Goal: Task Accomplishment & Management: Manage account settings

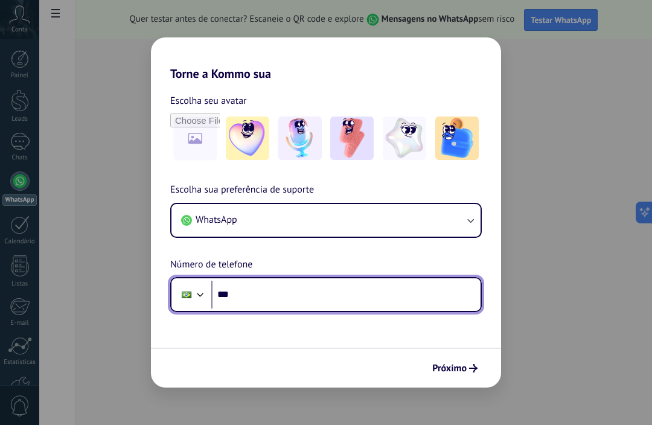
click at [294, 298] on input "***" at bounding box center [345, 295] width 269 height 28
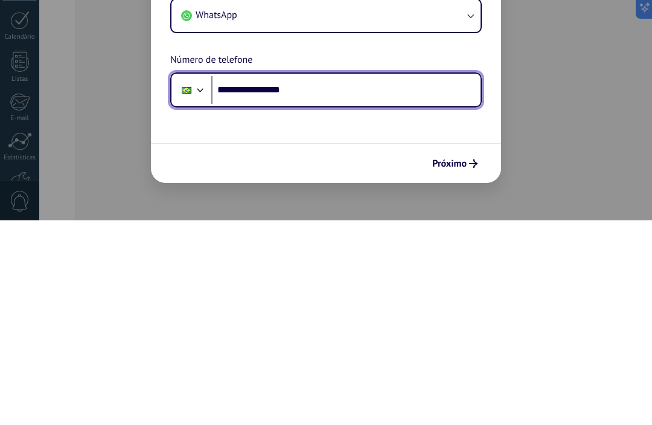
type input "**********"
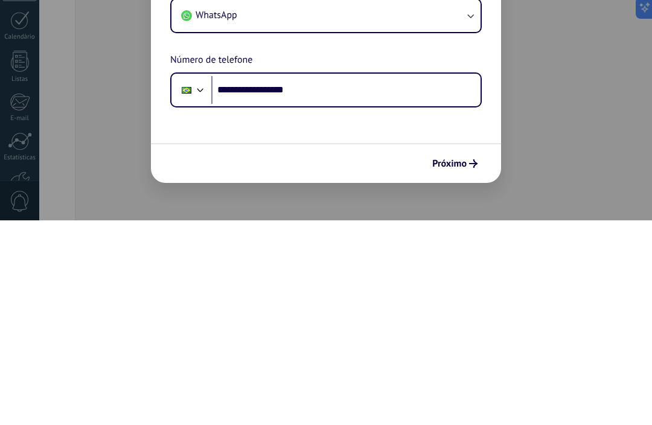
click at [464, 364] on span "Próximo" at bounding box center [449, 368] width 34 height 8
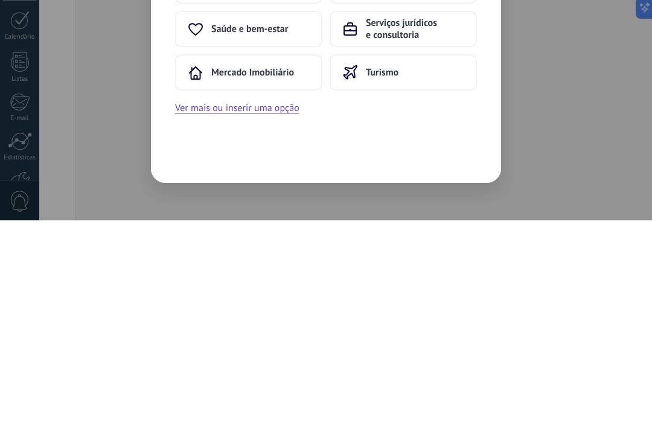
scroll to position [39, 0]
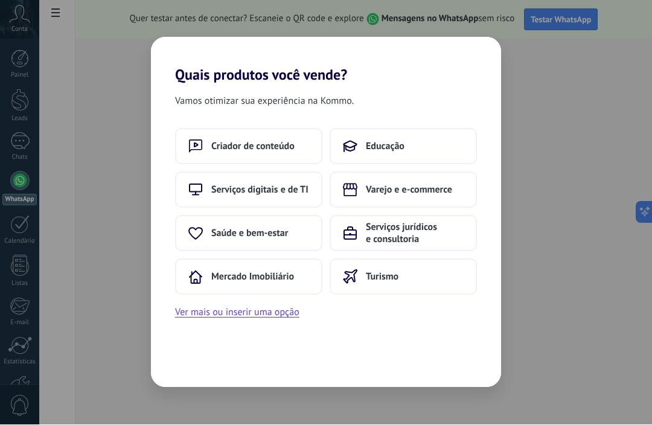
click at [287, 231] on span "Saúde e bem-estar" at bounding box center [249, 234] width 77 height 12
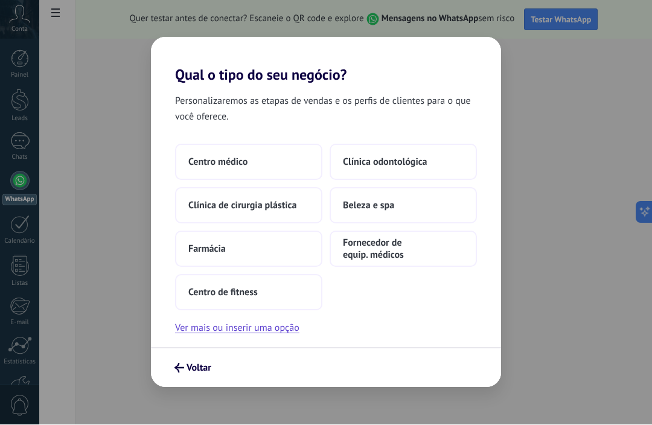
click at [289, 242] on button "Farmácia" at bounding box center [248, 249] width 147 height 36
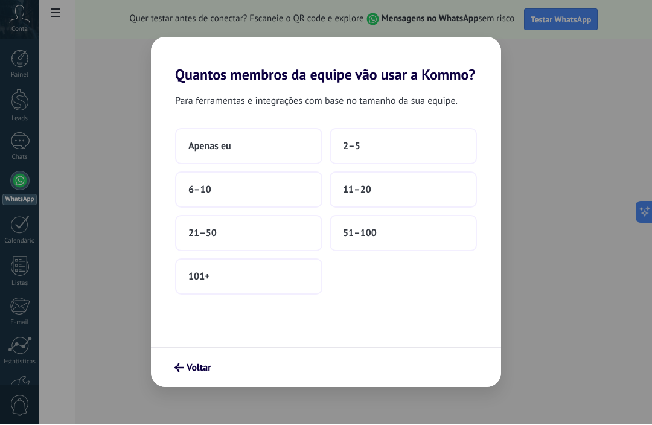
click at [193, 367] on span "Voltar" at bounding box center [199, 368] width 25 height 8
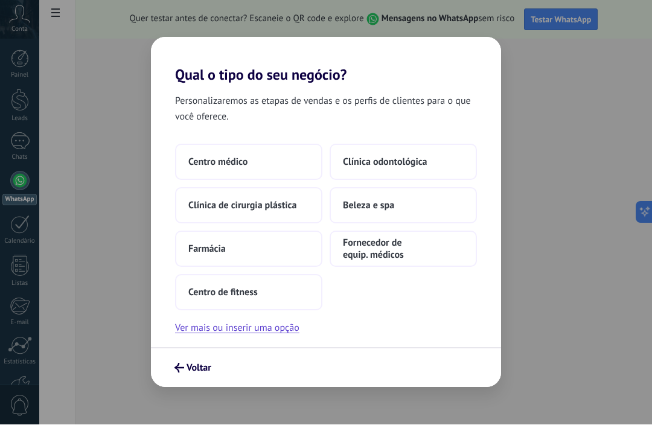
click at [286, 329] on button "Ver mais ou inserir uma opção" at bounding box center [237, 329] width 124 height 16
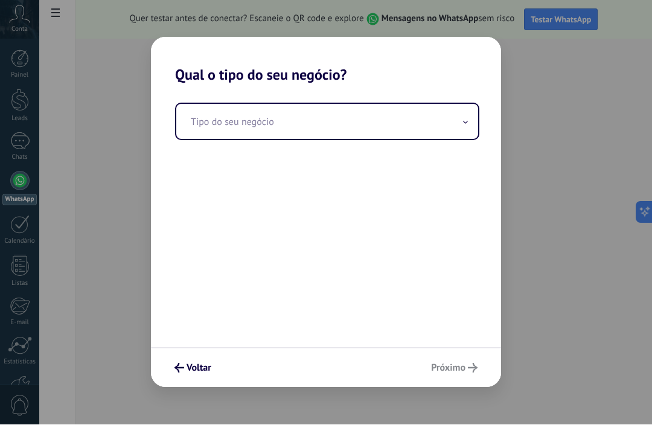
click at [347, 128] on input "text" at bounding box center [327, 121] width 302 height 35
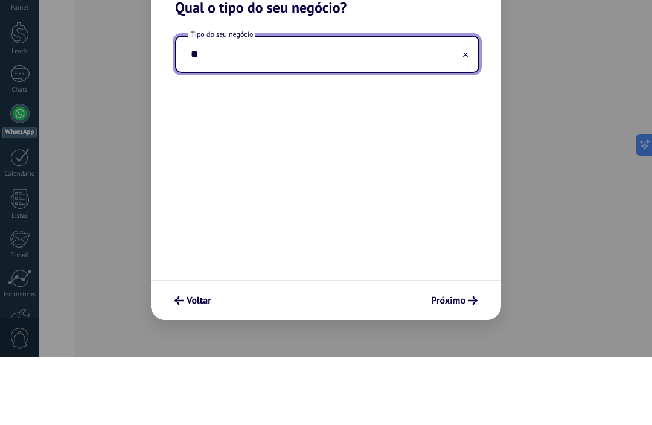
type input "*"
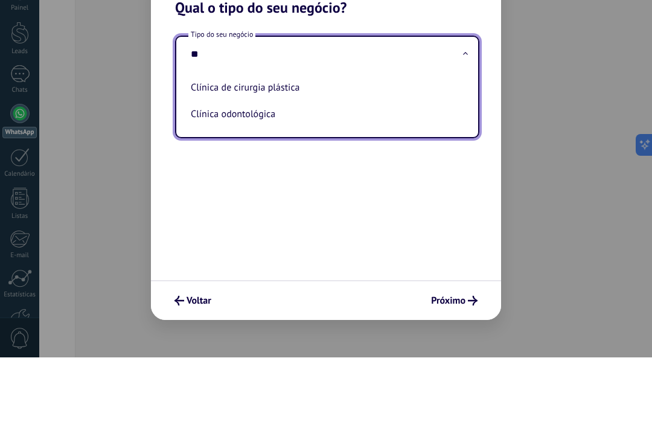
type input "*"
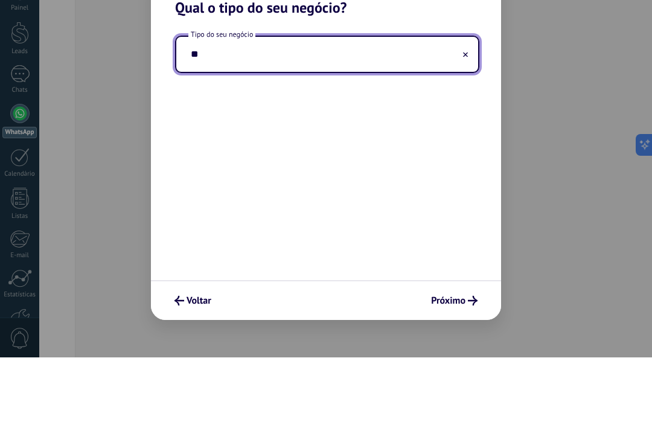
type input "*"
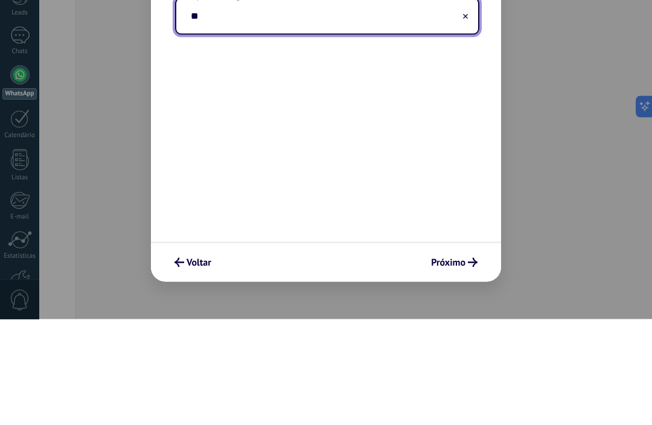
type input "*"
type input "**********"
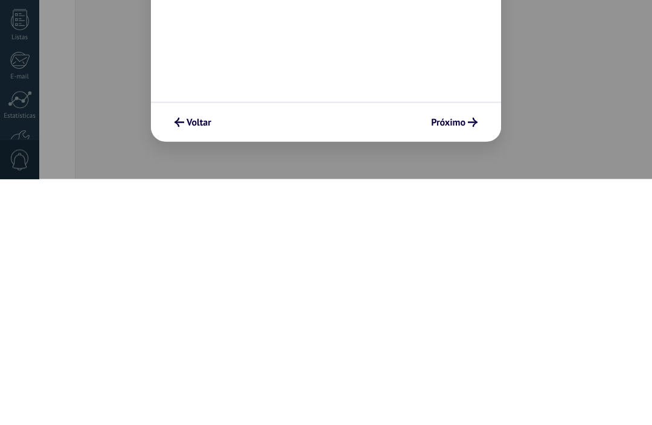
click at [465, 358] on button "Próximo" at bounding box center [454, 368] width 57 height 21
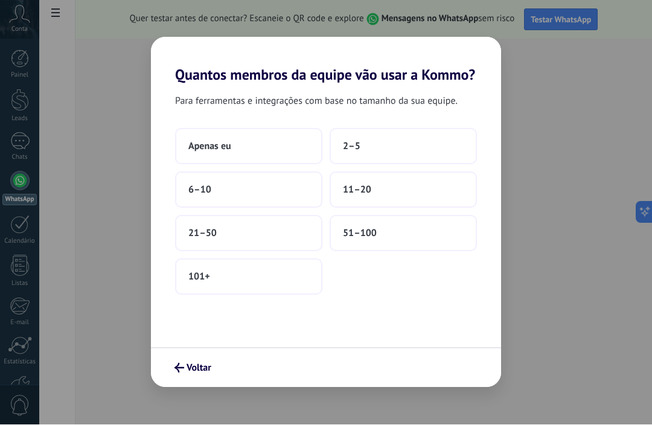
click at [378, 150] on button "2–5" at bounding box center [403, 147] width 147 height 36
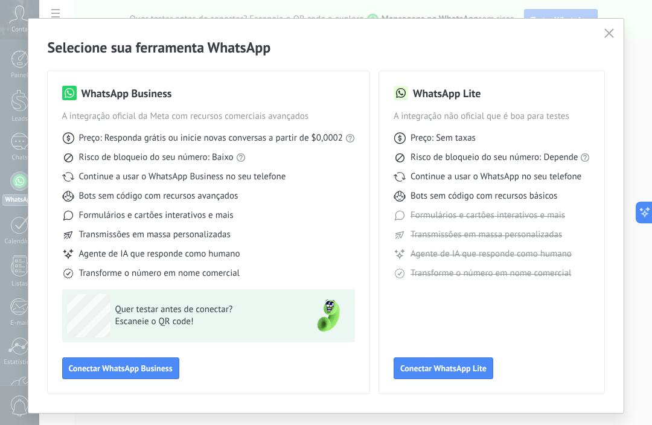
click at [354, 143] on div "Preço: Responda grátis ou inicie novas conversas a partir de $0,0002" at bounding box center [208, 138] width 293 height 12
click at [356, 138] on div "WhatsApp Business A integração oficial da Meta com recursos comerciais avançado…" at bounding box center [209, 232] width 322 height 322
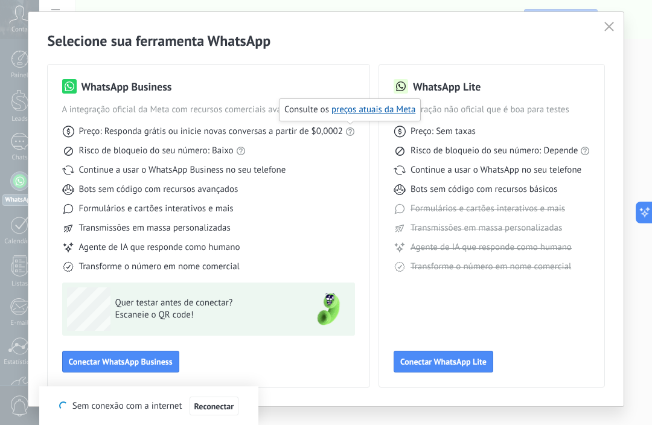
scroll to position [7, 0]
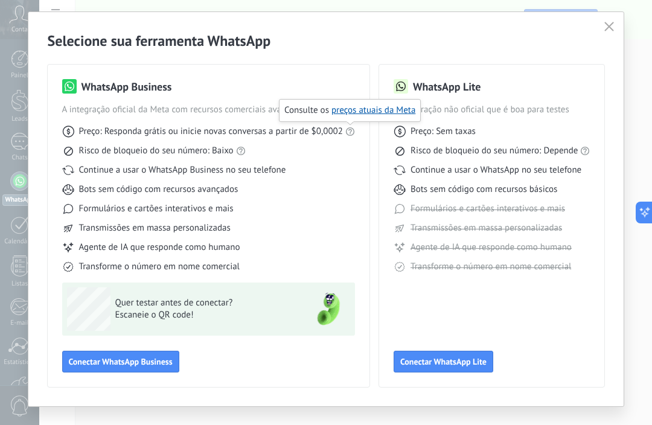
click at [156, 362] on span "Conectar WhatsApp Business" at bounding box center [121, 361] width 104 height 8
click at [155, 362] on span "Conectar WhatsApp Business" at bounding box center [121, 361] width 104 height 8
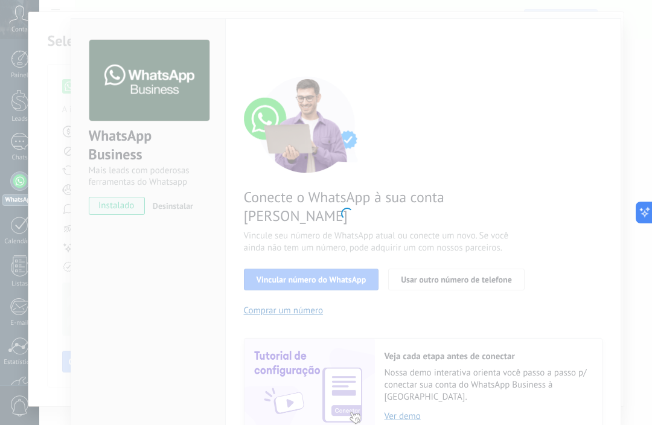
click at [488, 180] on div at bounding box center [345, 212] width 613 height 425
click at [488, 179] on div at bounding box center [345, 212] width 613 height 425
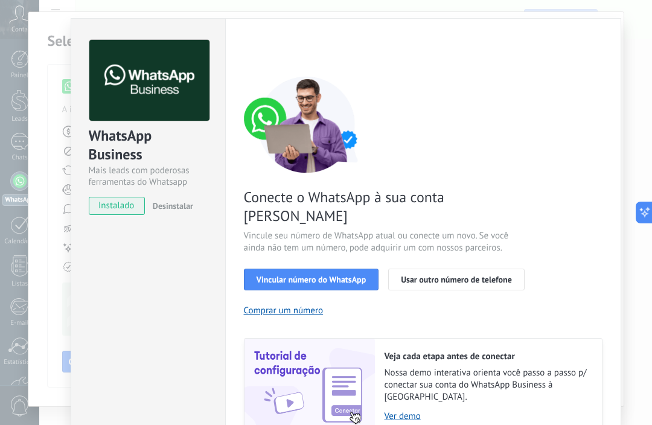
click at [502, 171] on div "Conecte o WhatsApp à sua conta Kommo Vincule seu número de WhatsApp atual ou co…" at bounding box center [423, 255] width 359 height 359
click at [123, 203] on span "instalado" at bounding box center [116, 206] width 55 height 18
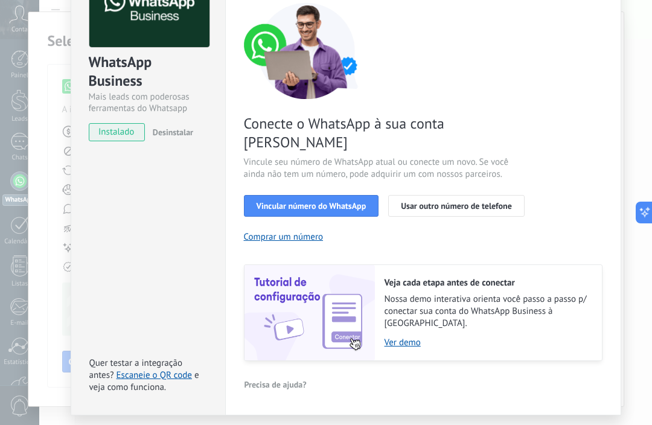
scroll to position [72, 0]
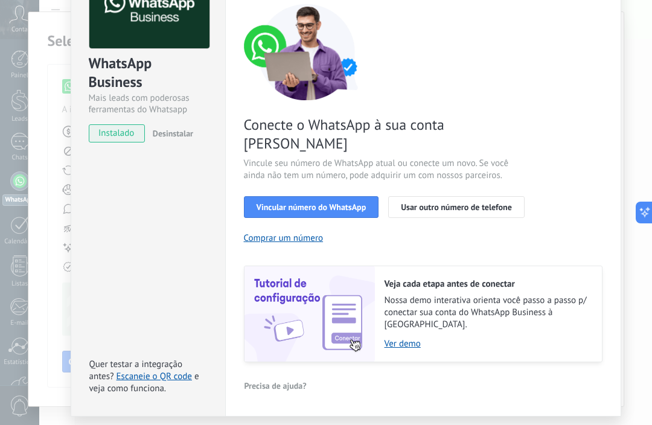
click at [333, 203] on span "Vincular número do WhatsApp" at bounding box center [312, 207] width 110 height 8
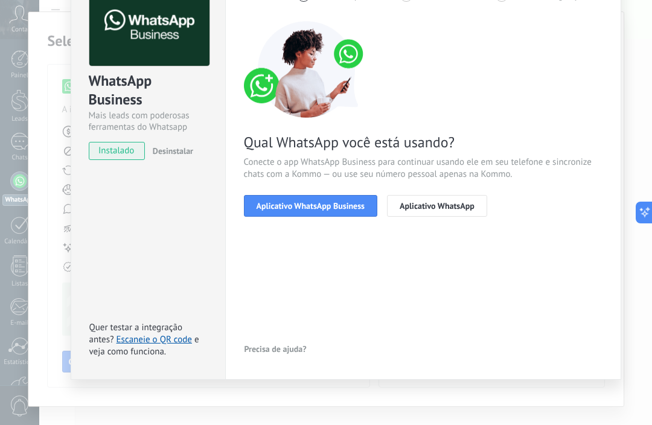
click at [338, 209] on span "Aplicativo WhatsApp Business" at bounding box center [311, 206] width 108 height 8
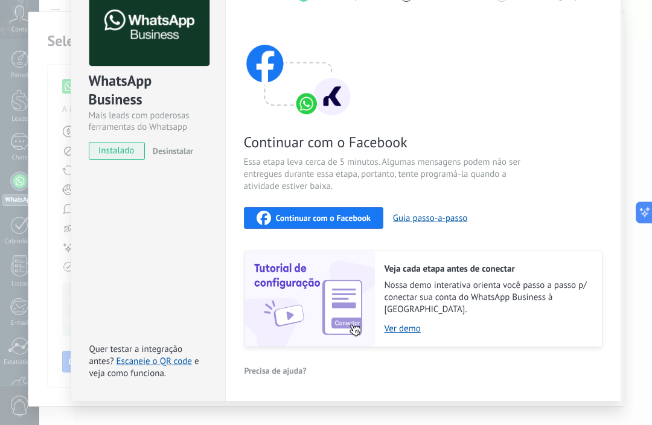
click at [350, 220] on span "Continuar com o Facebook" at bounding box center [323, 218] width 95 height 8
click at [441, 221] on button "Guia passo-a-passo" at bounding box center [430, 218] width 74 height 11
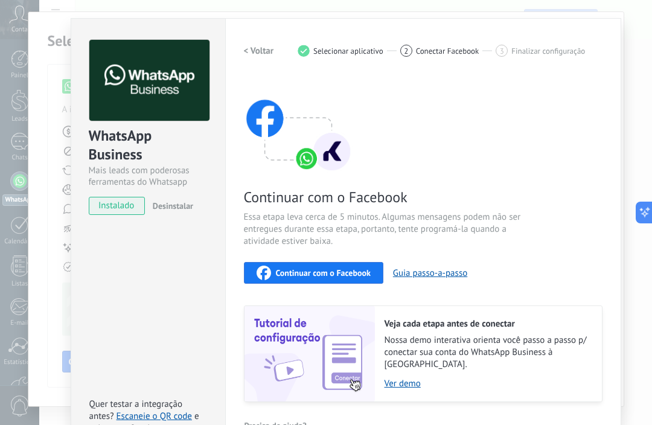
scroll to position [0, 0]
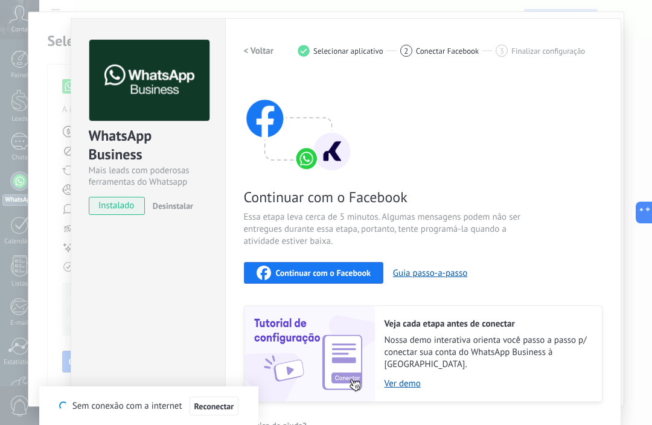
click at [308, 275] on span "Continuar com o Facebook" at bounding box center [323, 273] width 95 height 8
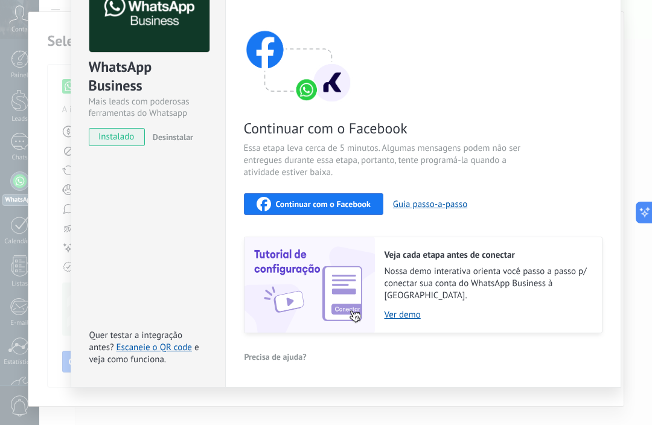
scroll to position [68, 0]
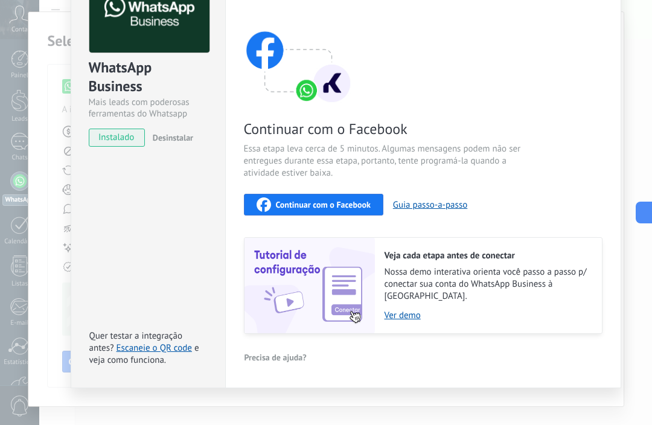
click at [342, 203] on span "Continuar com o Facebook" at bounding box center [323, 204] width 95 height 8
click at [330, 208] on span "Continuar com o Facebook" at bounding box center [323, 204] width 95 height 8
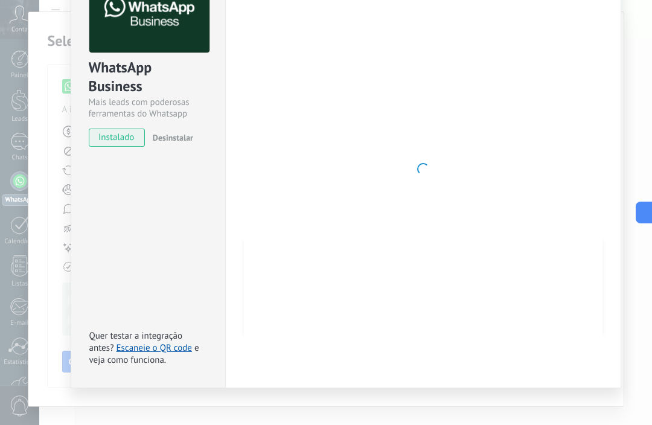
scroll to position [55, 0]
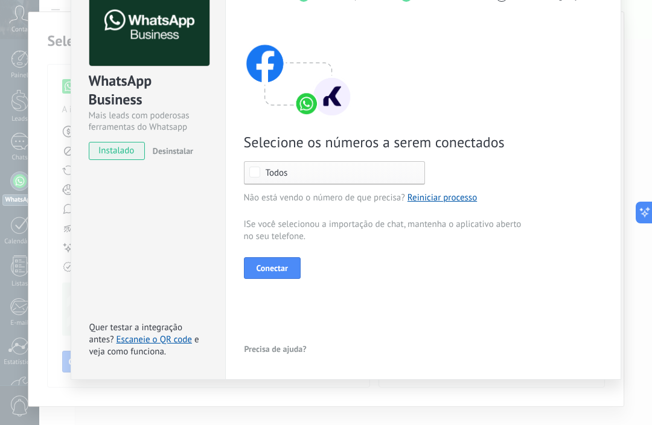
click at [283, 269] on span "Conectar" at bounding box center [272, 268] width 31 height 8
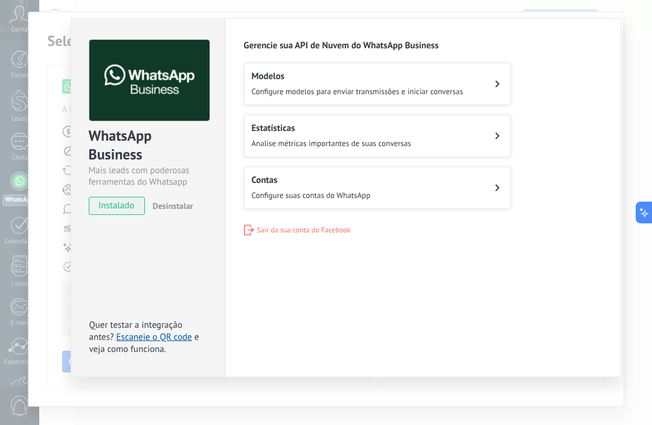
scroll to position [0, 0]
click at [506, 77] on button "Modelos Configure modelos para enviar transmissões e iniciar conversas" at bounding box center [377, 84] width 267 height 42
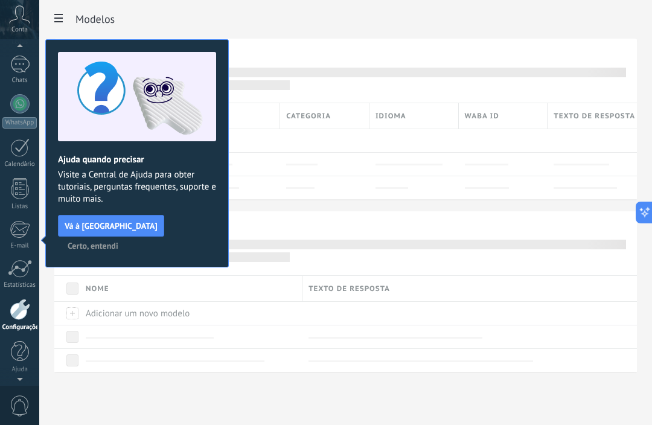
scroll to position [7, 0]
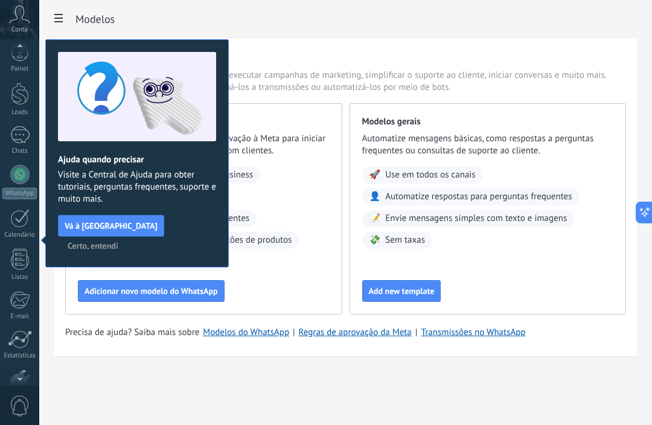
click at [124, 237] on button "Certo, entendi" at bounding box center [93, 246] width 62 height 18
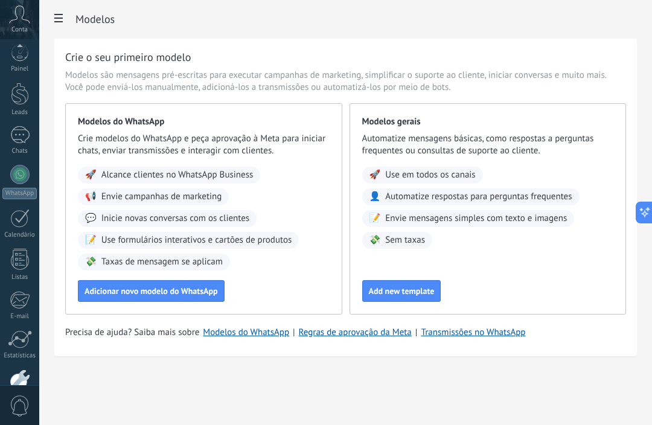
scroll to position [77, 0]
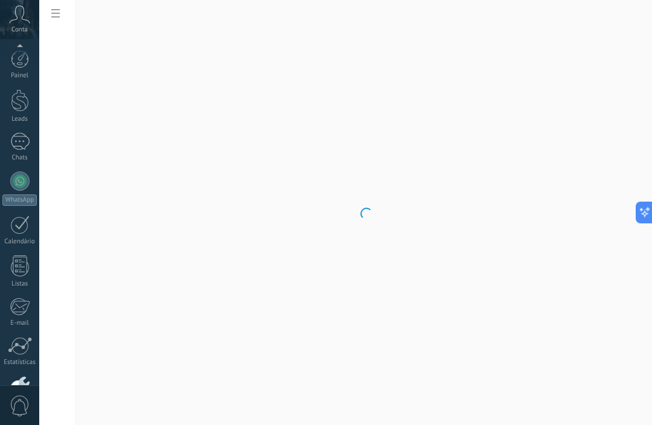
scroll to position [77, 0]
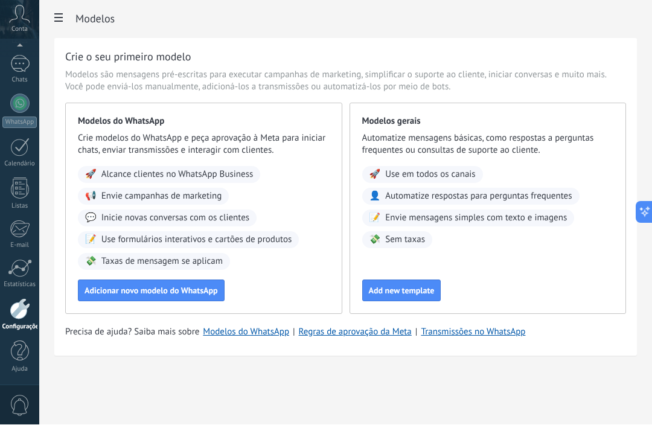
click at [69, 25] on div "Modelos" at bounding box center [345, 19] width 583 height 39
click at [70, 16] on div "Modelos" at bounding box center [345, 19] width 583 height 39
click at [60, 25] on span at bounding box center [58, 20] width 21 height 24
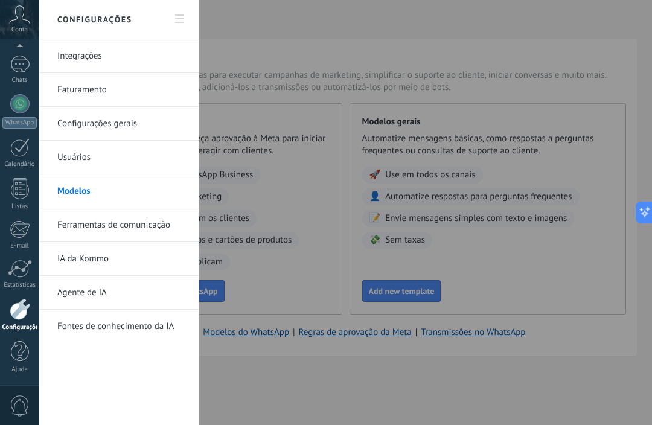
click at [267, 389] on div at bounding box center [326, 212] width 652 height 425
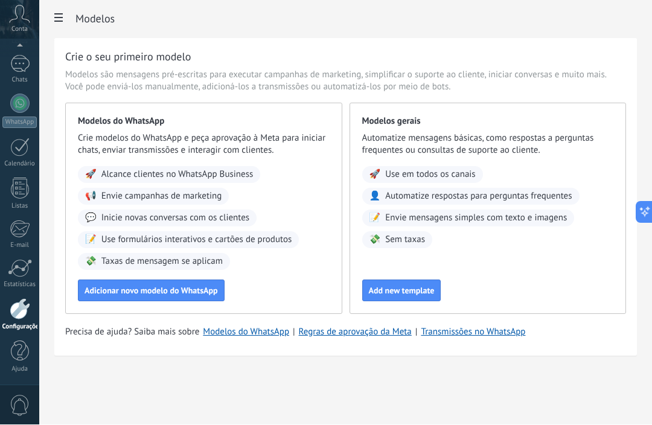
click at [223, 398] on div "Modelos Crie o seu primeiro modelo Modelos são mensagens pré-escritas para exec…" at bounding box center [345, 204] width 613 height 408
click at [147, 301] on button "Adicionar novo modelo do WhatsApp" at bounding box center [151, 291] width 147 height 22
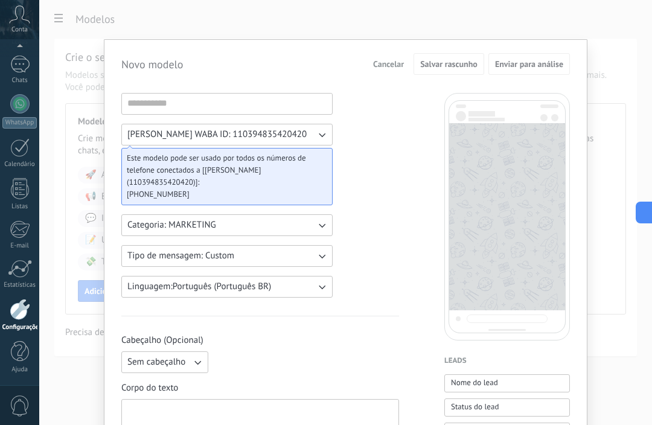
click at [392, 63] on span "Cancelar" at bounding box center [388, 64] width 31 height 8
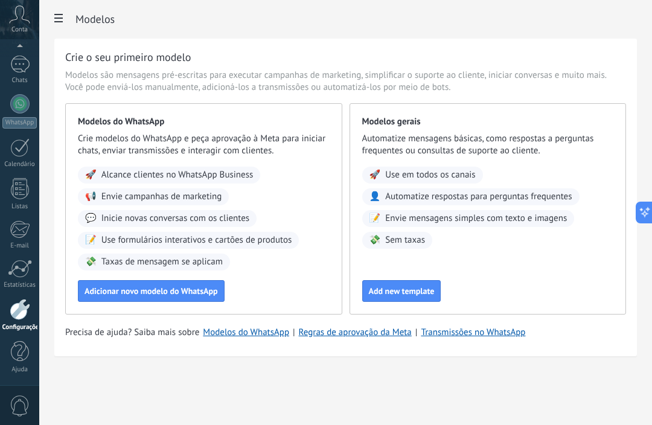
click at [391, 300] on button "Add new template" at bounding box center [401, 291] width 79 height 22
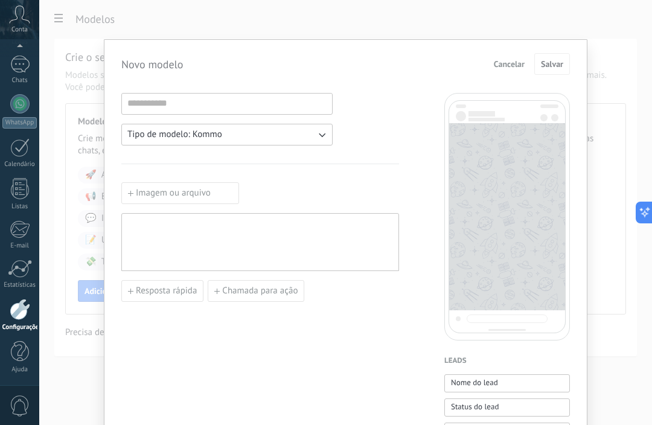
click at [517, 60] on span "Cancelar" at bounding box center [509, 64] width 31 height 8
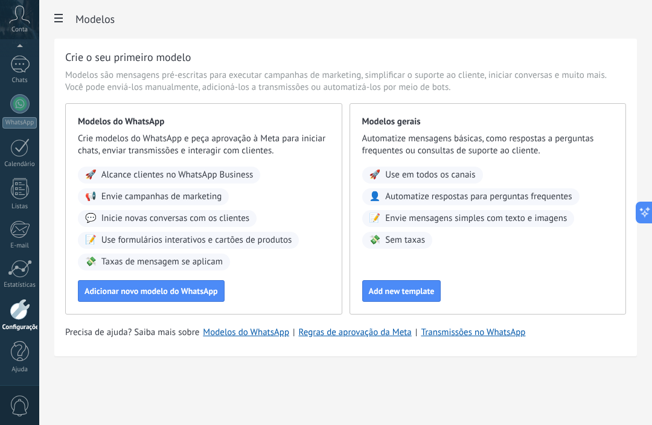
click at [189, 301] on button "Adicionar novo modelo do WhatsApp" at bounding box center [151, 291] width 147 height 22
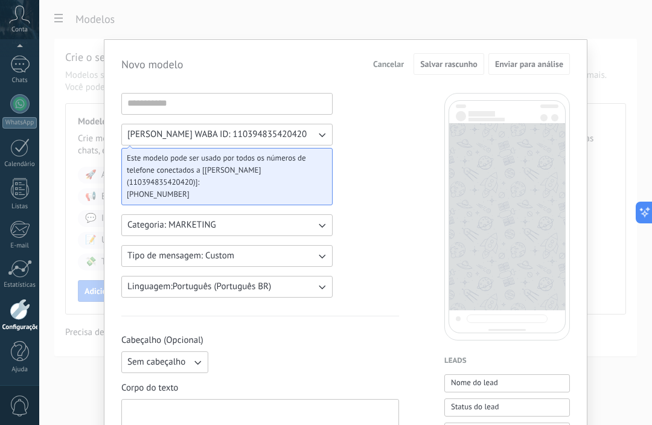
scroll to position [0, 0]
click at [388, 68] on span "Cancelar" at bounding box center [388, 64] width 31 height 8
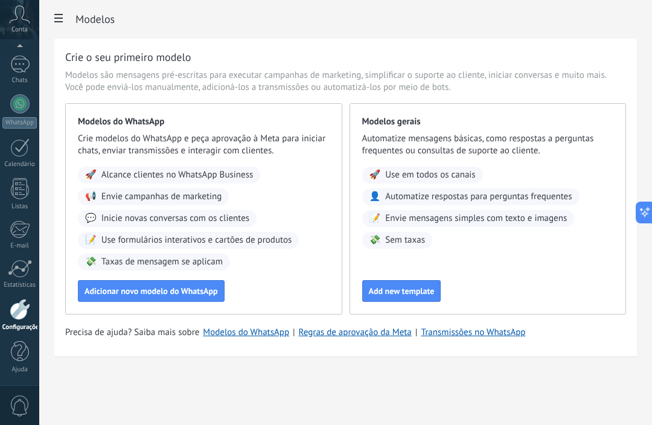
click at [27, 322] on link "Configurações" at bounding box center [19, 315] width 39 height 33
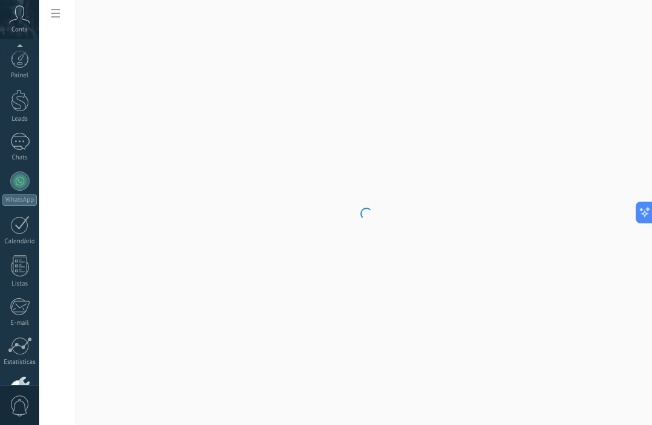
scroll to position [77, 0]
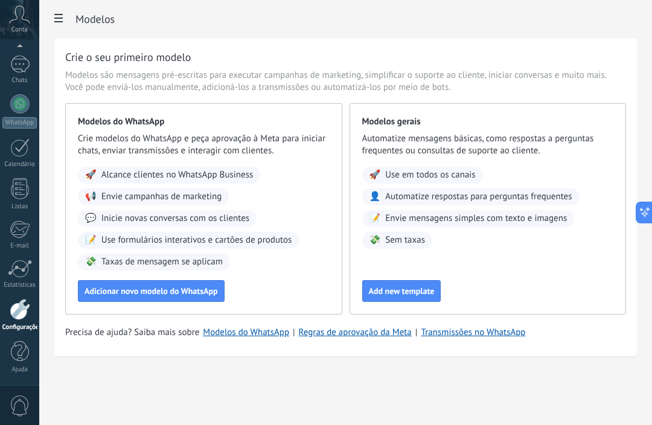
click at [68, 21] on span at bounding box center [58, 20] width 21 height 24
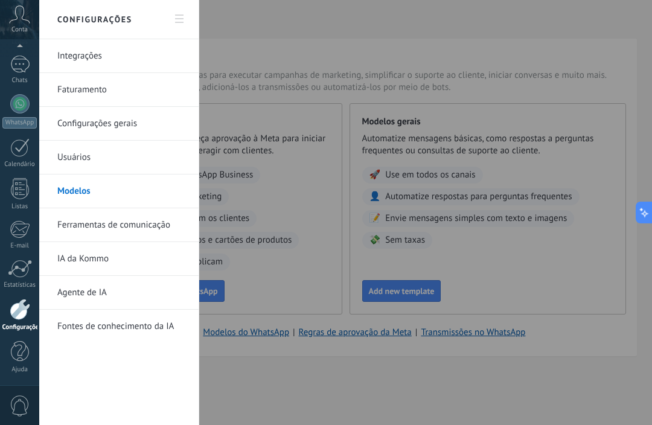
click at [144, 229] on link "Ferramentas de comunicação" at bounding box center [121, 225] width 129 height 34
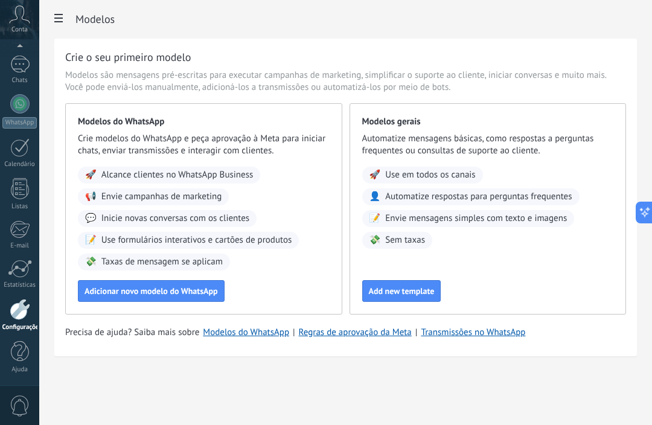
click at [68, 19] on span at bounding box center [58, 20] width 21 height 24
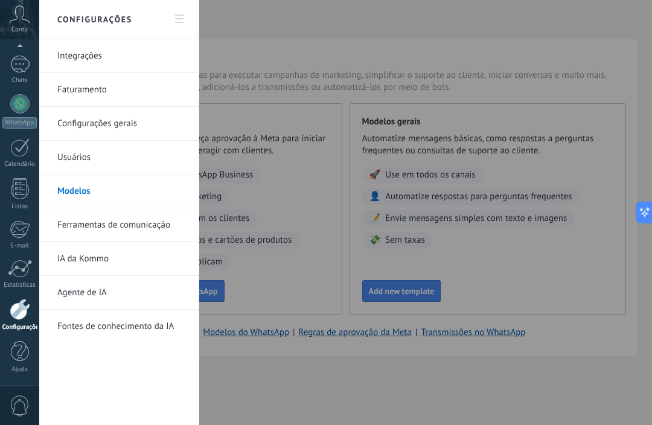
click at [135, 166] on link "Usuários" at bounding box center [121, 158] width 129 height 34
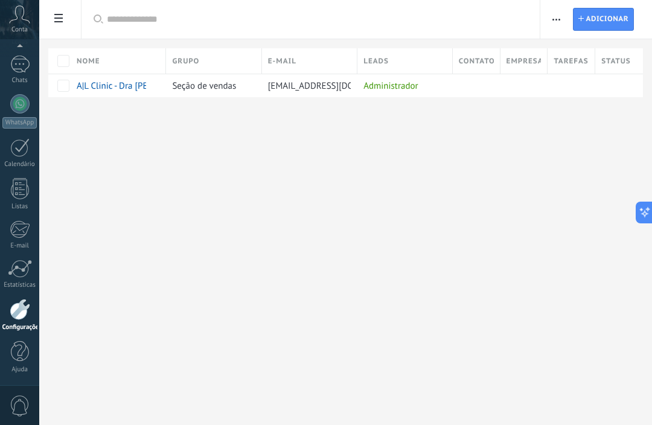
click at [27, 71] on div at bounding box center [19, 65] width 19 height 18
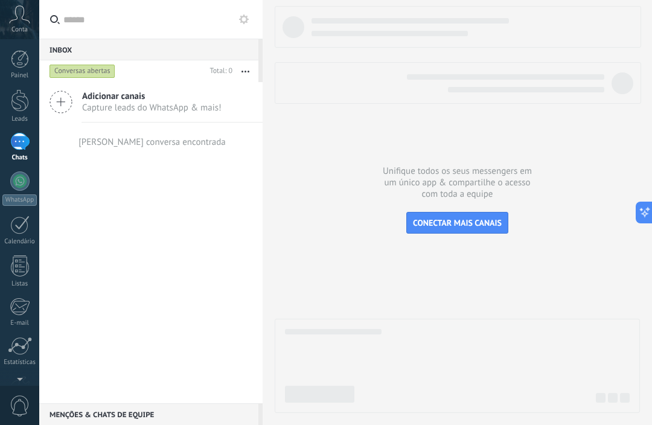
click at [16, 188] on div at bounding box center [19, 180] width 19 height 19
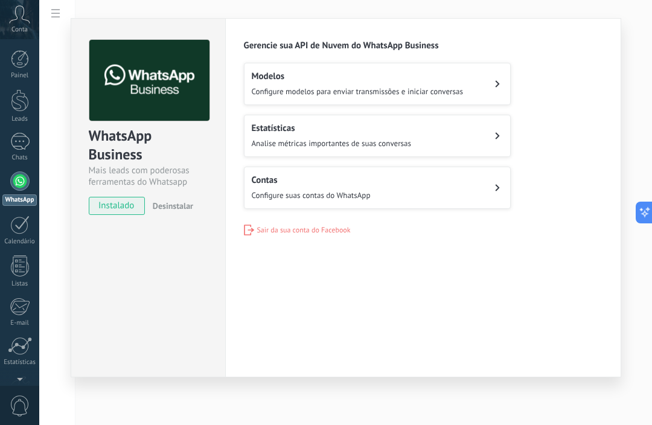
click at [484, 139] on button "Estatísticas Analise métricas importantes de suas conversas" at bounding box center [377, 136] width 267 height 42
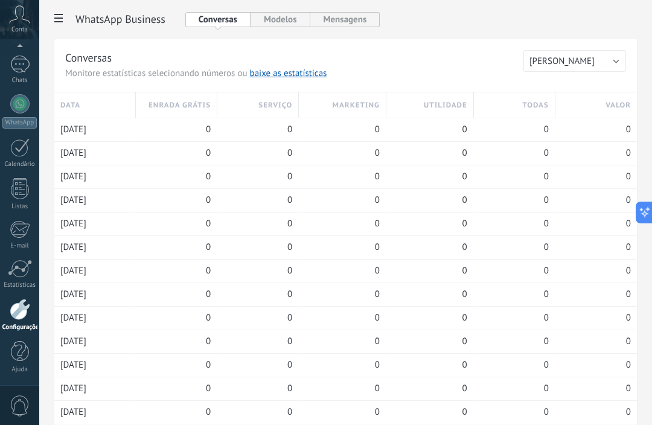
click at [28, 110] on link "WhatsApp" at bounding box center [19, 111] width 39 height 34
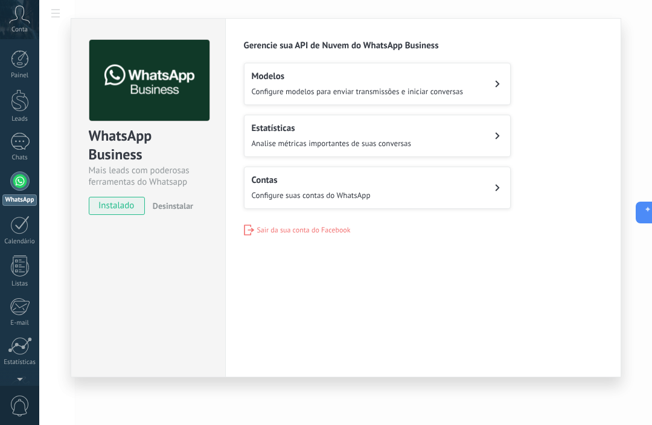
click at [411, 188] on button "Contas Configure suas contas do WhatsApp" at bounding box center [377, 188] width 267 height 42
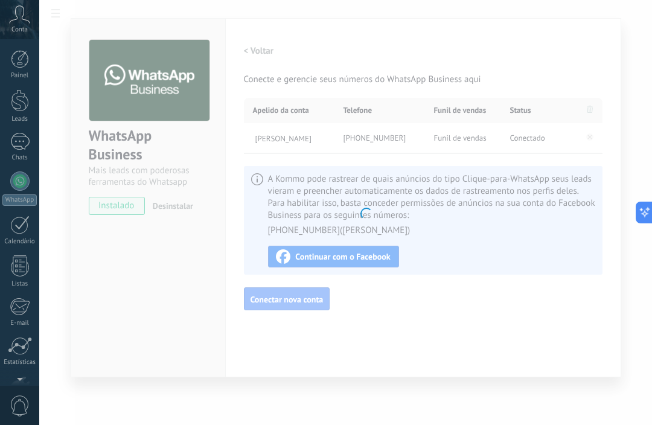
scroll to position [77, 0]
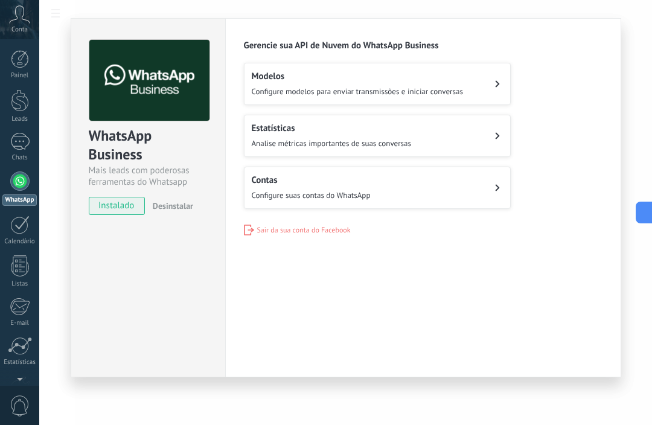
click at [524, 351] on div "Configurações Autorização Esta aba registra os usuários que permitiram acesso à…" at bounding box center [423, 197] width 396 height 359
click at [118, 211] on span "instalado" at bounding box center [116, 206] width 55 height 18
click at [27, 191] on link "WhatsApp" at bounding box center [19, 188] width 39 height 34
click at [503, 184] on button "Contas Configure suas contas do WhatsApp" at bounding box center [377, 188] width 267 height 42
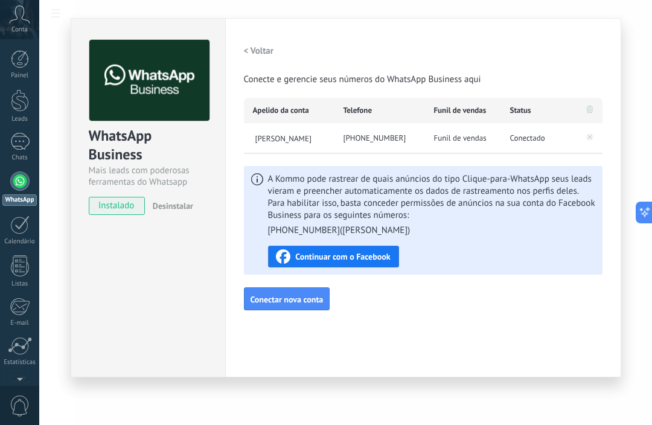
click at [371, 254] on span "Continuar com o Facebook" at bounding box center [342, 256] width 95 height 8
click at [222, 401] on div "WhatsApp Business Mais leads com poderosas ferramentas do Whatsapp instalado De…" at bounding box center [345, 212] width 613 height 425
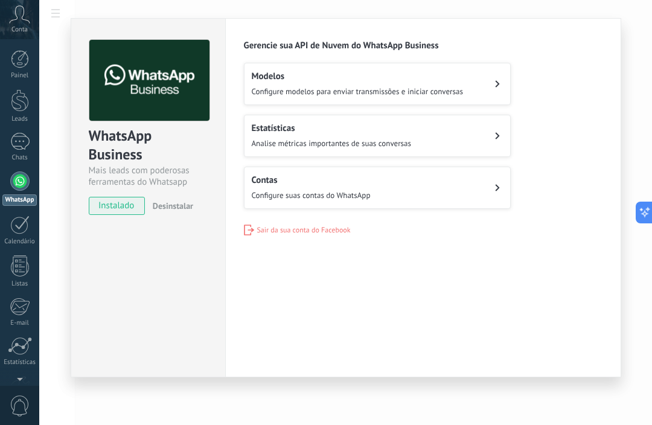
click at [18, 196] on div "WhatsApp" at bounding box center [19, 199] width 34 height 11
click at [187, 199] on button "Desinstalar" at bounding box center [170, 206] width 45 height 18
click at [106, 205] on span "instalado" at bounding box center [116, 206] width 55 height 18
click at [15, 197] on div "WhatsApp" at bounding box center [19, 199] width 34 height 11
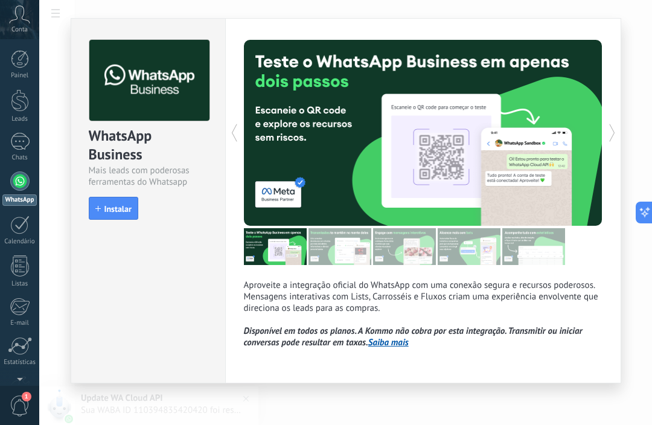
click at [132, 217] on button "Instalar" at bounding box center [114, 208] width 50 height 23
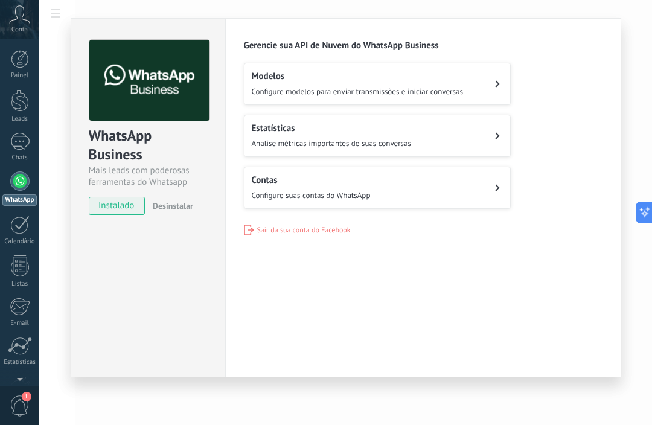
click at [28, 144] on div at bounding box center [19, 142] width 19 height 18
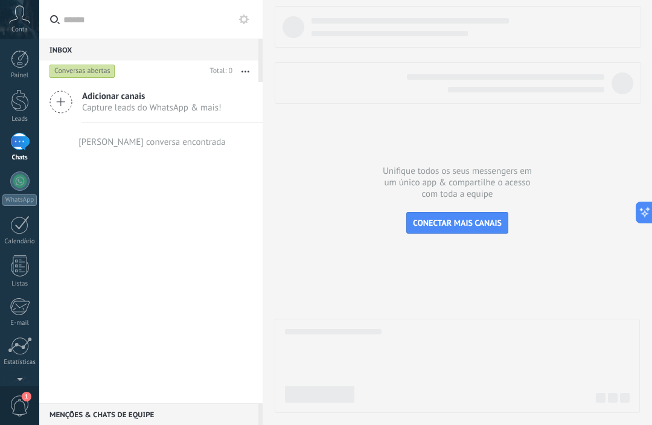
click at [74, 109] on div "Adicionar canais Capture leads do WhatsApp & mais!" at bounding box center [150, 102] width 223 height 40
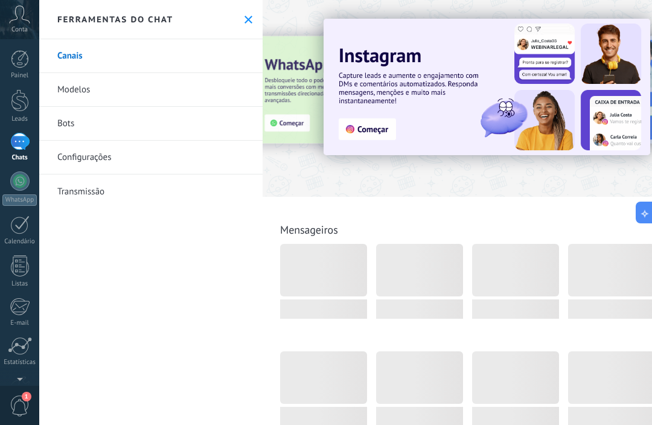
click at [191, 62] on link "Canais" at bounding box center [150, 56] width 223 height 34
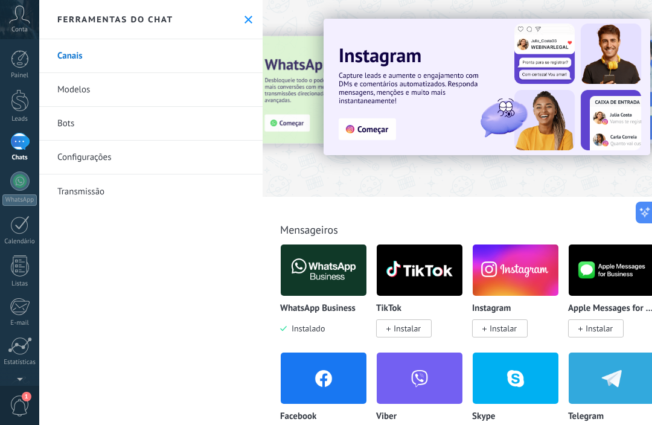
click at [504, 337] on span "Instalar" at bounding box center [500, 328] width 56 height 18
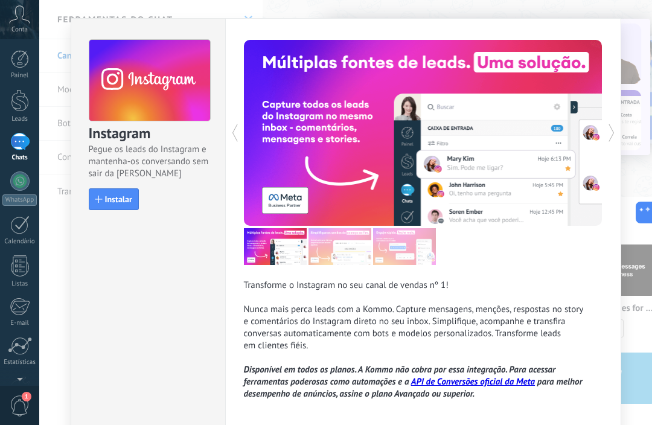
click at [126, 203] on span "Instalar" at bounding box center [118, 199] width 27 height 8
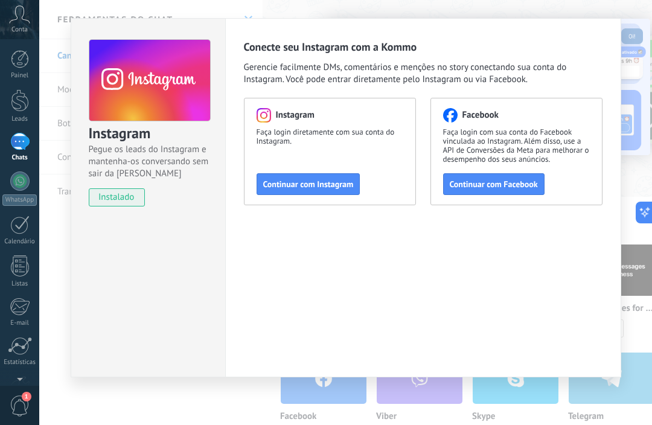
click at [322, 184] on span "Continuar com Instagram" at bounding box center [308, 184] width 91 height 8
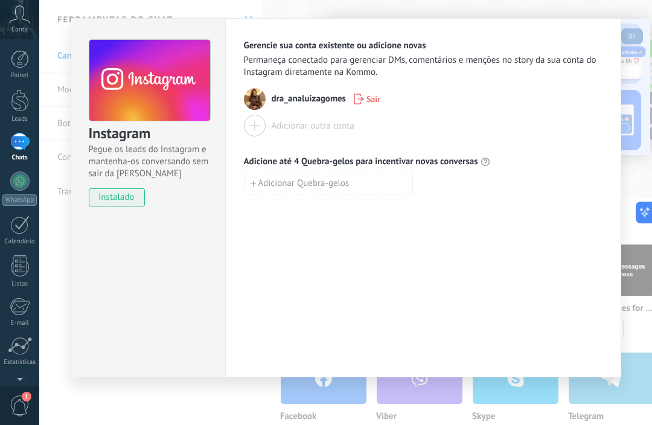
click at [22, 144] on div at bounding box center [19, 142] width 19 height 18
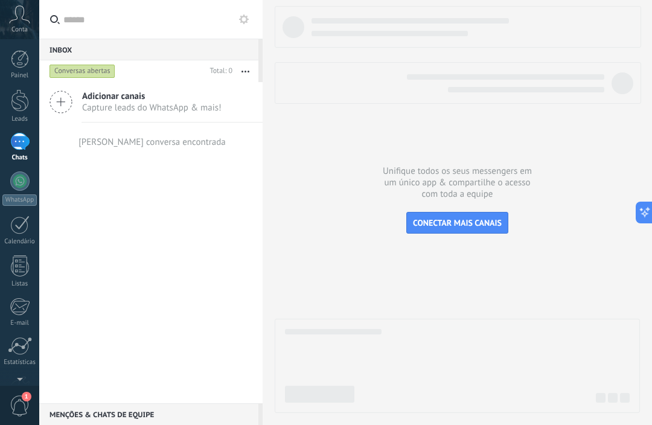
click at [22, 182] on div at bounding box center [19, 180] width 19 height 19
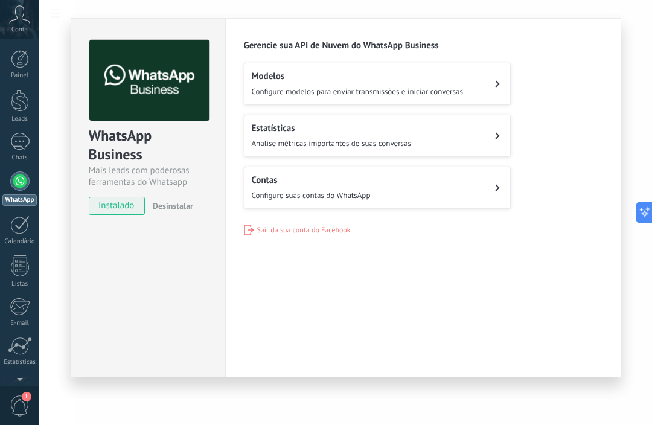
click at [167, 103] on img at bounding box center [149, 81] width 120 height 82
click at [428, 328] on div "Configurações Autorização Esta aba registra os usuários que permitiram acesso à…" at bounding box center [423, 197] width 396 height 359
click at [648, 333] on div "WhatsApp Business Mais leads com poderosas ferramentas do Whatsapp instalado De…" at bounding box center [345, 212] width 613 height 425
click at [24, 144] on div at bounding box center [19, 142] width 19 height 18
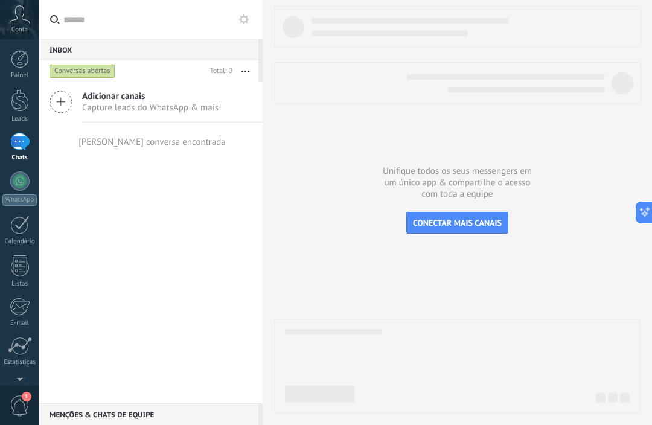
click at [17, 121] on div "Leads" at bounding box center [19, 119] width 35 height 8
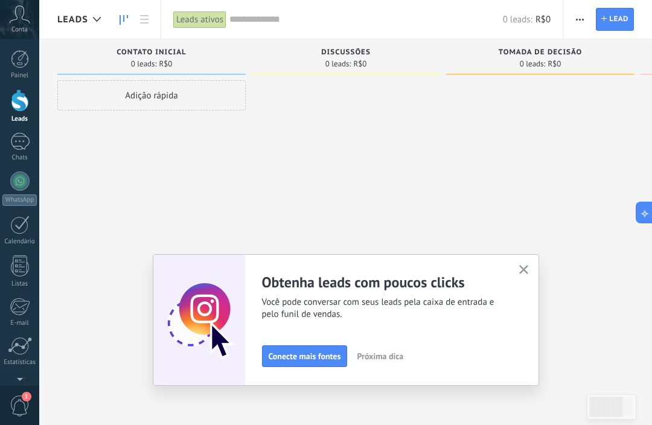
click at [307, 359] on span "Conecte mais fontes" at bounding box center [305, 356] width 72 height 8
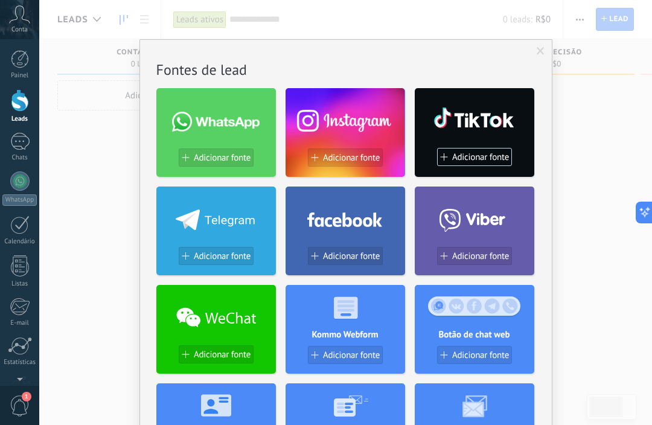
click at [223, 153] on span "Adicionar fonte" at bounding box center [222, 158] width 57 height 10
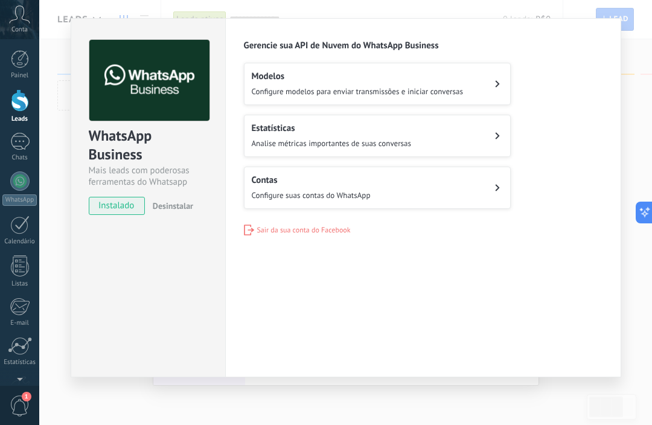
click at [478, 156] on button "Estatísticas Analise métricas importantes de suas conversas" at bounding box center [377, 136] width 267 height 42
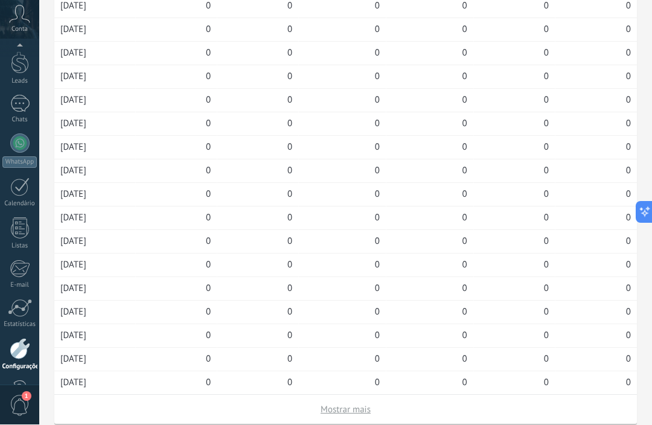
scroll to position [1291, 0]
click at [27, 146] on div at bounding box center [19, 143] width 19 height 19
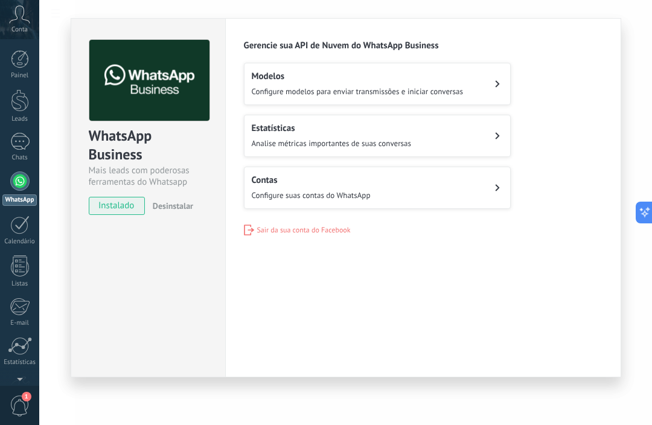
click at [160, 339] on div "WhatsApp Business Mais leads com poderosas ferramentas do Whatsapp instalado De…" at bounding box center [148, 197] width 155 height 359
click at [22, 192] on link "WhatsApp" at bounding box center [19, 188] width 39 height 34
click at [18, 193] on link "WhatsApp" at bounding box center [19, 188] width 39 height 34
click at [22, 177] on div at bounding box center [19, 180] width 19 height 19
click at [14, 177] on div at bounding box center [19, 180] width 19 height 19
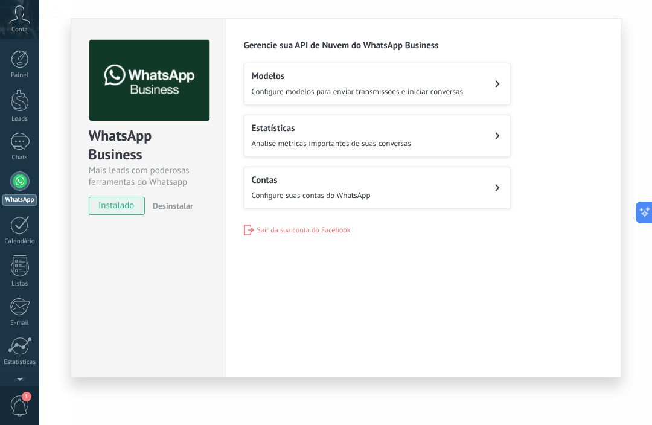
click at [23, 184] on div at bounding box center [19, 180] width 19 height 19
click at [264, 424] on html ".abccls-1,.abccls-2{fill-rule:evenodd}.abccls-2{fill:#fff} .abfcls-1{fill:none}…" at bounding box center [326, 212] width 652 height 425
click at [609, 424] on html ".abccls-1,.abccls-2{fill-rule:evenodd}.abccls-2{fill:#fff} .abfcls-1{fill:none}…" at bounding box center [326, 212] width 652 height 425
click at [583, 424] on html ".abccls-1,.abccls-2{fill-rule:evenodd}.abccls-2{fill:#fff} .abfcls-1{fill:none}…" at bounding box center [326, 212] width 652 height 425
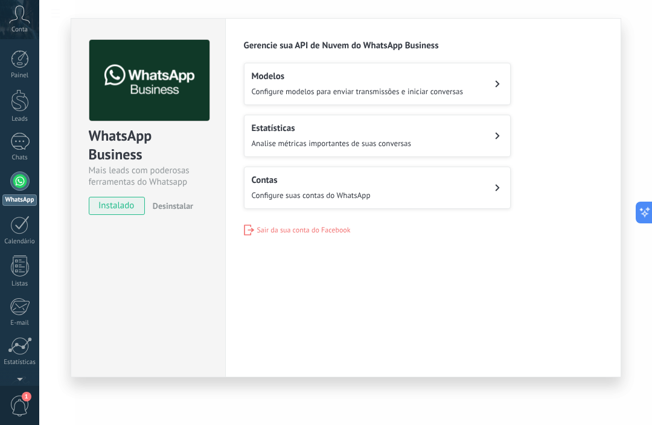
click at [18, 178] on div at bounding box center [19, 180] width 19 height 19
click at [18, 173] on div at bounding box center [19, 180] width 19 height 19
click at [24, 182] on div at bounding box center [19, 180] width 19 height 19
click at [217, 423] on div "WhatsApp Business Mais leads com poderosas ferramentas do Whatsapp instalado De…" at bounding box center [345, 212] width 613 height 425
click at [133, 424] on html ".abccls-1,.abccls-2{fill-rule:evenodd}.abccls-2{fill:#fff} .abfcls-1{fill:none}…" at bounding box center [326, 212] width 652 height 425
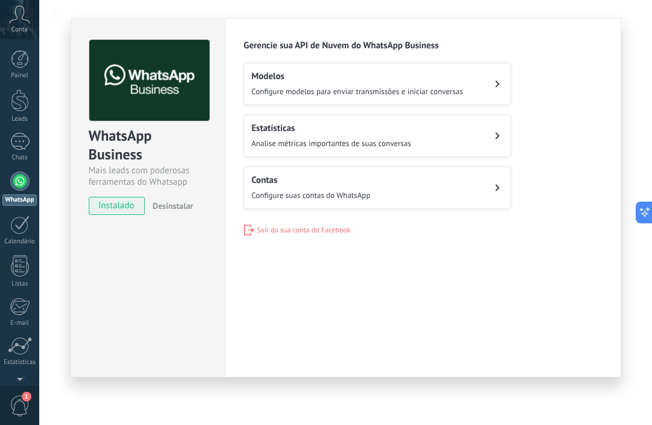
click at [440, 225] on div "Gerencie sua API de Nuvem do WhatsApp Business Modelos Configure modelos para e…" at bounding box center [423, 138] width 359 height 196
click at [604, 421] on div "WhatsApp Business Mais leads com poderosas ferramentas do Whatsapp instalado De…" at bounding box center [345, 212] width 613 height 425
click at [409, 231] on div "Gerencie sua API de Nuvem do WhatsApp Business Modelos Configure modelos para e…" at bounding box center [423, 138] width 359 height 196
click at [365, 424] on html ".abccls-1,.abccls-2{fill-rule:evenodd}.abccls-2{fill:#fff} .abfcls-1{fill:none}…" at bounding box center [326, 212] width 652 height 425
click at [364, 424] on html ".abccls-1,.abccls-2{fill-rule:evenodd}.abccls-2{fill:#fff} .abfcls-1{fill:none}…" at bounding box center [326, 212] width 652 height 425
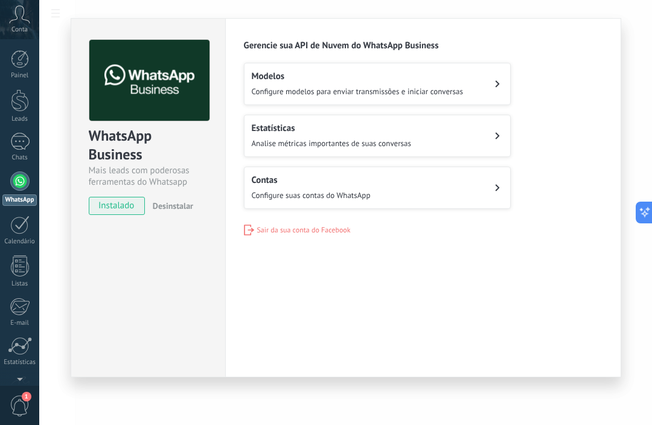
click at [466, 366] on div "Configurações Autorização Esta aba registra os usuários que permitiram acesso à…" at bounding box center [423, 197] width 396 height 359
click at [528, 424] on html ".abccls-1,.abccls-2{fill-rule:evenodd}.abccls-2{fill:#fff} .abfcls-1{fill:none}…" at bounding box center [326, 212] width 652 height 425
click at [447, 424] on html ".abccls-1,.abccls-2{fill-rule:evenodd}.abccls-2{fill:#fff} .abfcls-1{fill:none}…" at bounding box center [326, 212] width 652 height 425
click at [461, 424] on html ".abccls-1,.abccls-2{fill-rule:evenodd}.abccls-2{fill:#fff} .abfcls-1{fill:none}…" at bounding box center [326, 212] width 652 height 425
click at [481, 424] on html ".abccls-1,.abccls-2{fill-rule:evenodd}.abccls-2{fill:#fff} .abfcls-1{fill:none}…" at bounding box center [326, 212] width 652 height 425
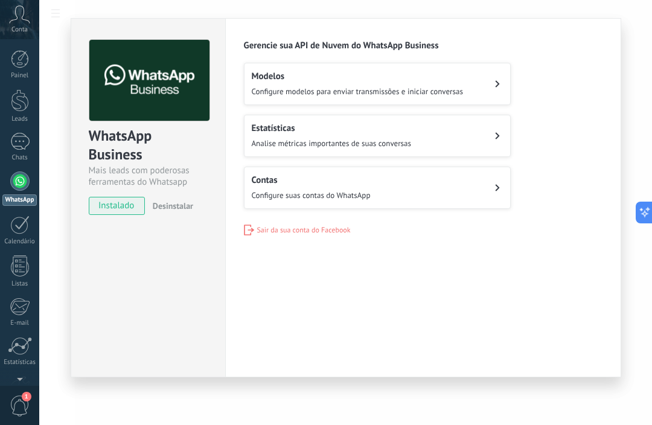
click at [481, 424] on html ".abccls-1,.abccls-2{fill-rule:evenodd}.abccls-2{fill:#fff} .abfcls-1{fill:none}…" at bounding box center [326, 212] width 652 height 425
click at [21, 266] on div at bounding box center [20, 265] width 18 height 21
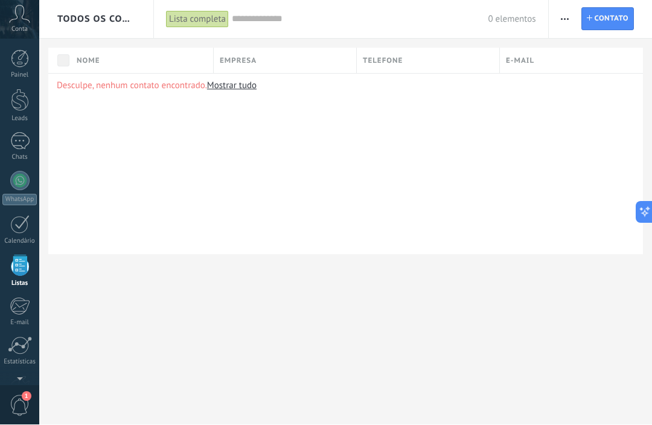
click at [356, 362] on div "Todos os contatos e Empresas Lista completa Aplicar 0 elementos Lista completa …" at bounding box center [345, 212] width 613 height 425
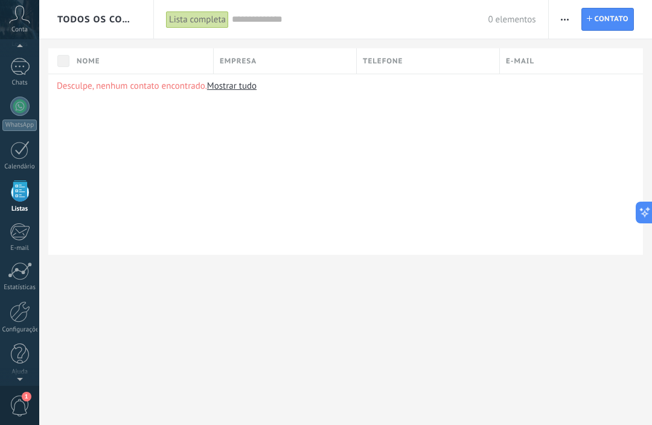
click at [27, 153] on div at bounding box center [19, 150] width 19 height 19
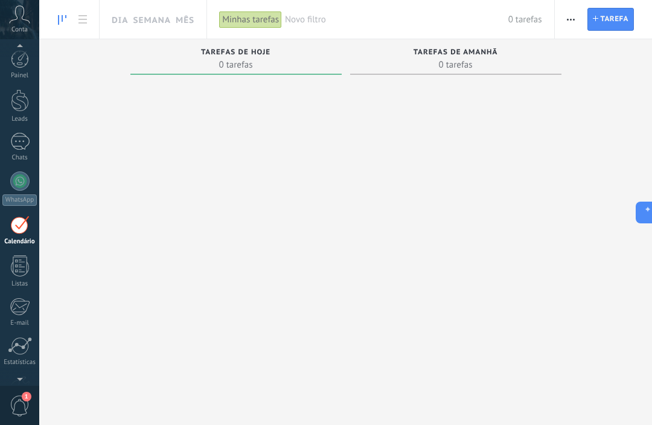
click at [23, 145] on div at bounding box center [19, 142] width 19 height 18
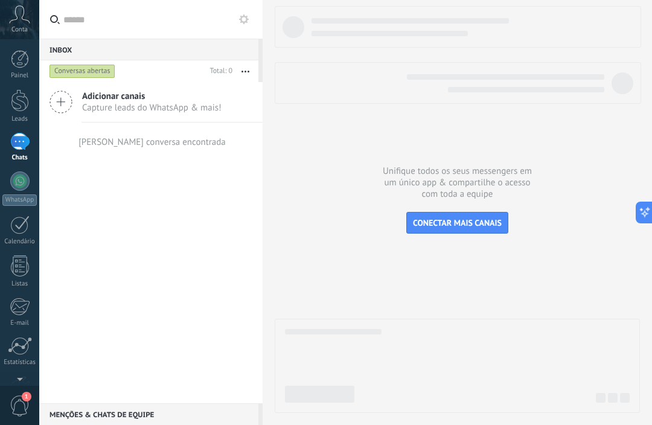
click at [523, 306] on div at bounding box center [457, 209] width 365 height 407
click at [527, 281] on div at bounding box center [457, 209] width 365 height 407
click at [31, 110] on link "Leads" at bounding box center [19, 106] width 39 height 34
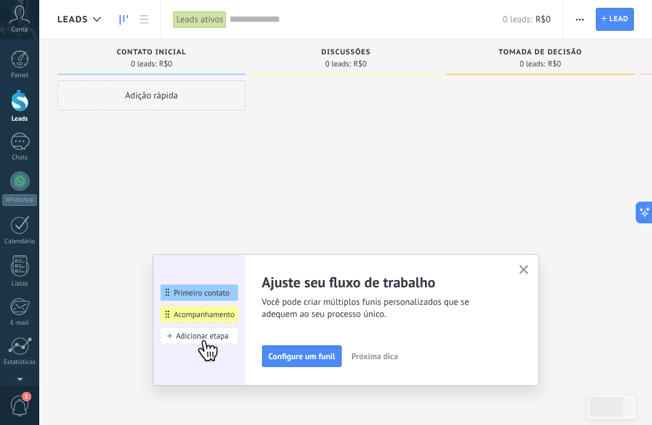
click at [314, 366] on button "Configure um funil" at bounding box center [302, 356] width 80 height 22
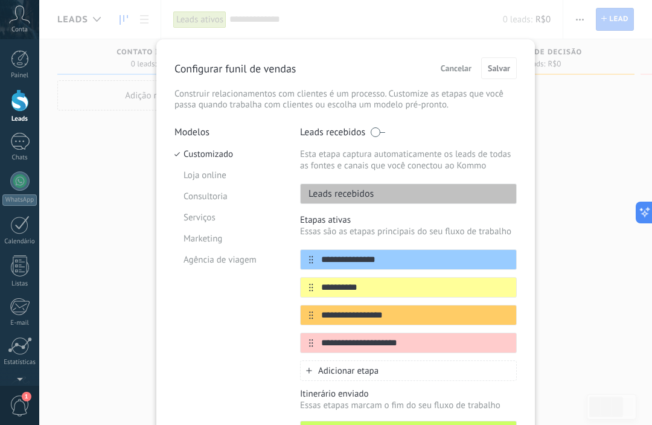
click at [453, 64] on span "Cancelar" at bounding box center [456, 68] width 31 height 8
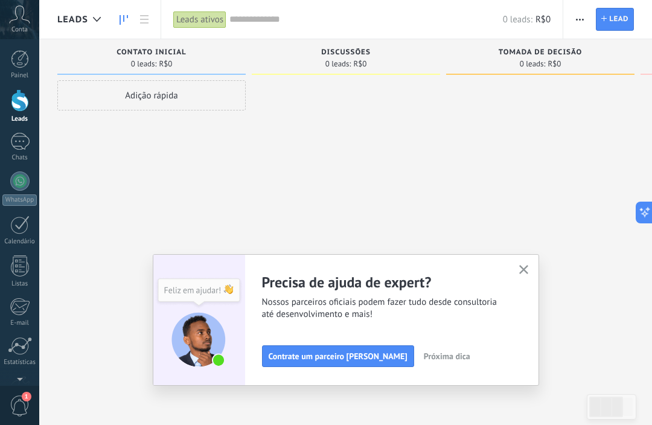
click at [531, 268] on button "button" at bounding box center [523, 270] width 15 height 16
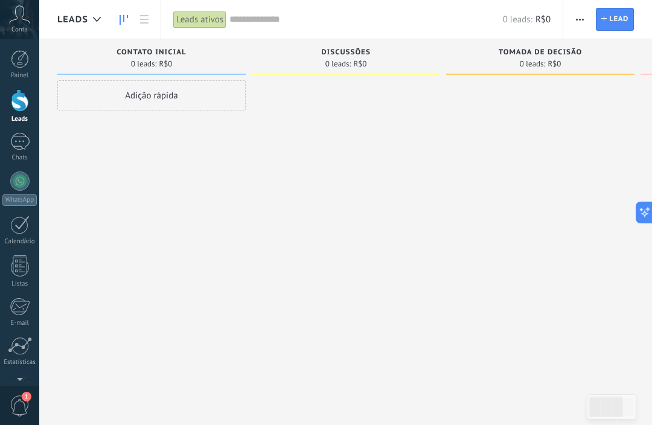
click at [25, 147] on div at bounding box center [19, 142] width 19 height 18
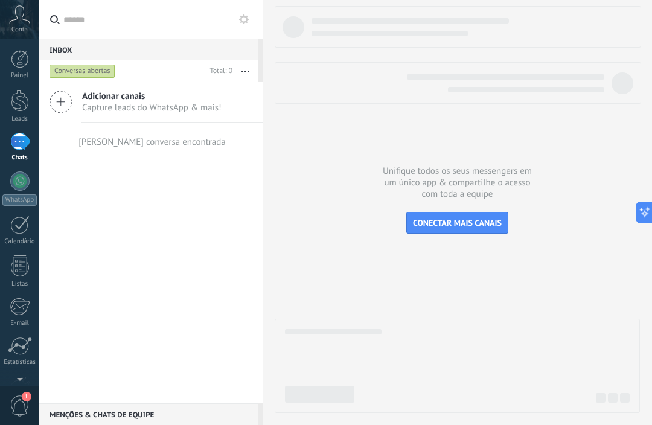
click at [24, 63] on div at bounding box center [20, 59] width 18 height 18
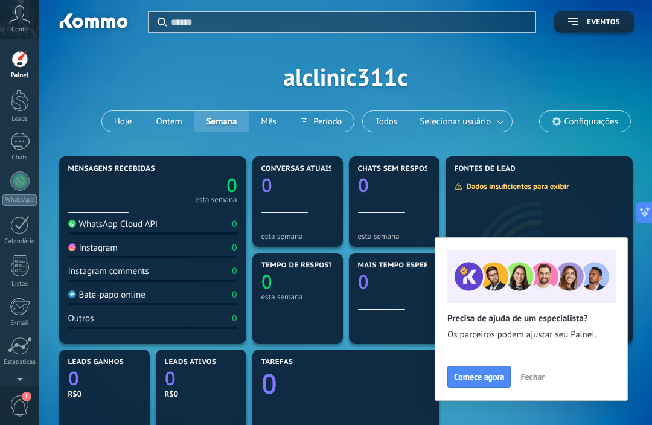
click at [534, 383] on button "Fechar" at bounding box center [532, 377] width 35 height 18
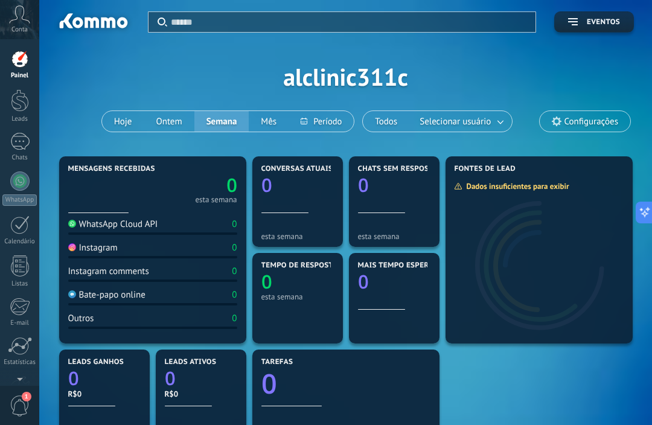
click at [25, 26] on span "Conta" at bounding box center [19, 30] width 16 height 8
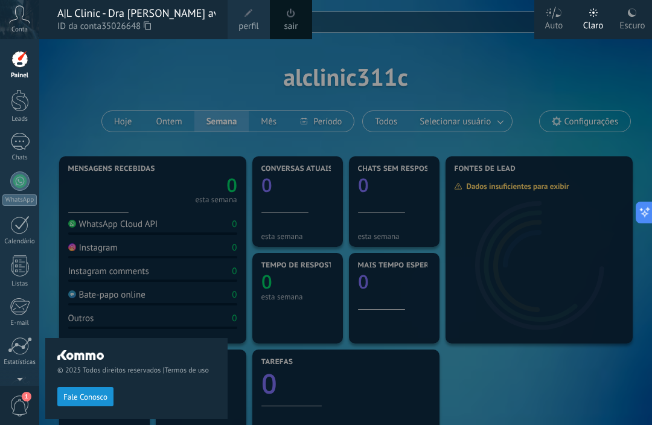
click at [87, 86] on div "© 2025 Todos direitos reservados | Termos de uso Fale Conosco" at bounding box center [136, 232] width 182 height 386
click at [21, 60] on div at bounding box center [20, 59] width 18 height 18
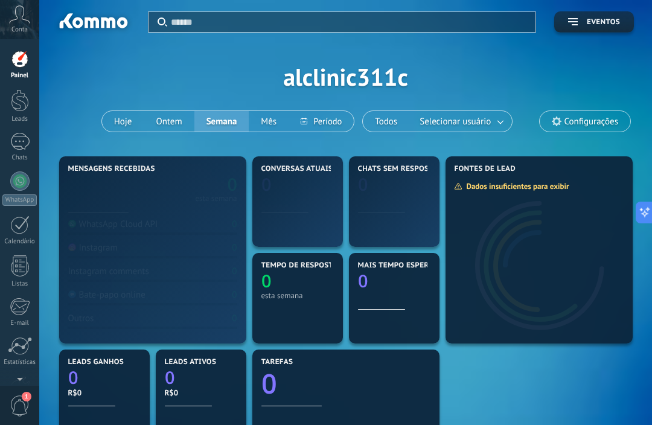
click at [29, 63] on link "Painel" at bounding box center [19, 65] width 39 height 30
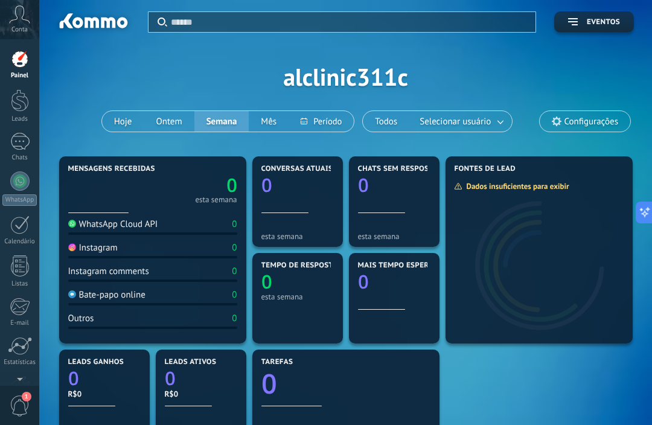
click at [513, 209] on div at bounding box center [539, 258] width 187 height 169
click at [482, 188] on div "Dados insuficientes para exibir" at bounding box center [516, 186] width 124 height 10
click at [0, 0] on span at bounding box center [0, 0] width 0 height 0
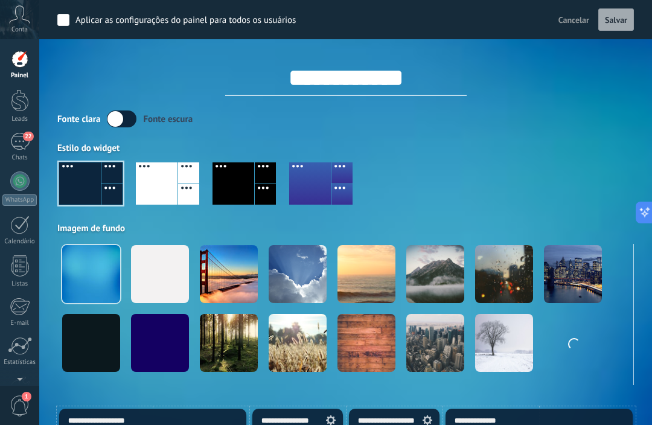
click at [25, 147] on div "22" at bounding box center [19, 142] width 19 height 18
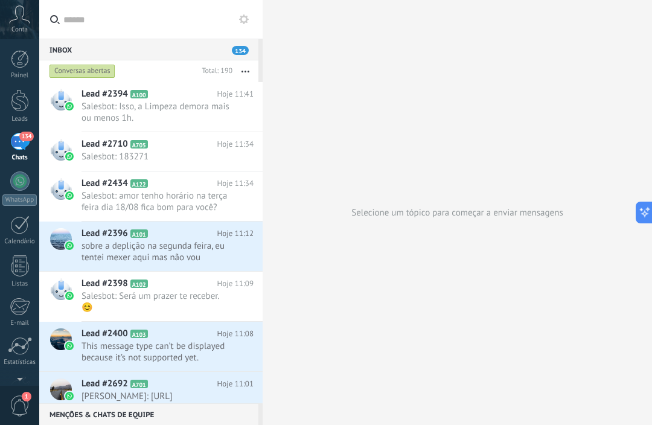
click at [22, 94] on div at bounding box center [20, 100] width 18 height 22
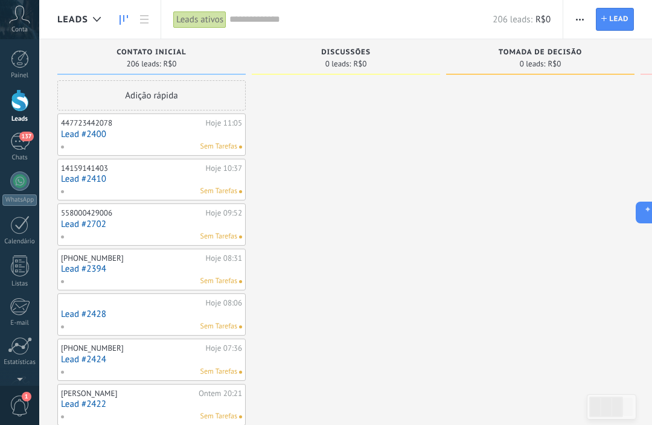
click at [22, 50] on div at bounding box center [20, 59] width 18 height 18
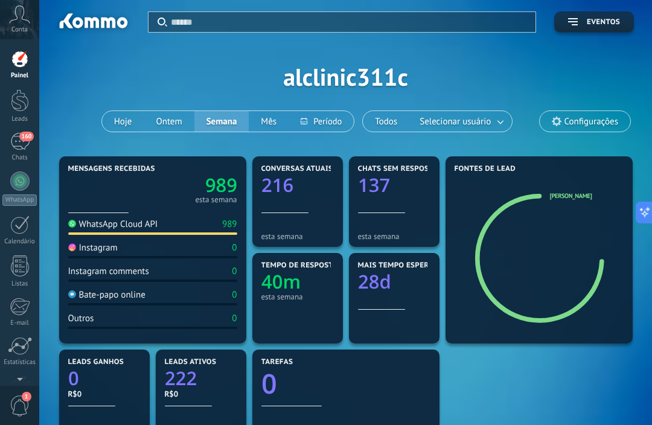
click at [403, 177] on icon "137" at bounding box center [394, 182] width 72 height 19
click at [383, 183] on text "137" at bounding box center [374, 185] width 32 height 25
click at [413, 192] on div "137" at bounding box center [394, 182] width 72 height 19
click at [402, 203] on div at bounding box center [394, 201] width 72 height 10
click at [114, 123] on button "Hoje" at bounding box center [123, 121] width 42 height 21
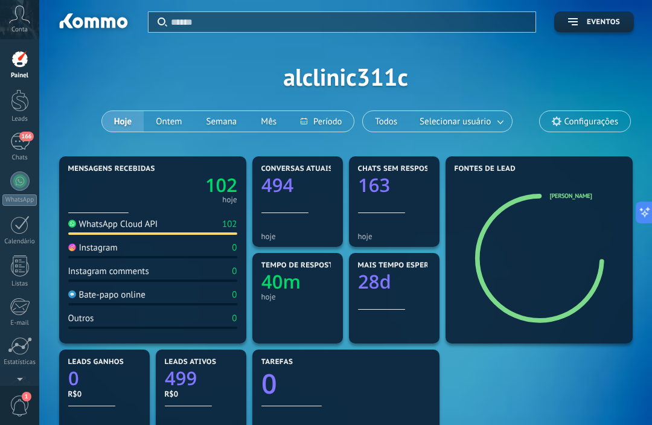
click at [16, 147] on div "166" at bounding box center [19, 142] width 19 height 18
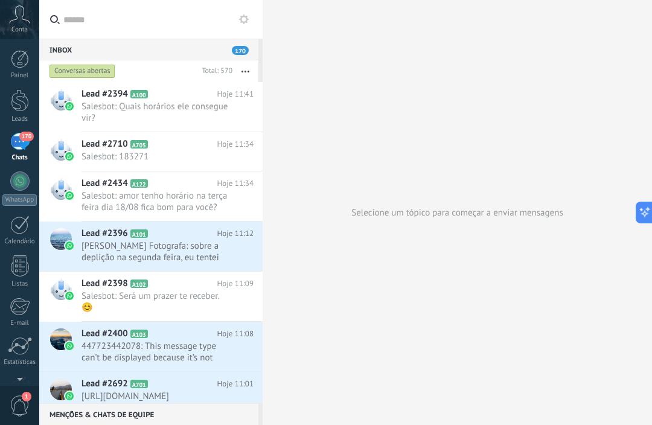
click at [21, 71] on link "Painel" at bounding box center [19, 65] width 39 height 30
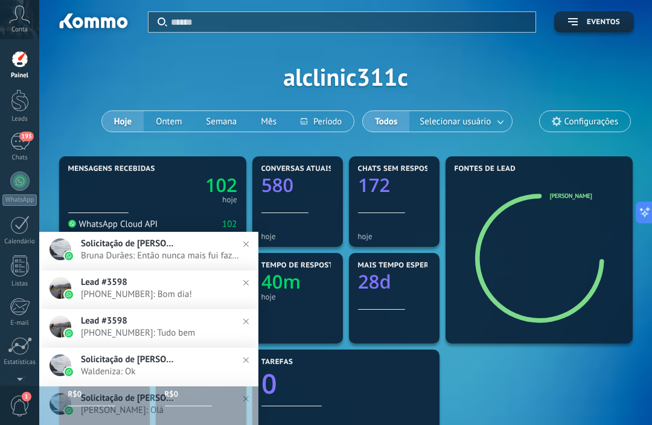
click at [165, 249] on span "Solicitação de [PERSON_NAME]" at bounding box center [129, 243] width 97 height 11
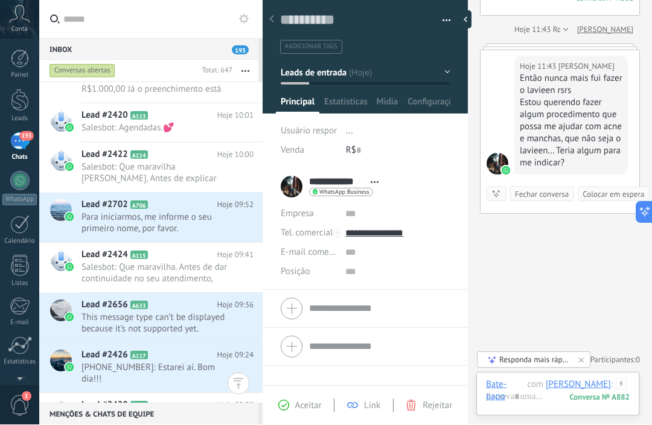
scroll to position [1003, 0]
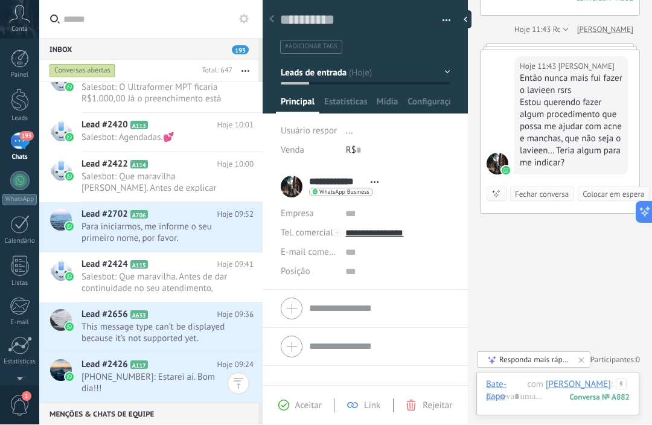
click at [29, 31] on div "Conta" at bounding box center [19, 19] width 39 height 39
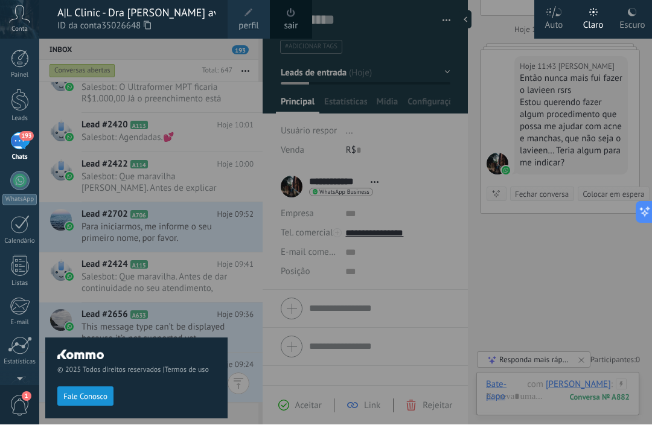
click at [22, 21] on icon at bounding box center [19, 14] width 21 height 18
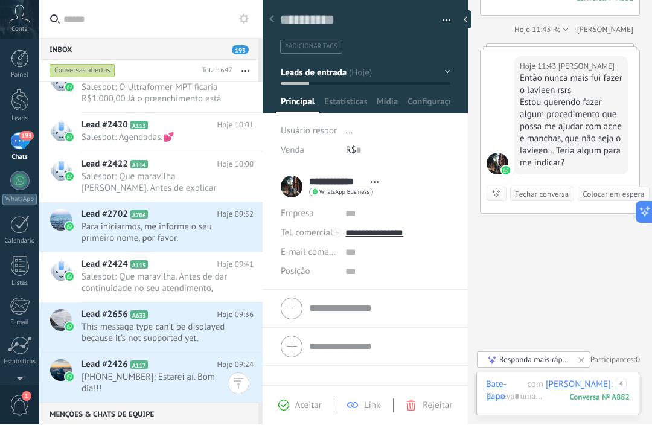
click at [28, 60] on div at bounding box center [20, 59] width 18 height 18
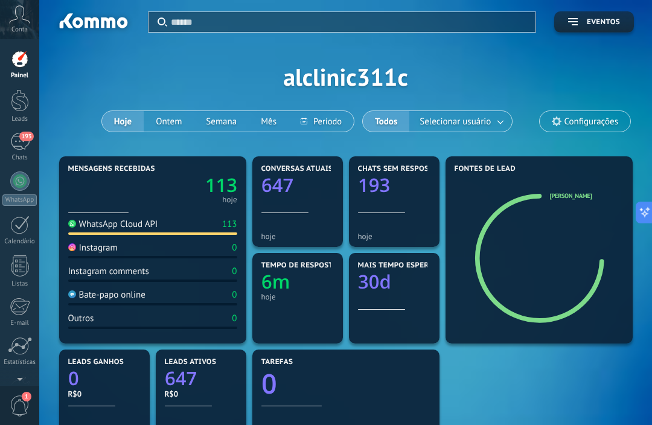
click at [211, 254] on div "Instagram 0" at bounding box center [152, 250] width 169 height 16
click at [112, 248] on div "Instagram" at bounding box center [93, 247] width 50 height 11
click at [115, 254] on div "Instagram" at bounding box center [93, 247] width 50 height 11
click at [110, 248] on div "Instagram" at bounding box center [93, 247] width 50 height 11
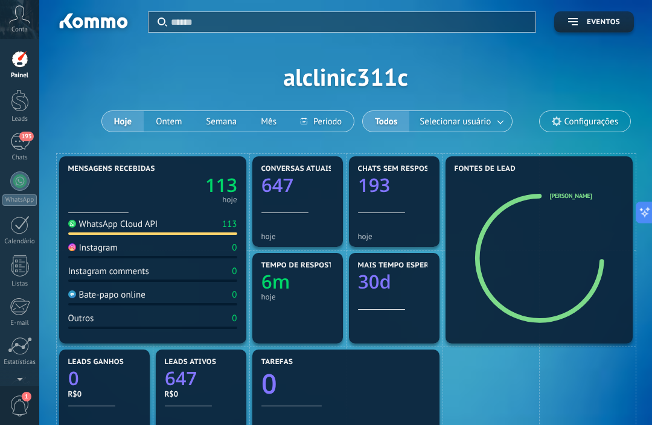
click at [131, 256] on div "Instagram 0" at bounding box center [152, 250] width 169 height 16
click at [27, 193] on link "WhatsApp" at bounding box center [19, 188] width 39 height 34
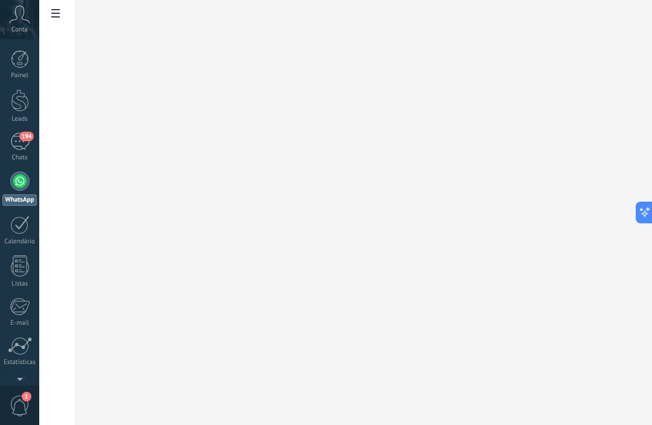
click at [19, 161] on div "Chats" at bounding box center [19, 158] width 35 height 8
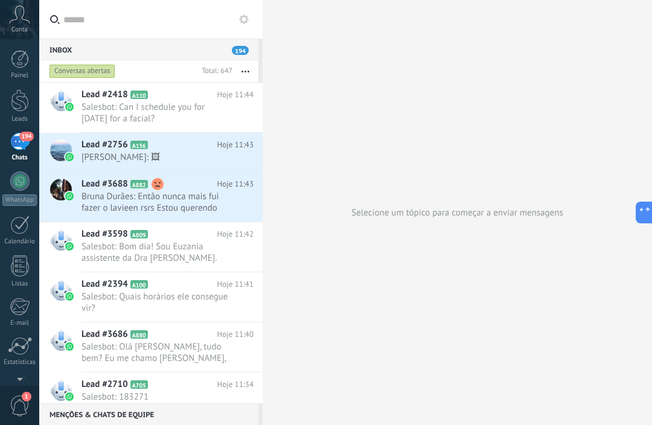
click at [132, 112] on span "Salesbot: Can I schedule you for [DATE] for a facial?" at bounding box center [156, 112] width 149 height 23
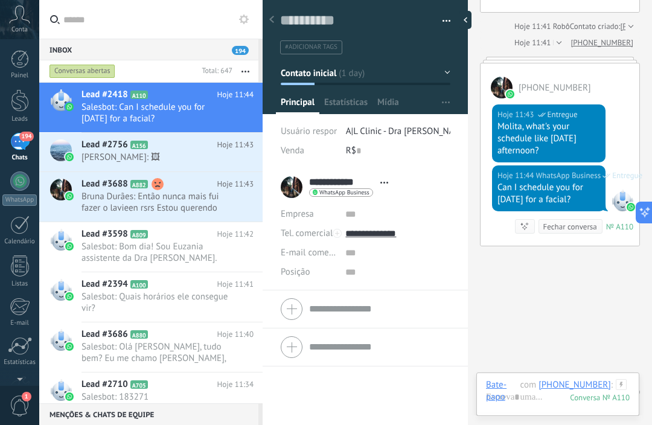
scroll to position [1486, 0]
click at [357, 113] on span "Estatísticas" at bounding box center [345, 106] width 43 height 18
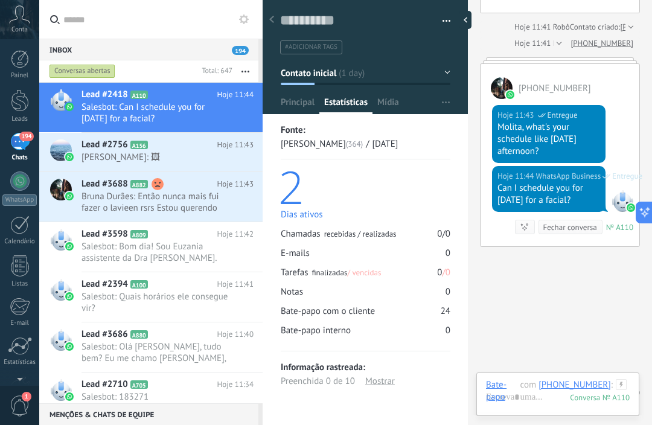
click at [388, 100] on span "Mídia" at bounding box center [388, 106] width 22 height 18
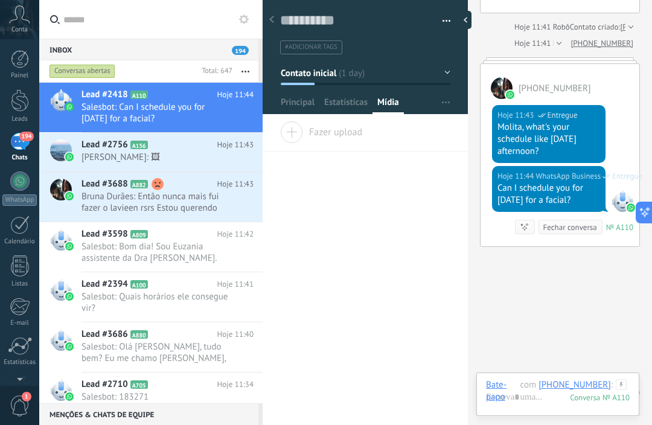
click at [301, 111] on span "Principal" at bounding box center [298, 106] width 34 height 18
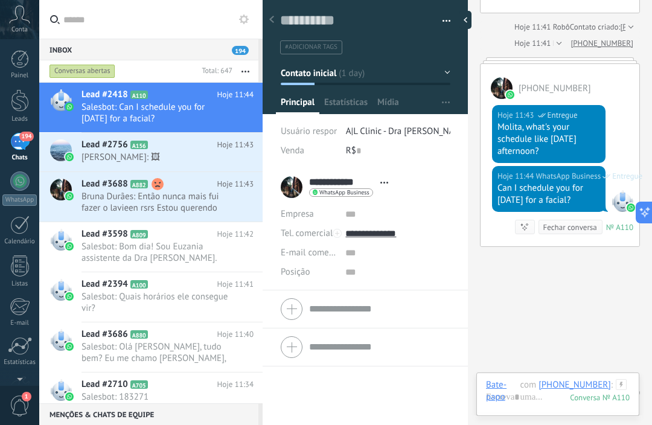
click at [27, 28] on span "Conta" at bounding box center [19, 30] width 16 height 8
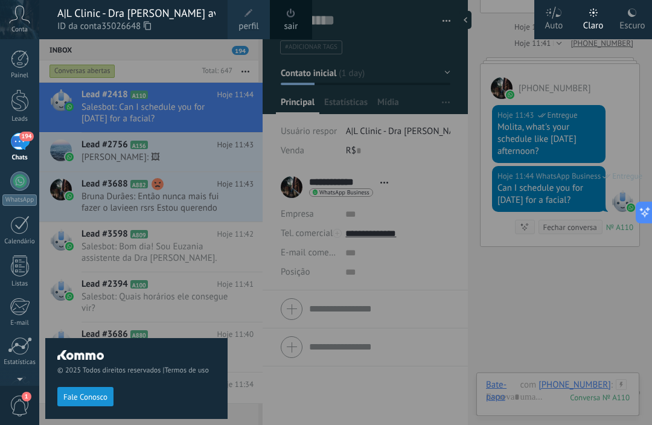
click at [31, 54] on link "Painel" at bounding box center [19, 65] width 39 height 30
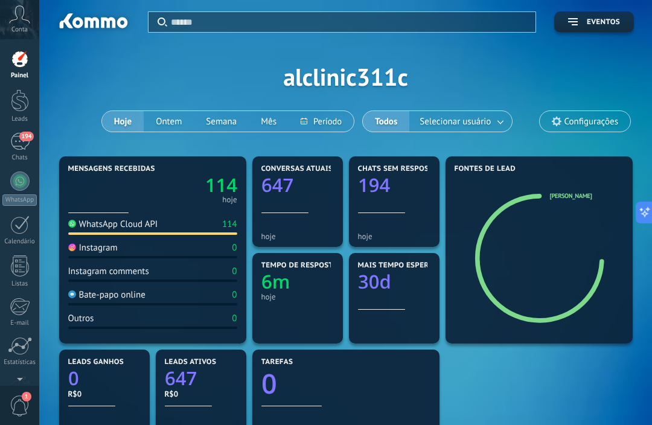
click at [182, 274] on div "Instagram comments 0" at bounding box center [152, 274] width 169 height 16
click at [114, 282] on div "Instagram comments 0" at bounding box center [152, 274] width 169 height 16
click at [115, 299] on div "Bate-papo online" at bounding box center [106, 294] width 77 height 11
click at [20, 101] on div at bounding box center [20, 100] width 18 height 22
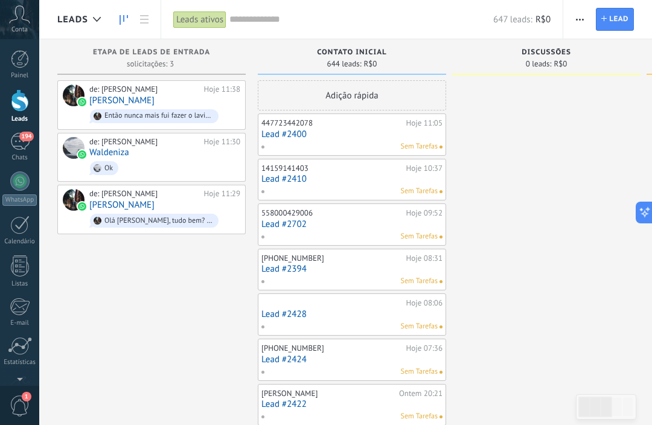
click at [15, 68] on div at bounding box center [20, 59] width 18 height 18
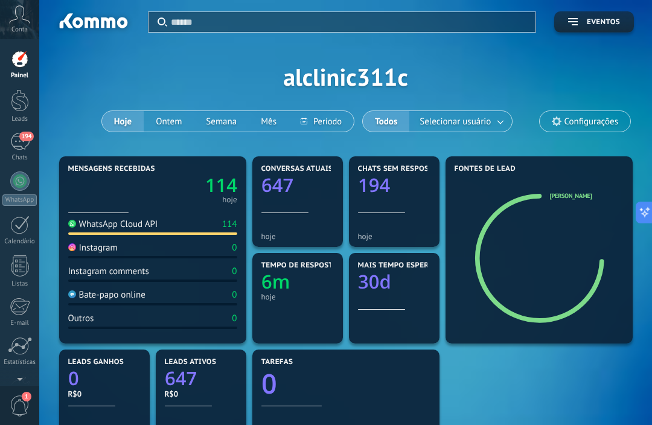
click at [24, 114] on link "Leads" at bounding box center [19, 106] width 39 height 34
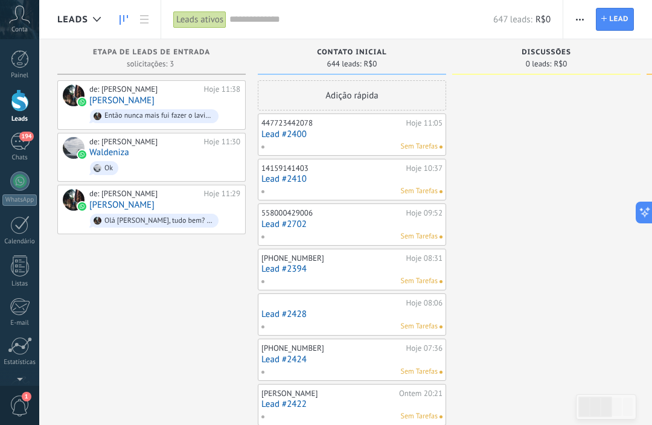
click at [23, 152] on link "194 Chats" at bounding box center [19, 147] width 39 height 29
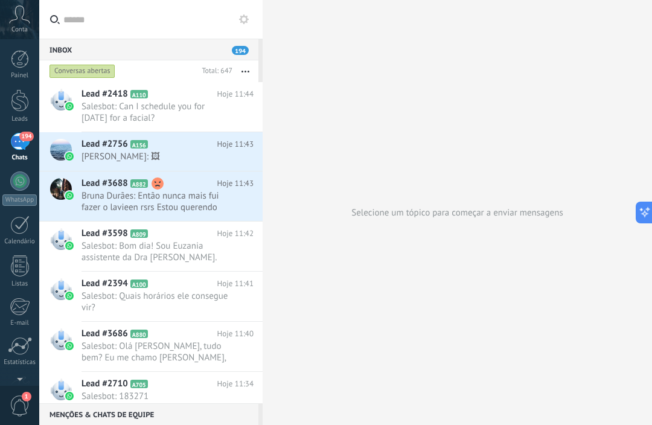
click at [68, 284] on div at bounding box center [61, 289] width 22 height 22
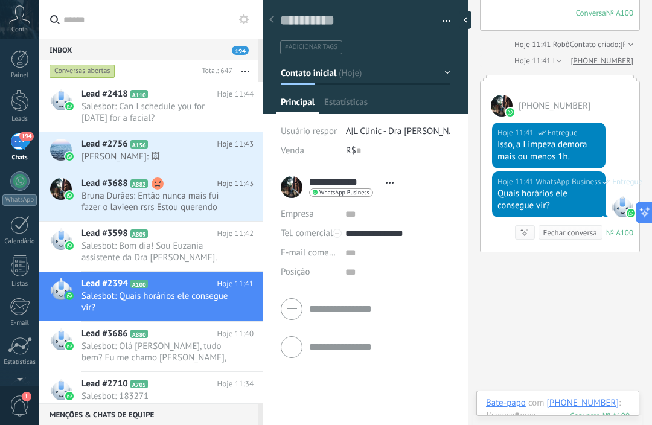
scroll to position [18, 0]
click at [210, 197] on span "Bruna Durães: Então nunca mais fui fazer o lavieen rsrs Estou querendo fazer al…" at bounding box center [156, 201] width 149 height 23
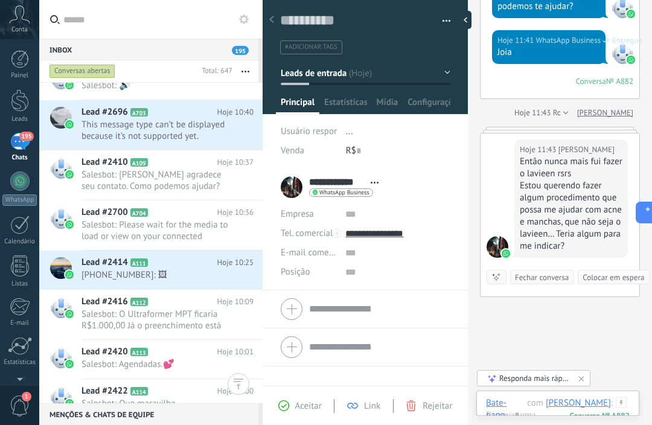
scroll to position [887, 0]
click at [176, 421] on div "Menções & Chats de equipe 0" at bounding box center [148, 414] width 219 height 22
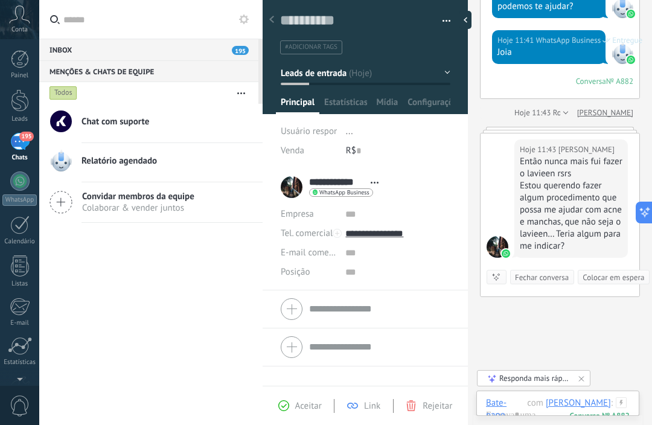
click at [200, 40] on div "Inbox 195" at bounding box center [148, 50] width 219 height 22
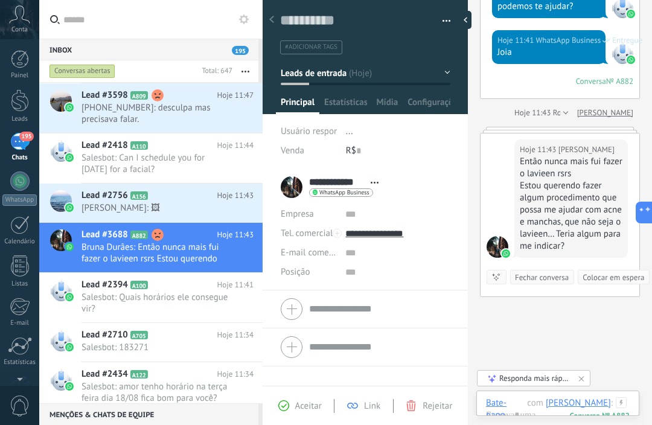
scroll to position [13, 0]
click at [25, 63] on div at bounding box center [20, 59] width 18 height 18
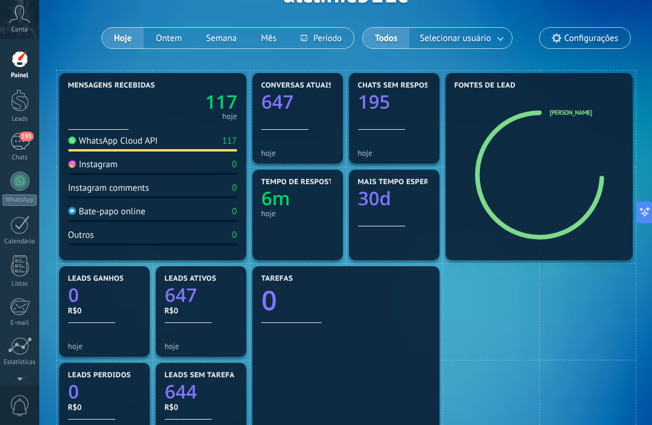
scroll to position [84, 0]
click at [5, 150] on link "195 Chats" at bounding box center [19, 147] width 39 height 29
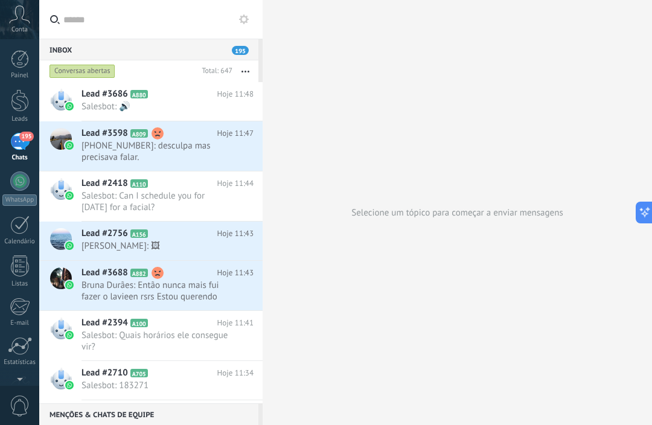
click at [22, 195] on div "WhatsApp" at bounding box center [19, 199] width 34 height 11
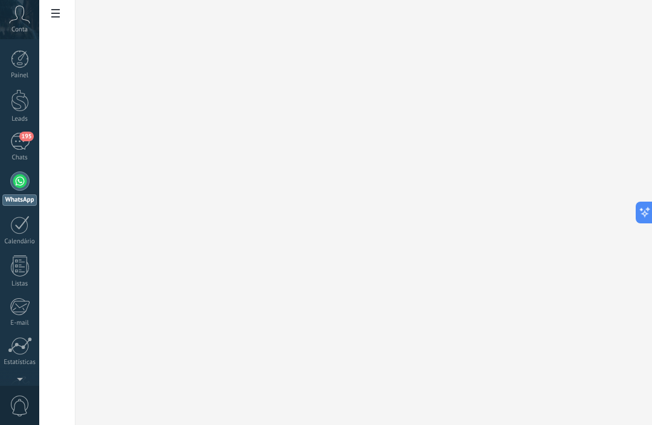
click at [21, 148] on div "195" at bounding box center [19, 142] width 19 height 18
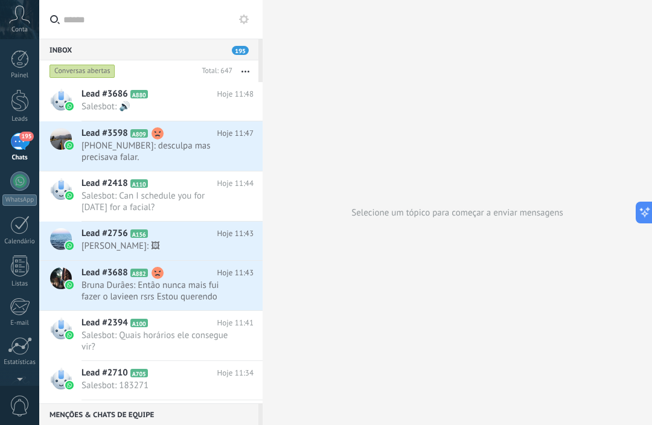
click at [9, 98] on link "Leads" at bounding box center [19, 106] width 39 height 34
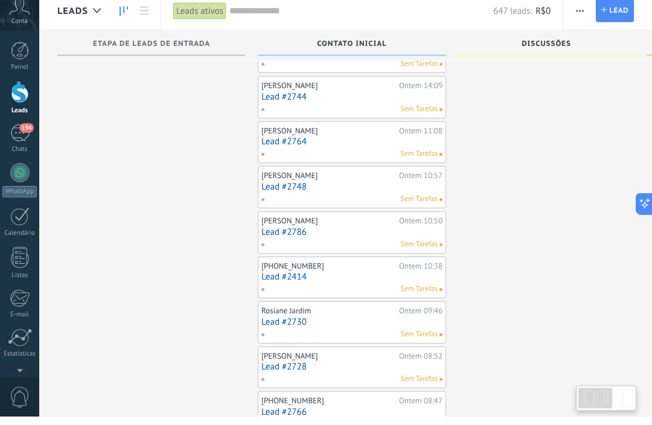
scroll to position [572, 0]
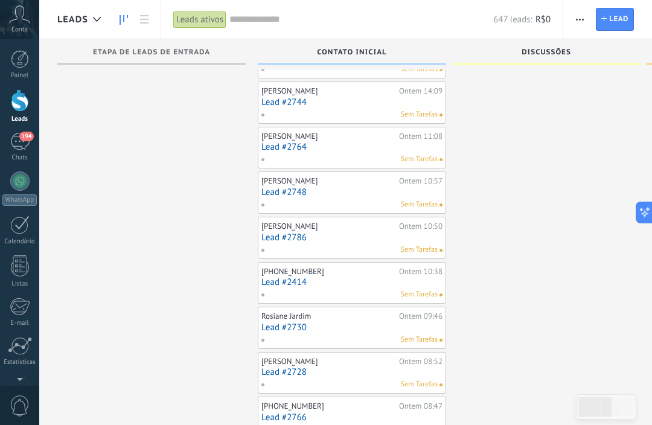
click at [79, 30] on div "Leads" at bounding box center [82, 19] width 50 height 39
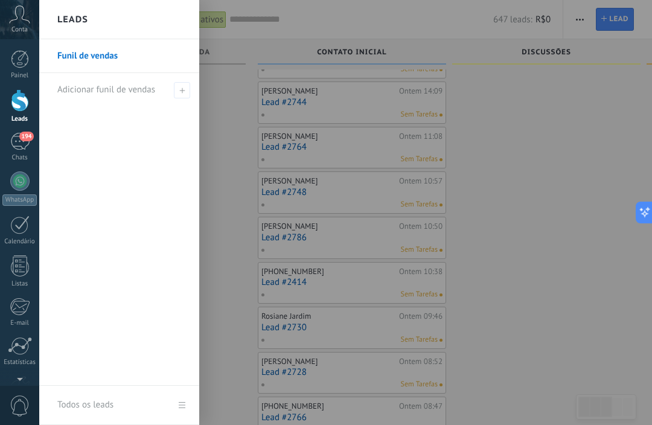
click at [235, 233] on div at bounding box center [365, 212] width 652 height 425
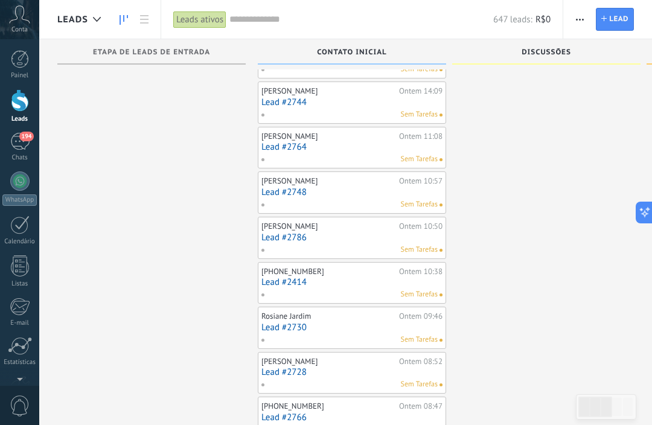
click at [27, 145] on div "194" at bounding box center [19, 142] width 19 height 18
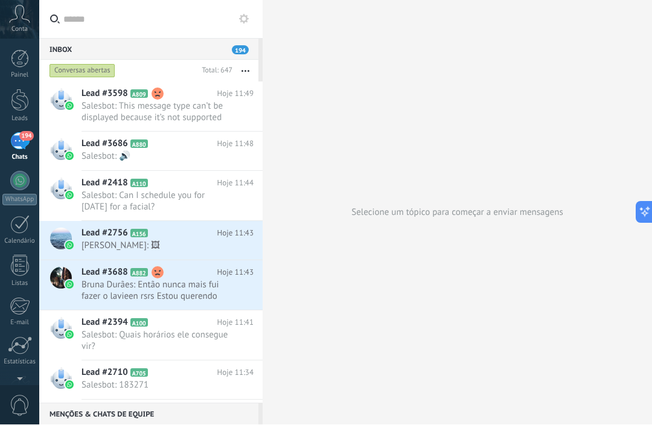
click at [29, 97] on link "Leads" at bounding box center [19, 106] width 39 height 34
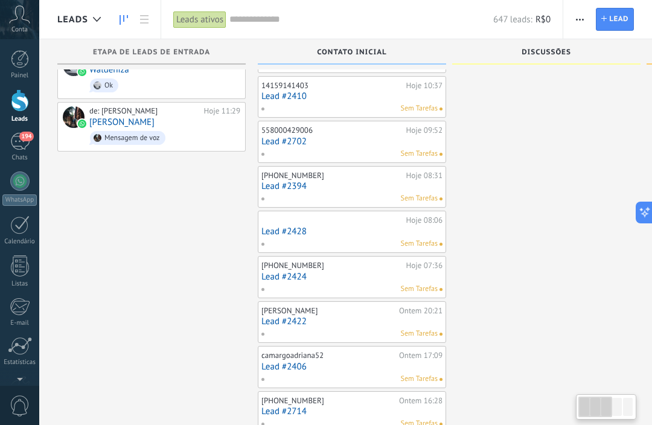
scroll to position [84, 0]
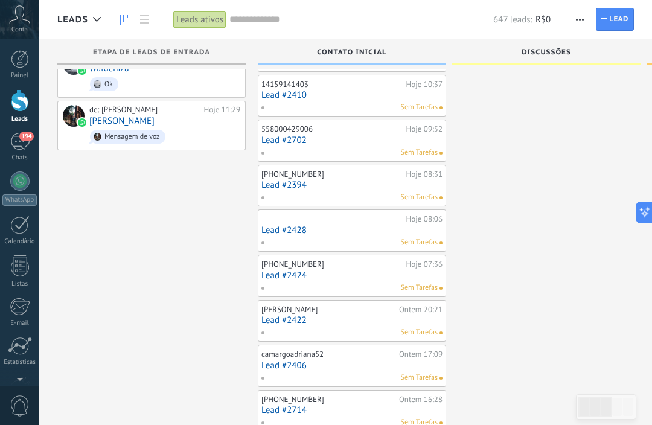
click at [27, 135] on span "194" at bounding box center [26, 137] width 14 height 10
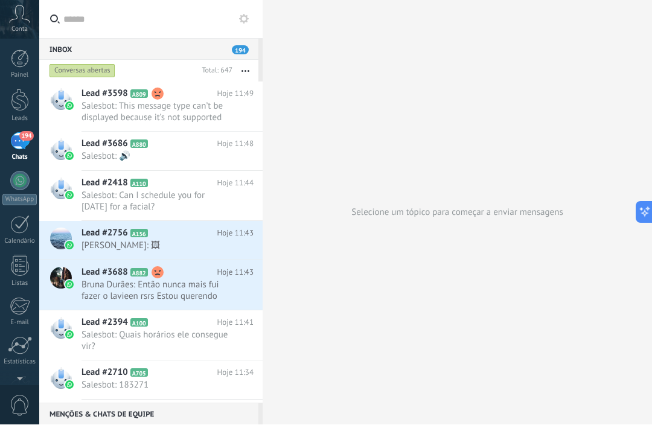
click at [10, 57] on link "Painel" at bounding box center [19, 65] width 39 height 30
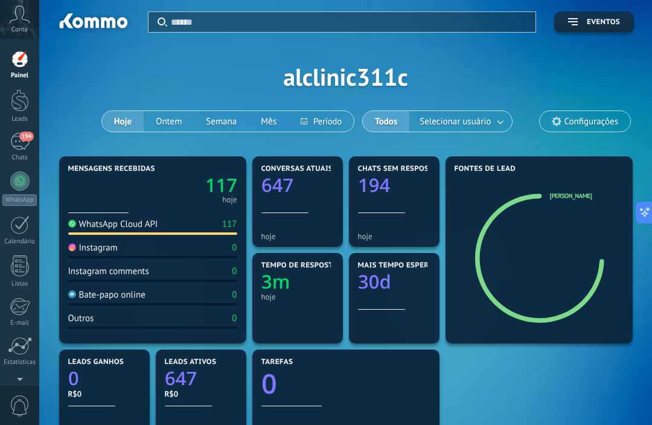
click at [25, 103] on div at bounding box center [20, 100] width 18 height 22
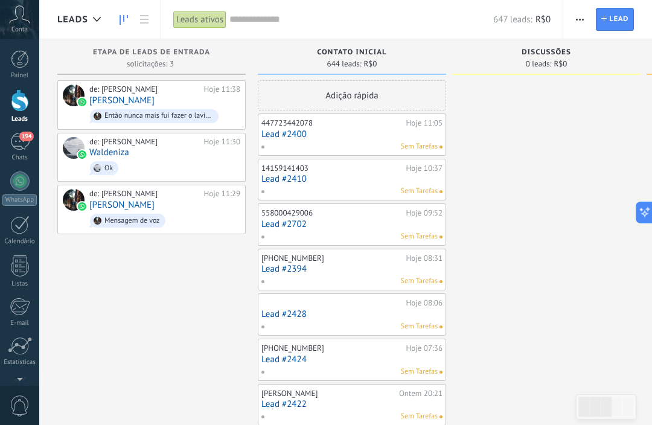
click at [601, 403] on div at bounding box center [595, 407] width 34 height 21
click at [27, 16] on icon at bounding box center [19, 14] width 21 height 18
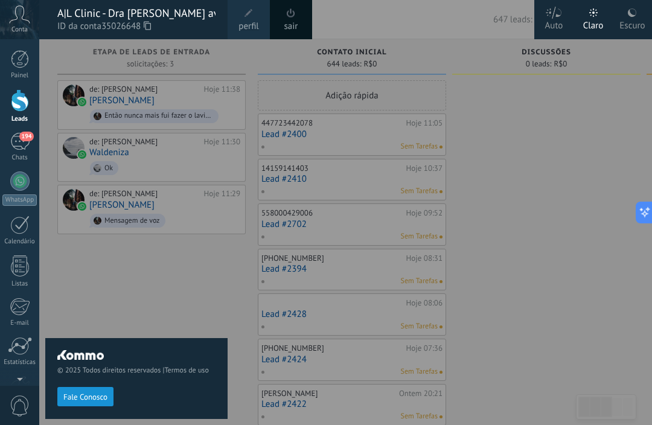
click at [100, 401] on span "Fale Conosco" at bounding box center [85, 397] width 44 height 8
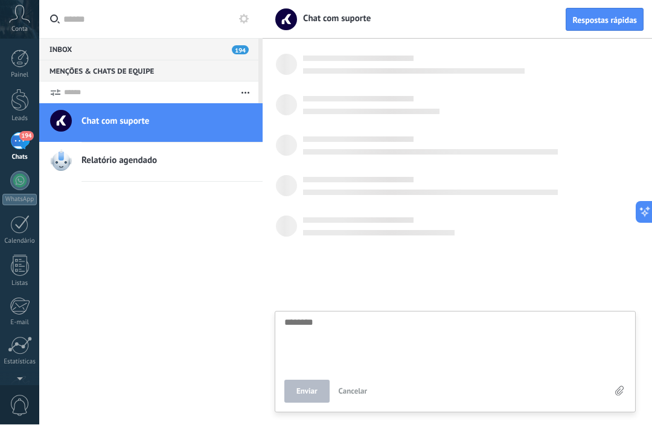
scroll to position [13, 0]
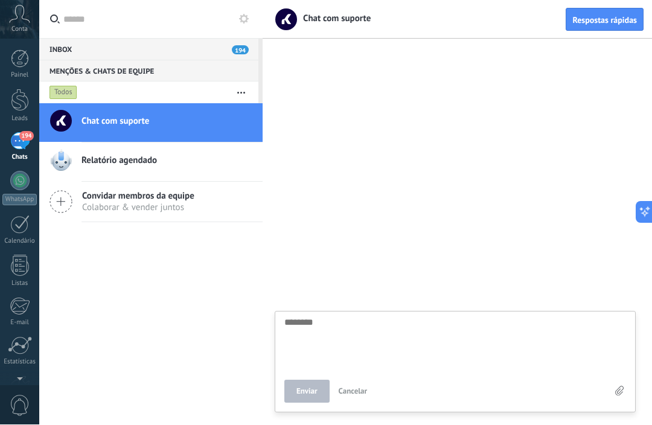
click at [363, 341] on textarea at bounding box center [455, 343] width 342 height 50
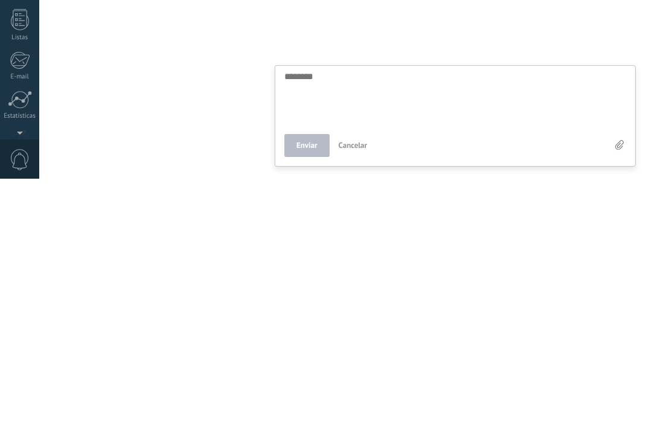
type textarea "*"
type textarea "**"
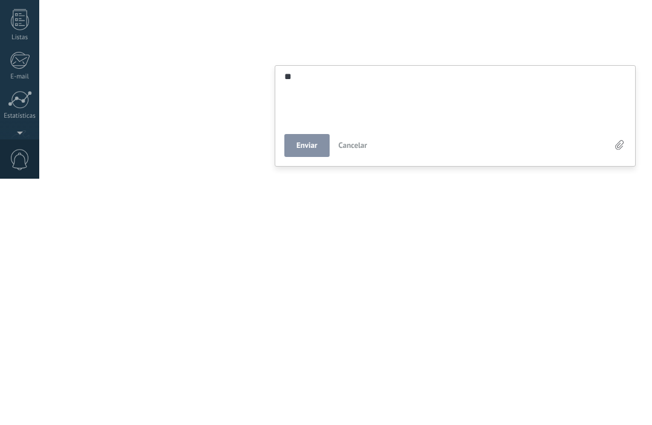
type textarea "***"
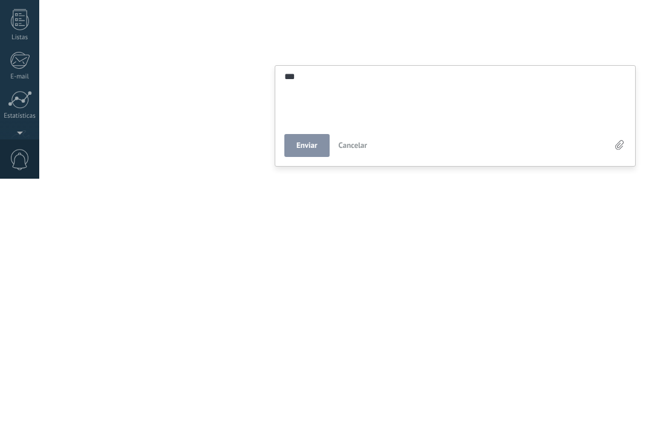
type textarea "***"
type textarea "****"
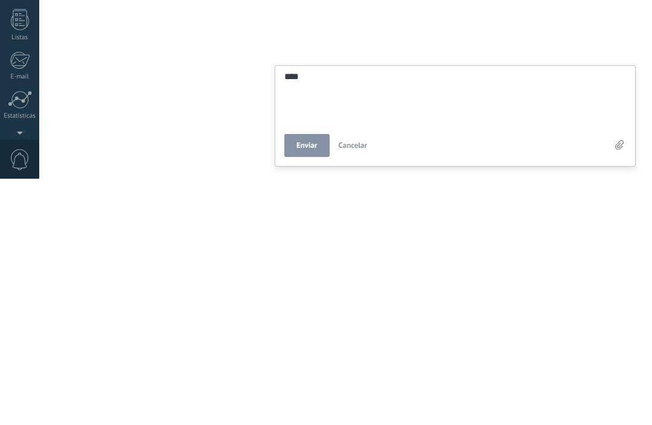
type textarea "****"
type textarea "******"
type textarea "*******"
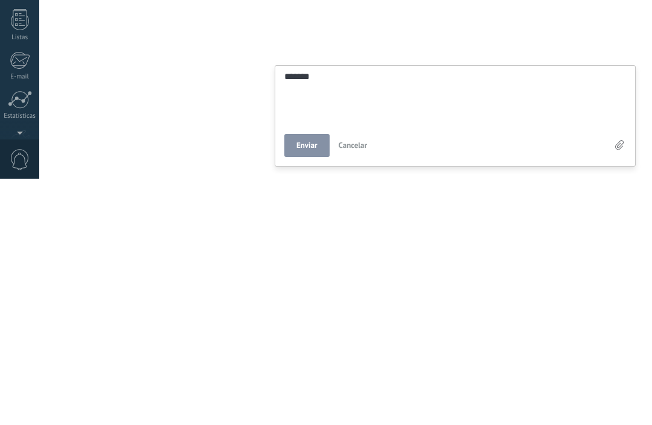
type textarea "********"
type textarea "**********"
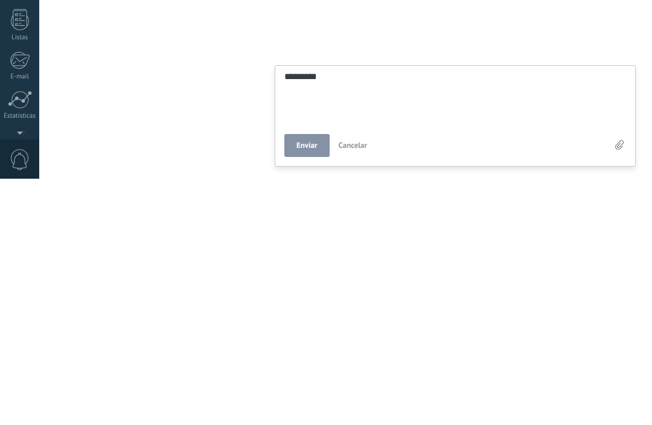
type textarea "**********"
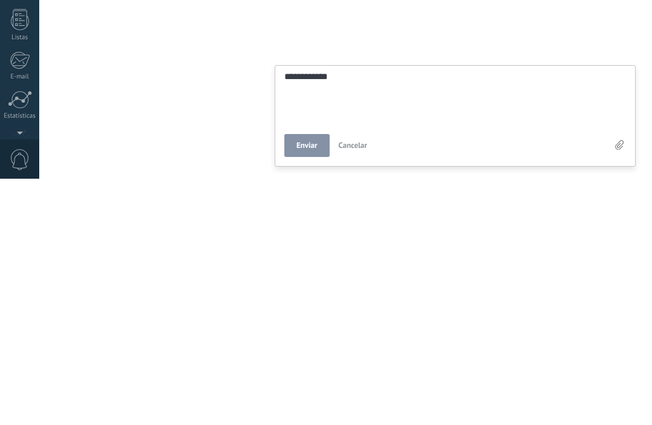
type textarea "**********"
click at [313, 380] on button "Enviar" at bounding box center [306, 391] width 45 height 23
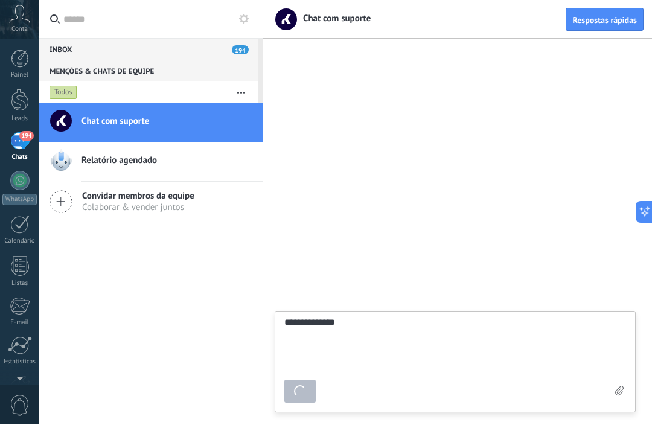
type textarea "********"
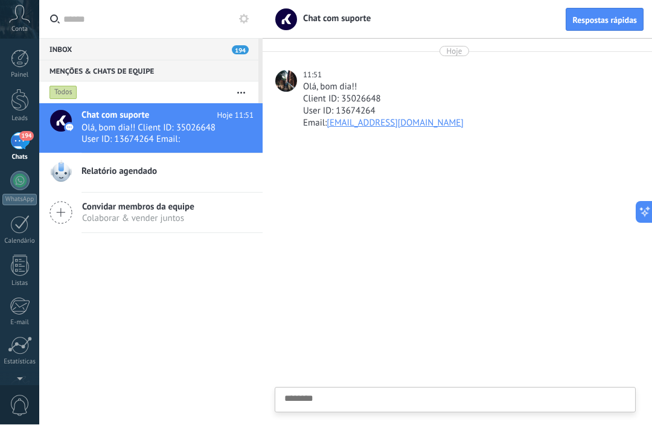
click at [337, 405] on textarea at bounding box center [455, 419] width 342 height 50
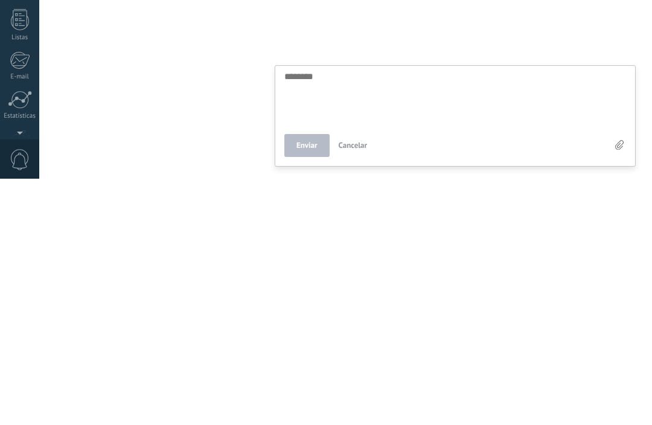
type textarea "*"
type textarea "**"
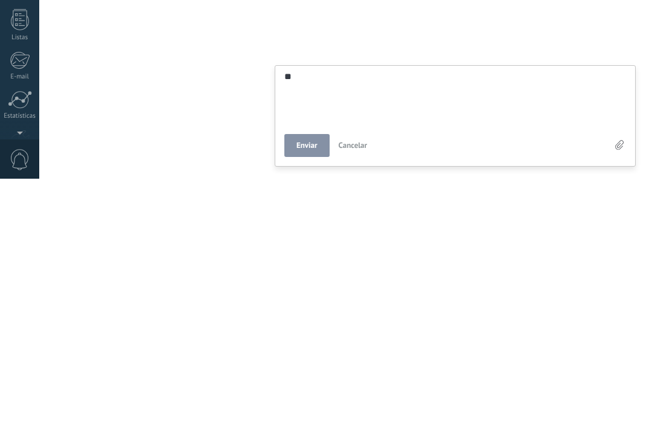
type textarea "***"
type textarea "****"
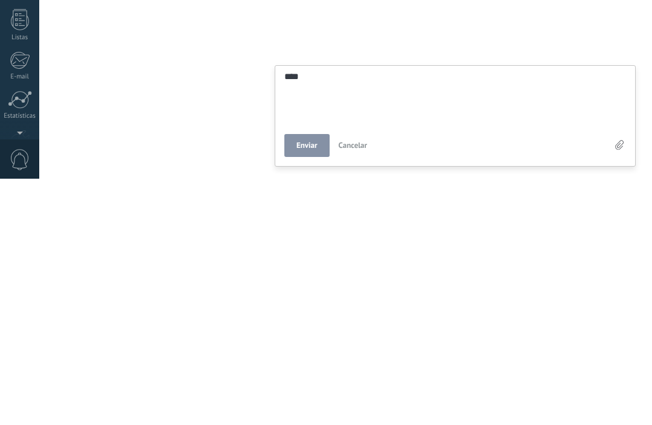
type textarea "****"
type textarea "******"
type textarea "*******"
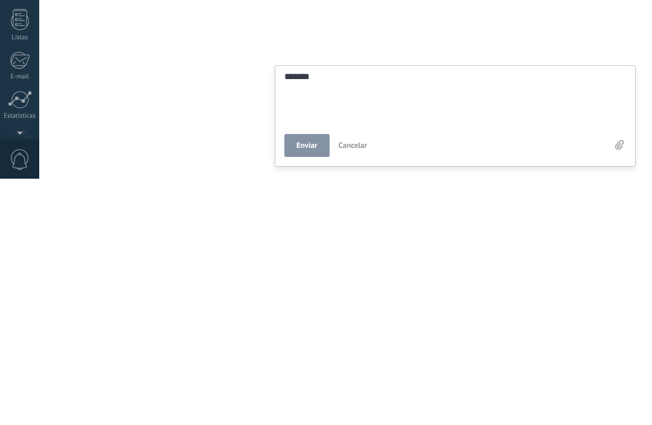
type textarea "********"
type textarea "*********"
type textarea "**********"
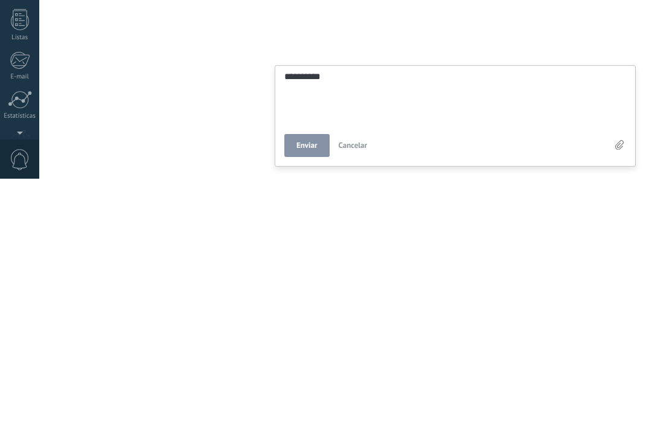
type textarea "**********"
click at [306, 380] on button "Enviar" at bounding box center [306, 391] width 45 height 23
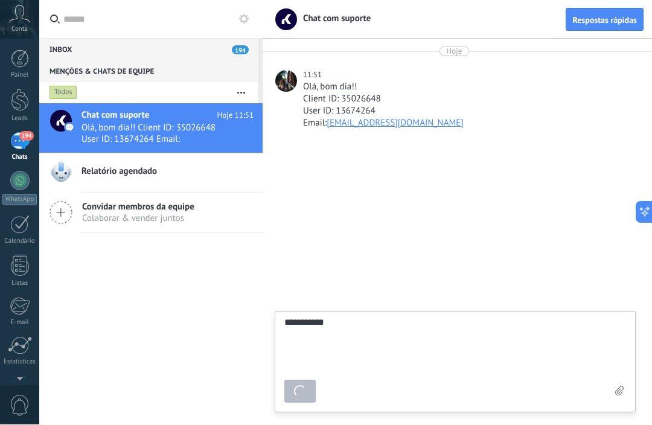
type textarea "********"
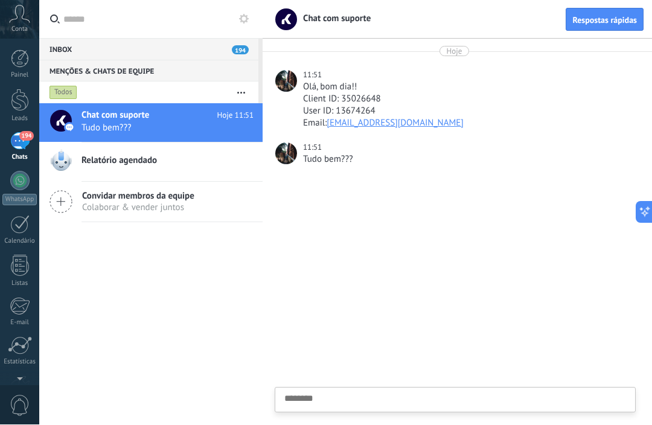
click at [377, 409] on textarea at bounding box center [455, 419] width 342 height 50
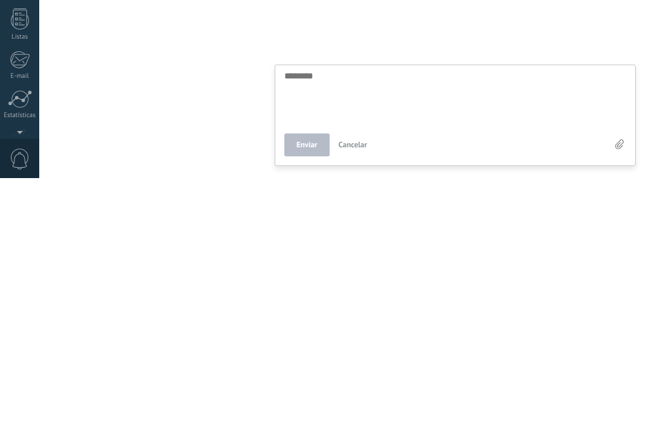
scroll to position [1, 0]
type textarea "*"
type textarea "**"
type textarea "***"
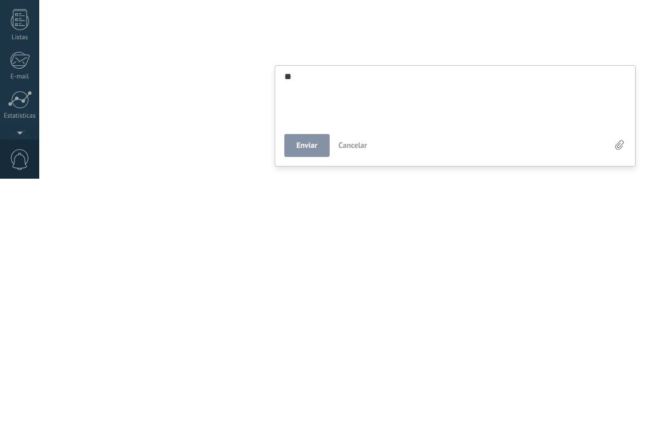
type textarea "***"
type textarea "****"
type textarea "*****"
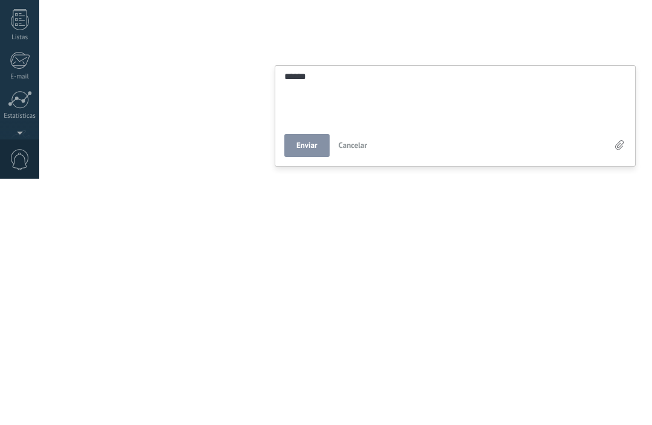
type textarea "*******"
type textarea "********"
type textarea "*********"
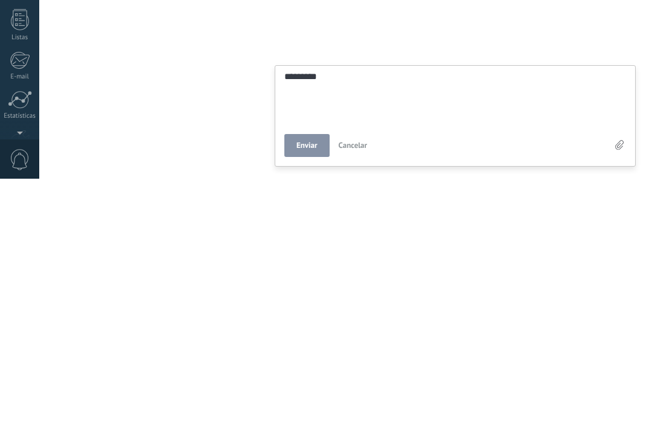
type textarea "*********"
type textarea "**********"
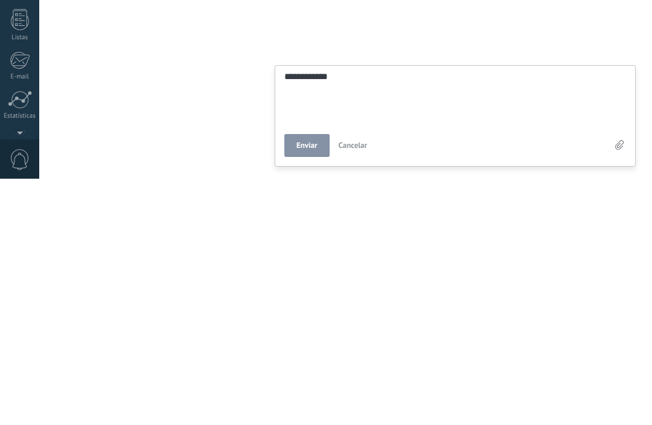
type textarea "**********"
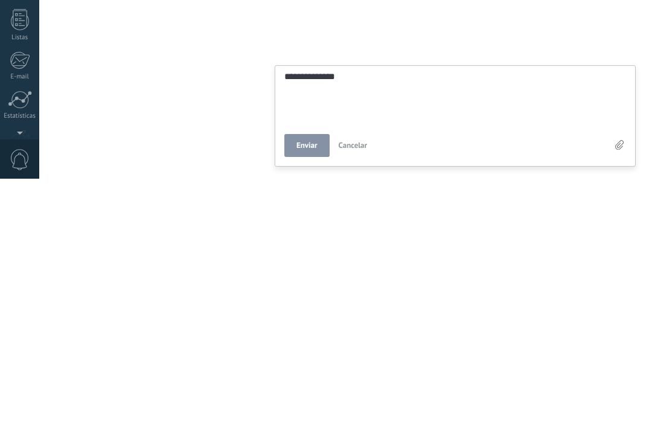
type textarea "**********"
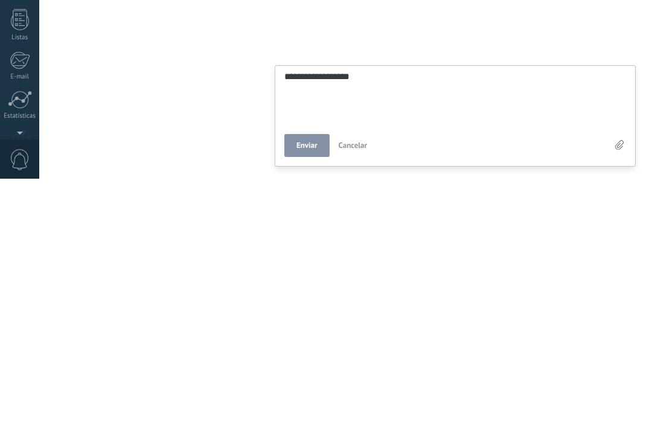
type textarea "**********"
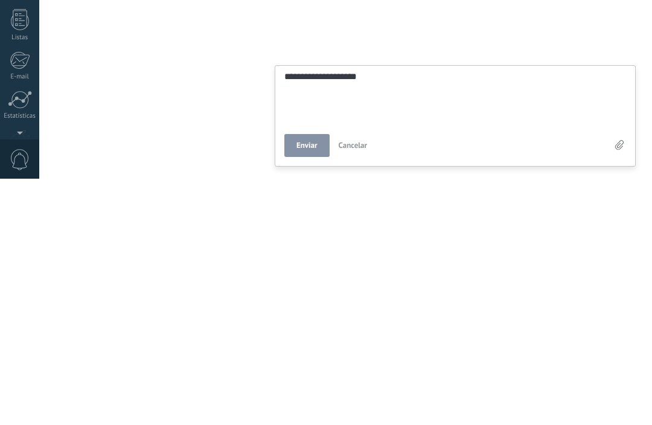
type textarea "**********"
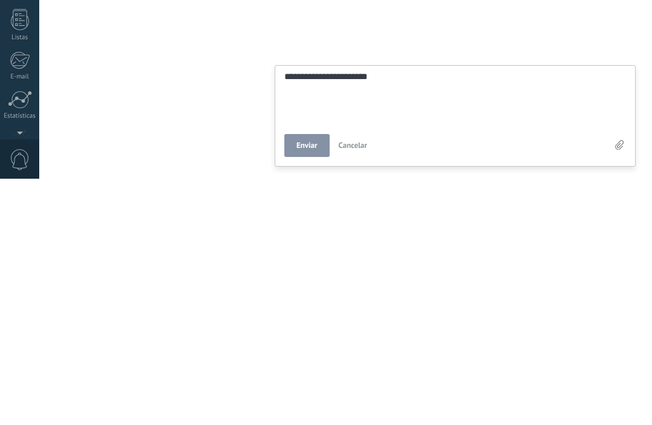
type textarea "**********"
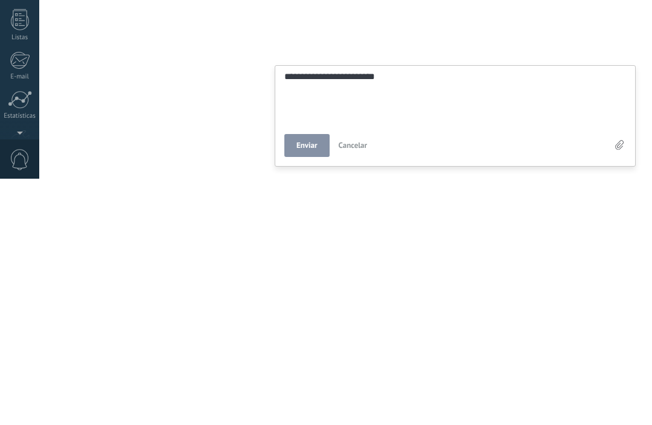
type textarea "**********"
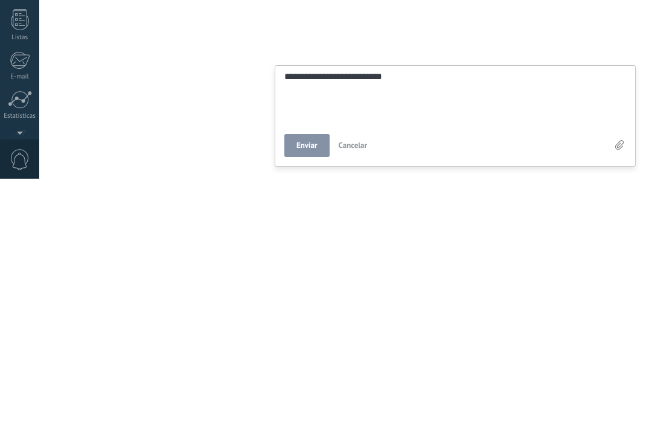
type textarea "**********"
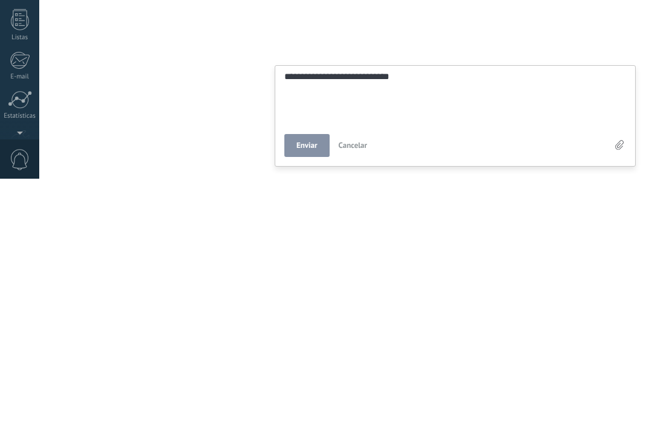
type textarea "**********"
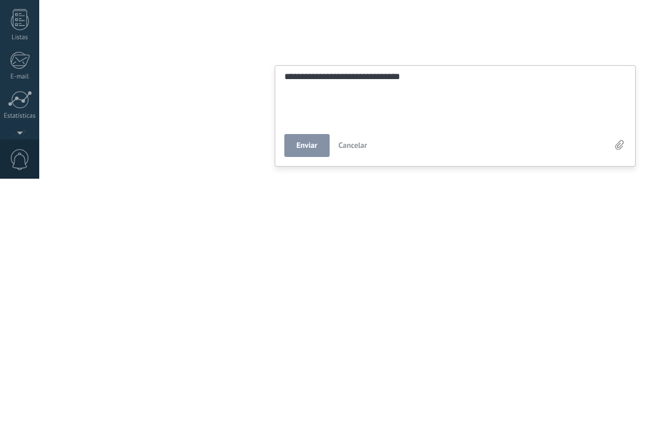
type textarea "**********"
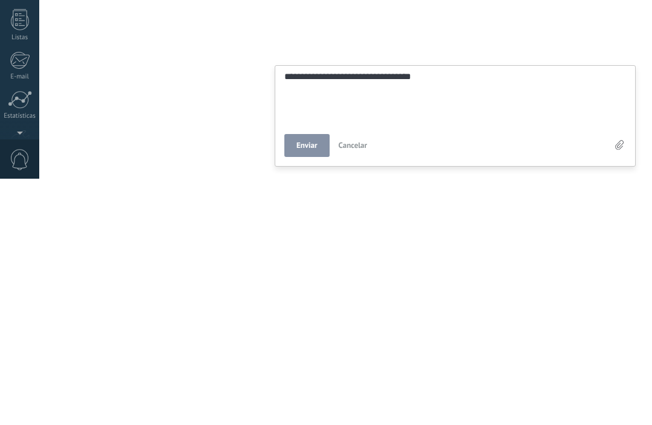
type textarea "**********"
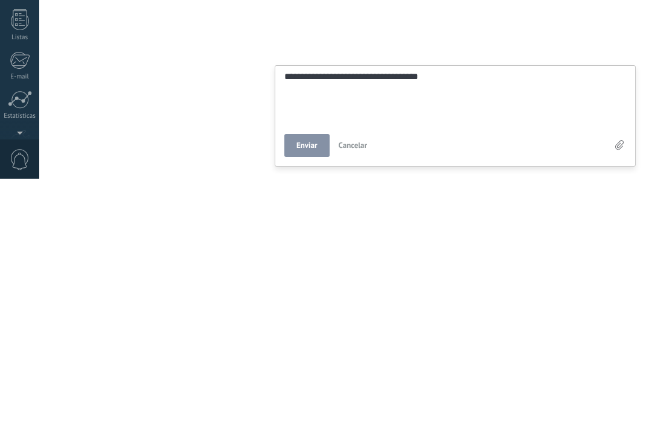
type textarea "**********"
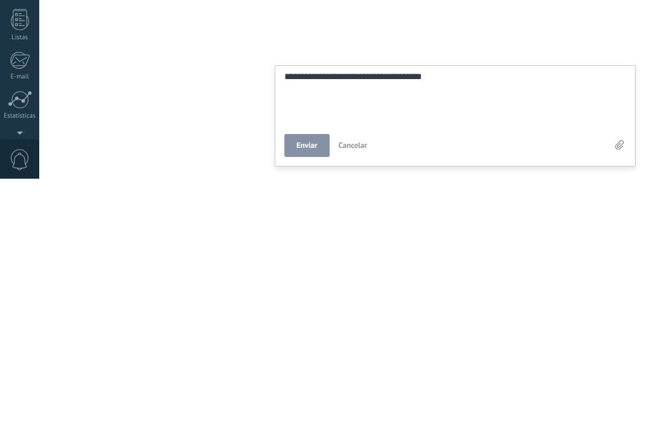
type textarea "**********"
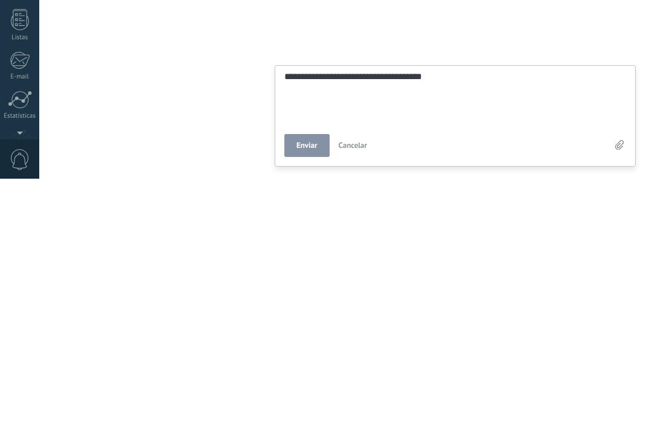
type textarea "**********"
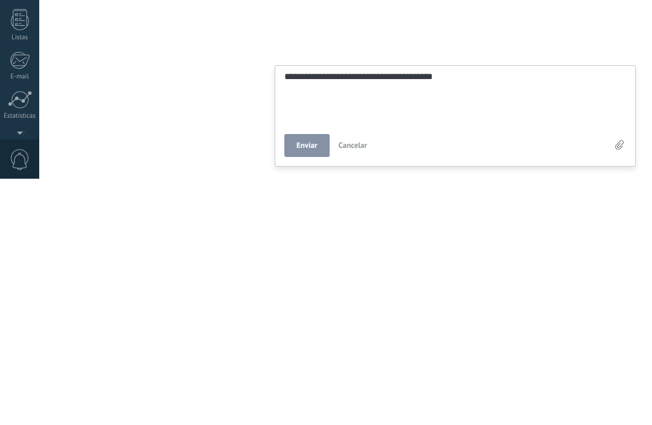
type textarea "**********"
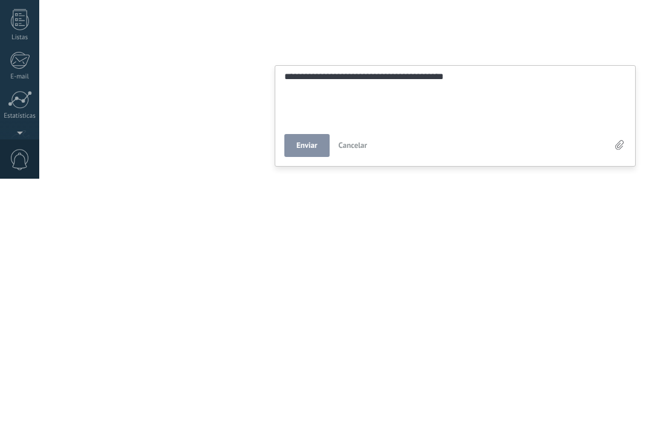
type textarea "**********"
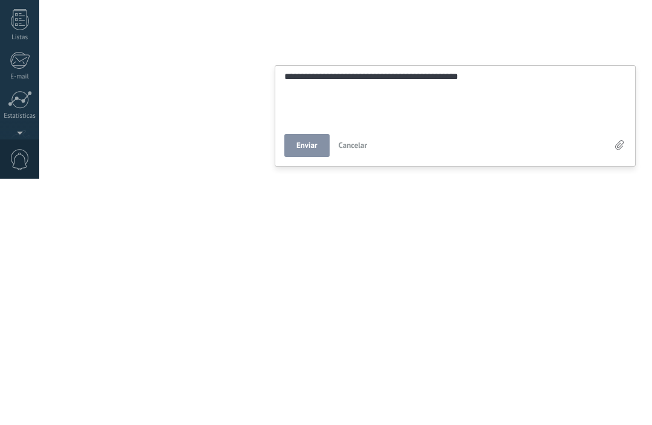
type textarea "**********"
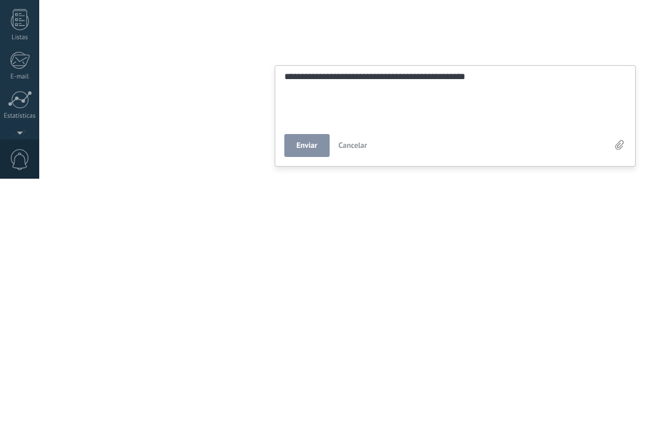
type textarea "**********"
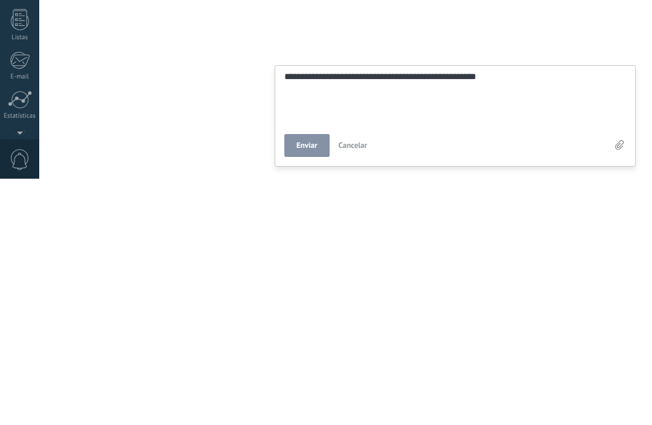
type textarea "**********"
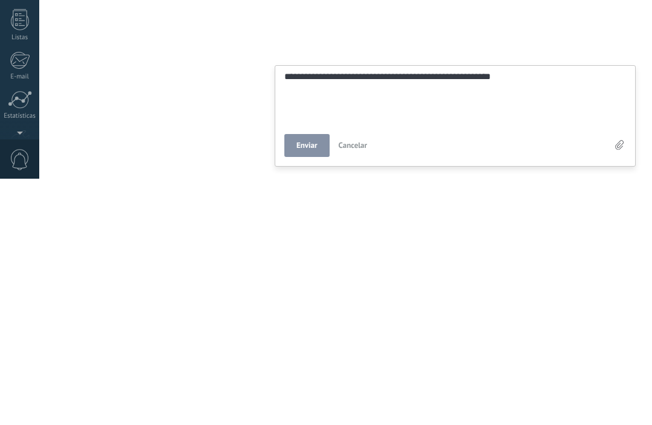
type textarea "**********"
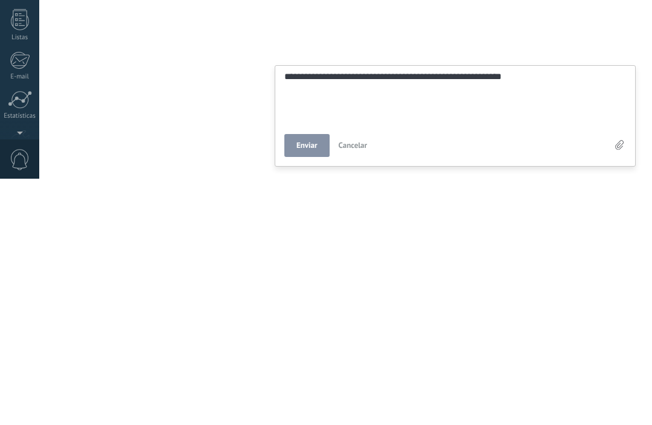
type textarea "**********"
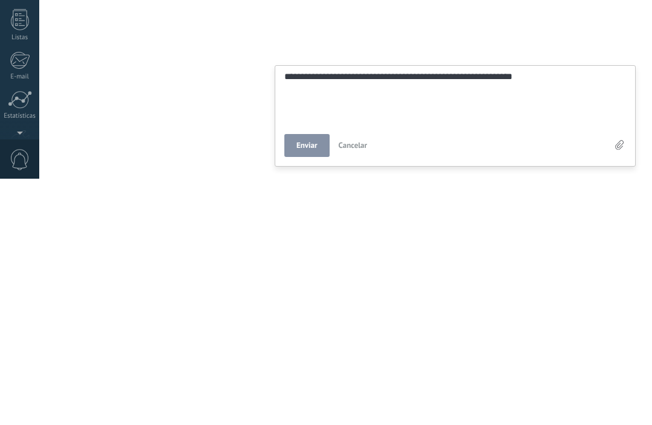
type textarea "**********"
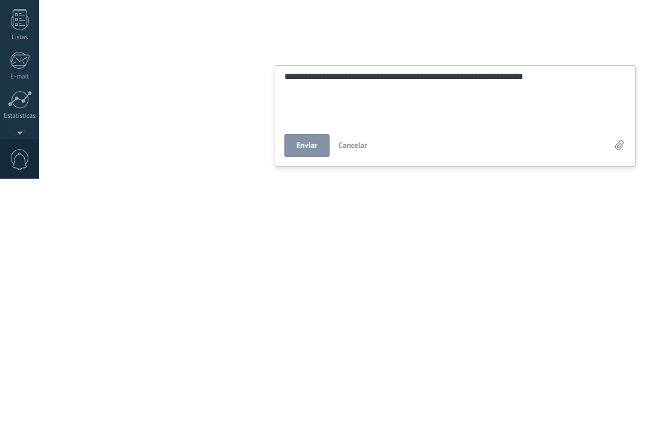
type textarea "**********"
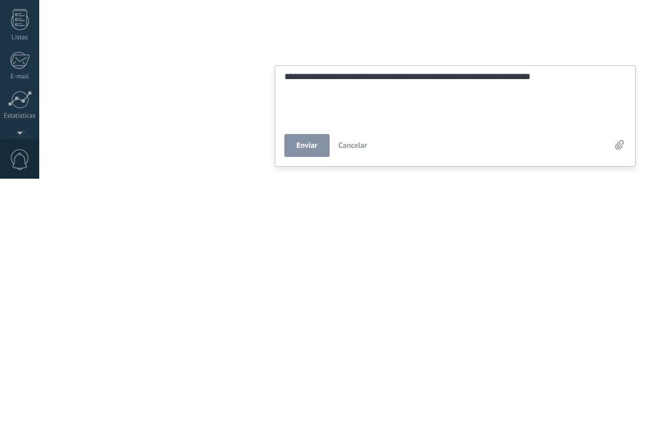
type textarea "**********"
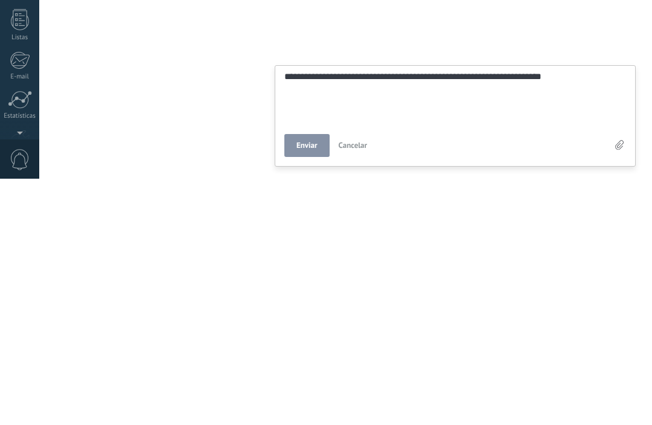
type textarea "**********"
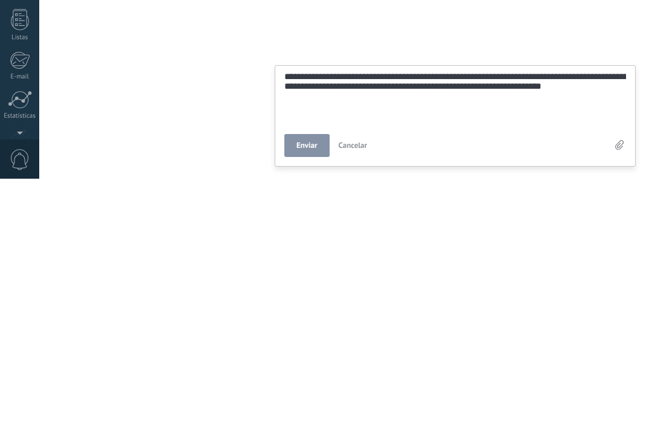
scroll to position [25, 0]
click at [311, 380] on button "Enviar" at bounding box center [306, 391] width 45 height 23
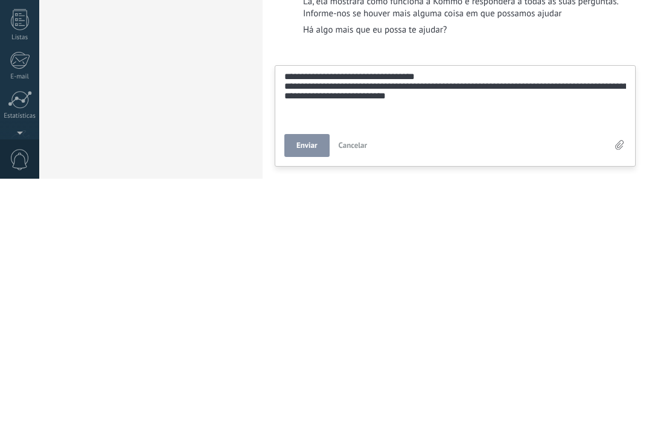
scroll to position [38, 0]
click at [312, 54] on button "Enviar" at bounding box center [306, 42] width 45 height 23
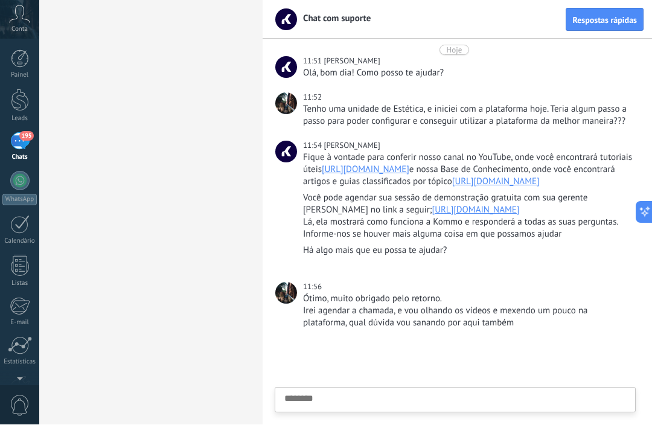
scroll to position [130, 0]
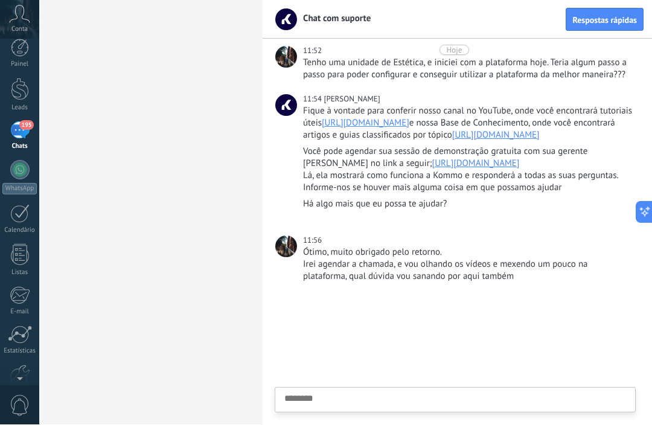
click at [28, 375] on div at bounding box center [19, 377] width 39 height 18
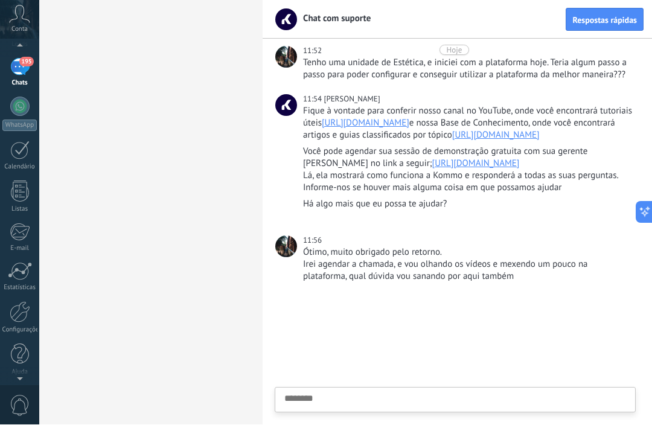
scroll to position [77, 0]
click at [32, 316] on link "Configurações" at bounding box center [19, 315] width 39 height 33
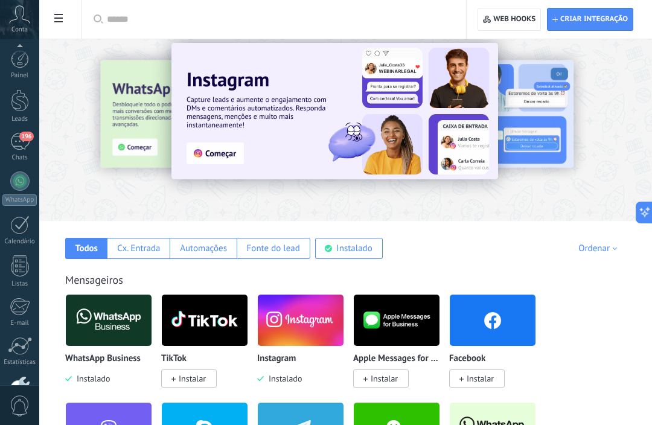
click at [21, 66] on div at bounding box center [20, 59] width 18 height 18
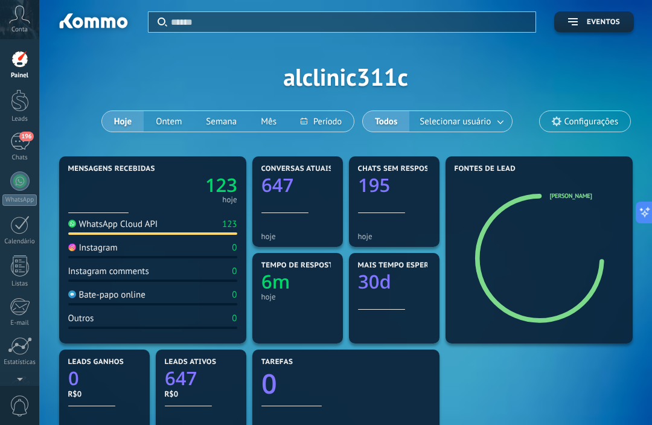
click at [576, 120] on span "Configurações" at bounding box center [591, 122] width 54 height 10
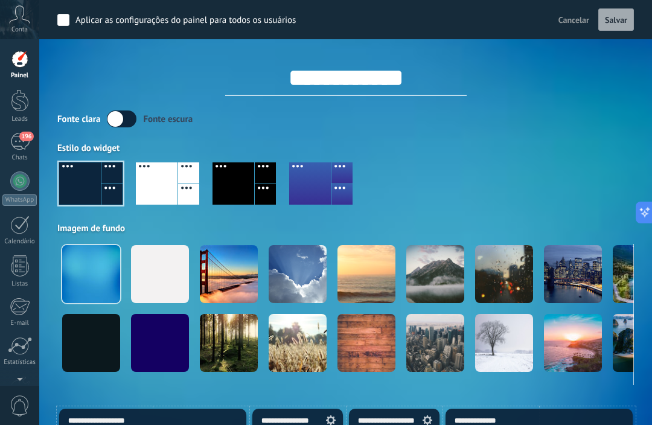
click at [447, 83] on input "**********" at bounding box center [345, 78] width 241 height 36
click at [518, 168] on div at bounding box center [345, 188] width 577 height 69
click at [451, 81] on input "**********" at bounding box center [345, 78] width 241 height 36
click at [534, 120] on div "Fonte clara Fonte escura" at bounding box center [345, 118] width 577 height 17
click at [619, 27] on button "Salvar" at bounding box center [616, 19] width 36 height 23
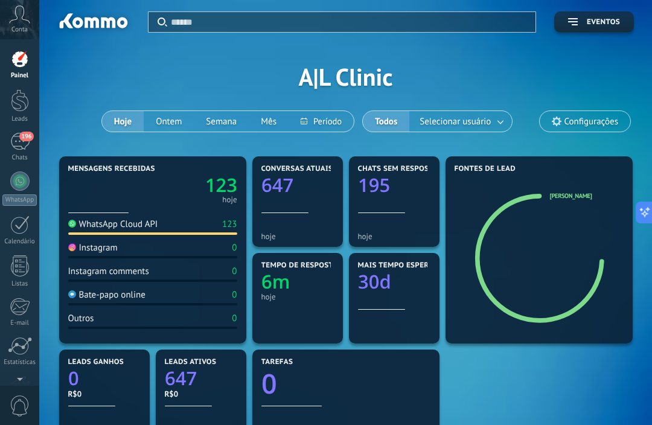
click at [27, 33] on span "Conta" at bounding box center [19, 30] width 16 height 8
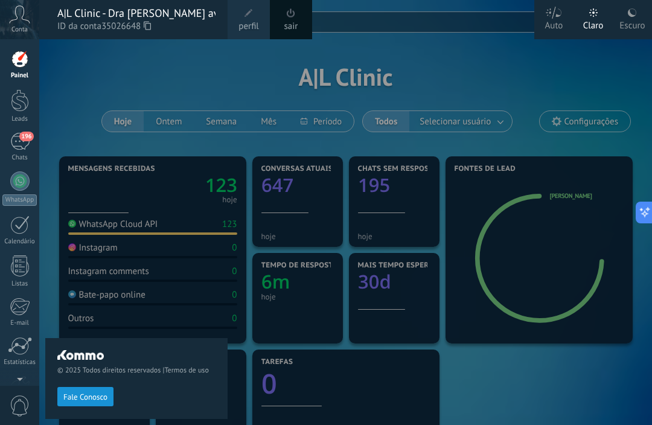
click at [88, 398] on span "Fale Conosco" at bounding box center [85, 397] width 44 height 8
click at [82, 394] on span "Fale Conosco" at bounding box center [85, 397] width 44 height 8
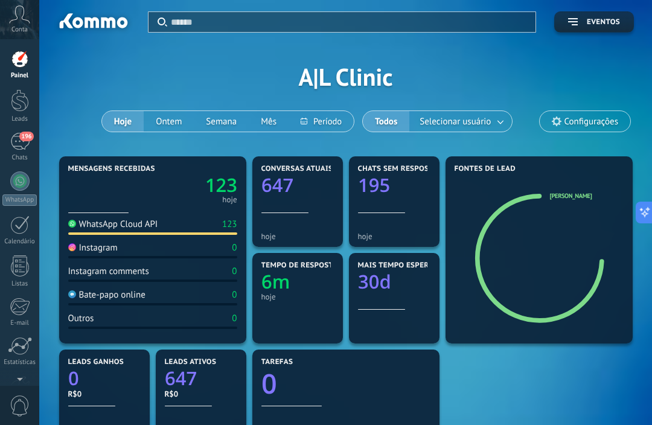
click at [26, 30] on span "Conta" at bounding box center [19, 30] width 16 height 8
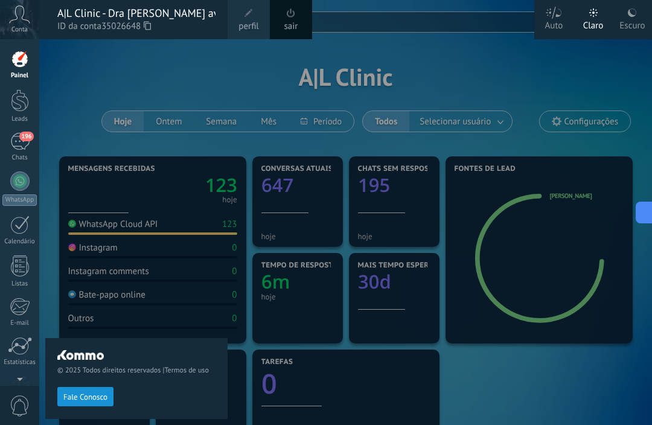
click at [78, 390] on button "Fale Conosco" at bounding box center [85, 396] width 56 height 19
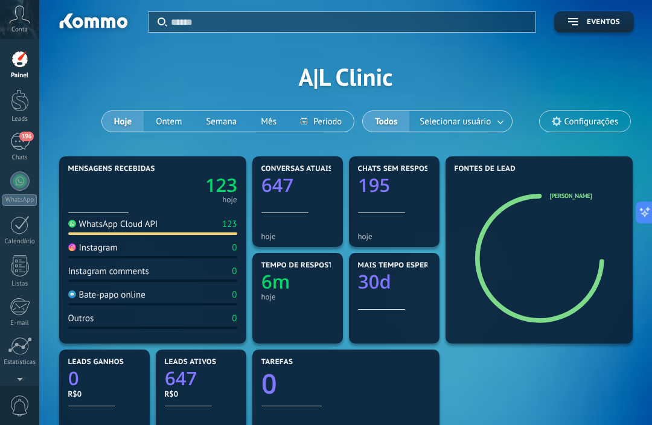
click at [11, 35] on div "Conta" at bounding box center [19, 19] width 39 height 39
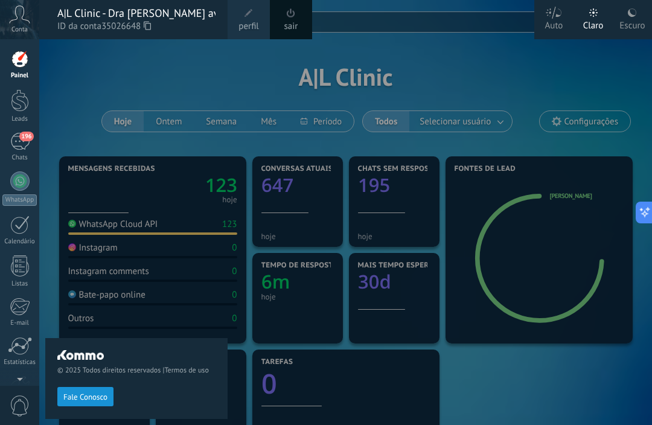
click at [94, 395] on span "Fale Conosco" at bounding box center [85, 397] width 44 height 8
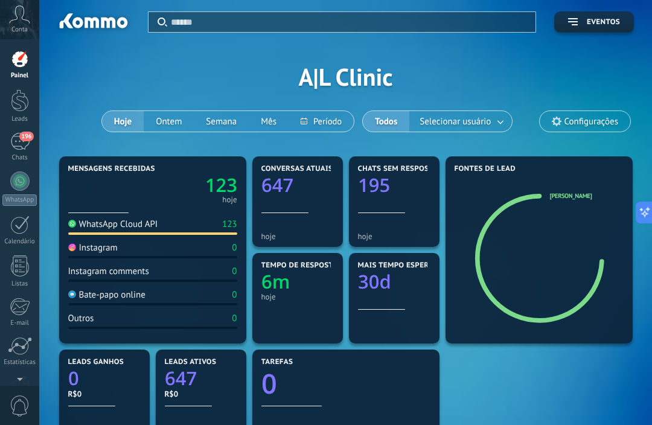
click at [25, 96] on div at bounding box center [20, 100] width 18 height 22
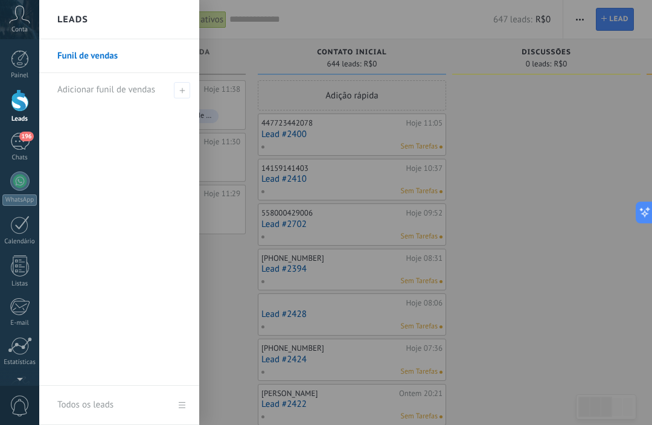
click at [28, 379] on div at bounding box center [19, 377] width 39 height 18
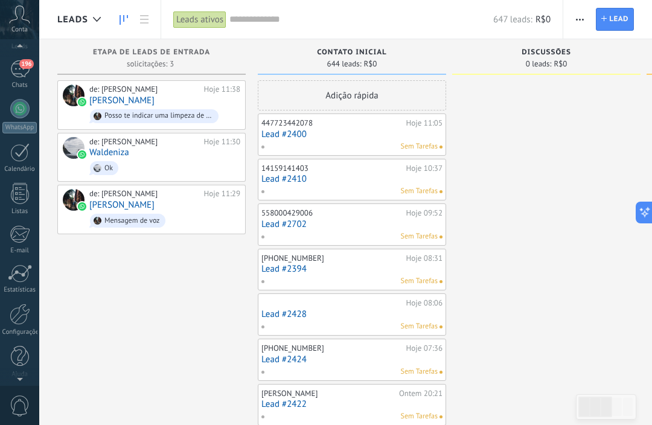
click at [28, 375] on div at bounding box center [19, 377] width 39 height 18
click at [30, 25] on div "Conta" at bounding box center [19, 19] width 39 height 39
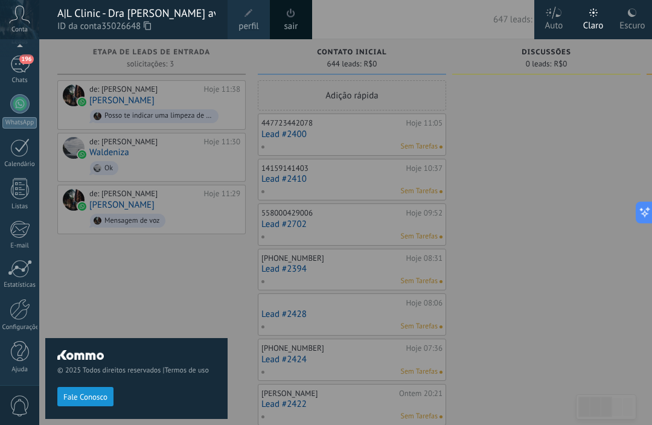
click at [89, 397] on span "Fale Conosco" at bounding box center [85, 397] width 44 height 8
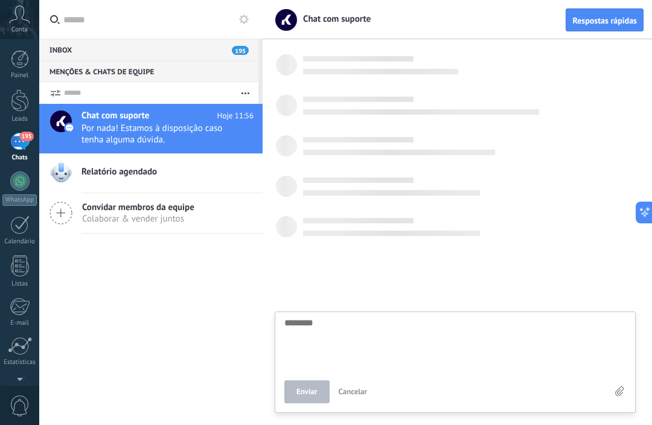
scroll to position [211, 0]
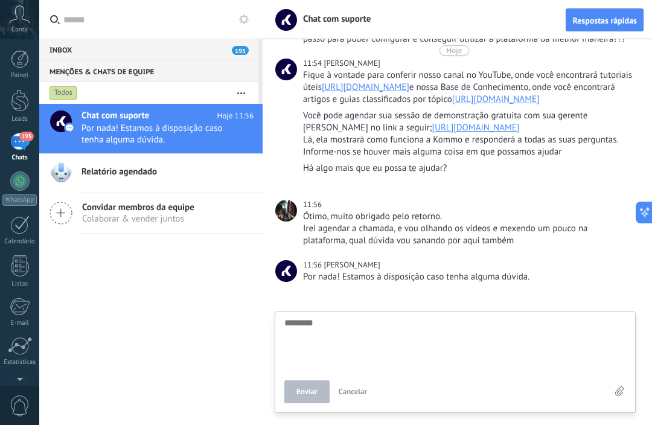
click at [461, 129] on link "[URL][DOMAIN_NAME]" at bounding box center [476, 127] width 88 height 11
click at [395, 82] on link "[URL][DOMAIN_NAME]" at bounding box center [366, 87] width 88 height 11
click at [28, 142] on div "197" at bounding box center [19, 142] width 19 height 18
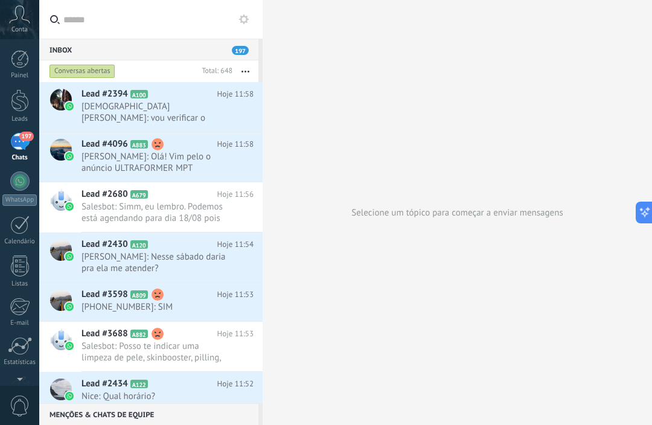
click at [31, 96] on link "Leads" at bounding box center [19, 106] width 39 height 34
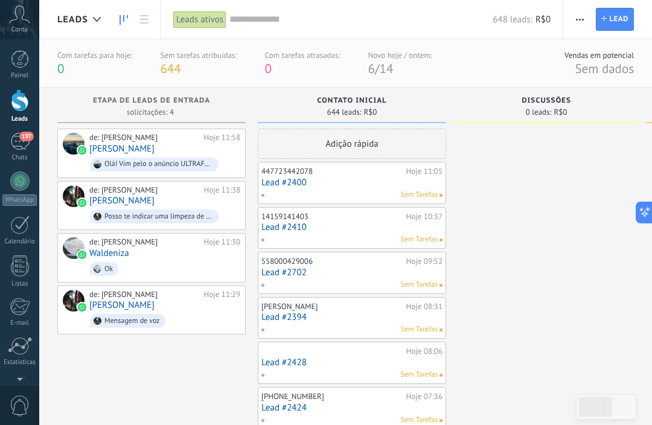
click at [31, 65] on link "Painel" at bounding box center [19, 65] width 39 height 30
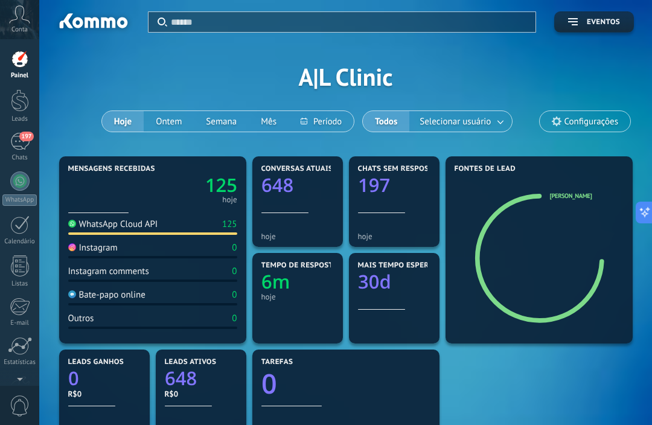
click at [31, 144] on link "197 Chats" at bounding box center [19, 147] width 39 height 29
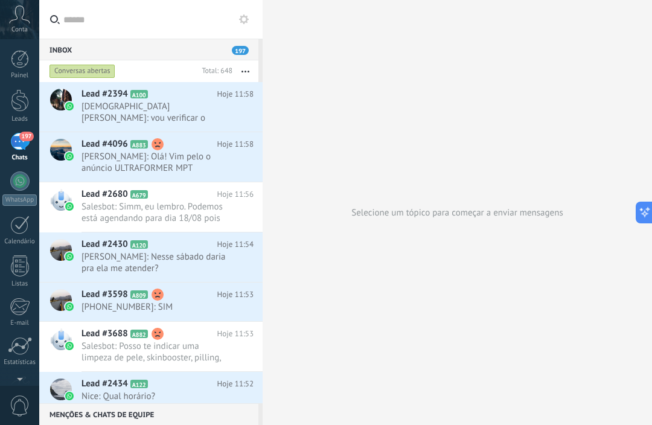
click at [23, 145] on div "197" at bounding box center [19, 142] width 19 height 18
click at [256, 72] on button "button" at bounding box center [245, 71] width 26 height 22
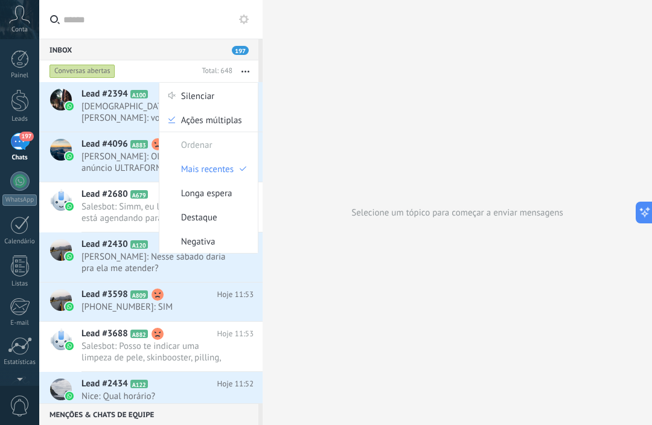
click at [330, 94] on div "Selecione um tópico para começar a enviar mensagens" at bounding box center [457, 212] width 389 height 425
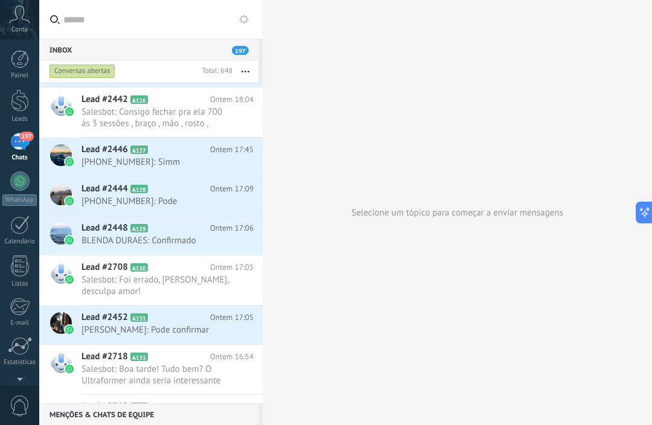
scroll to position [1680, 0]
click at [189, 284] on span "Salesbot: Foi errado, [PERSON_NAME], desculpa amor!" at bounding box center [156, 284] width 149 height 23
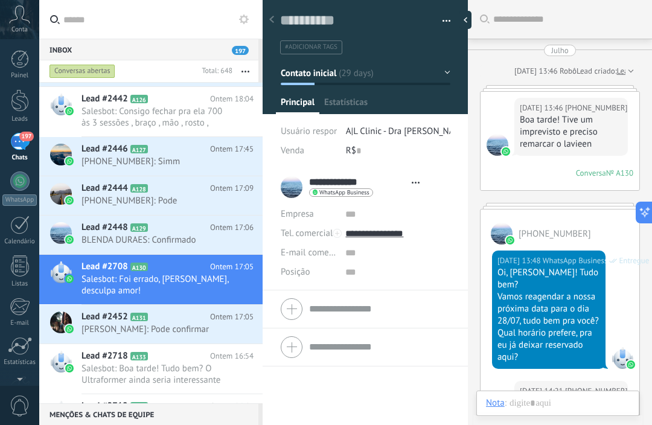
scroll to position [18, 0]
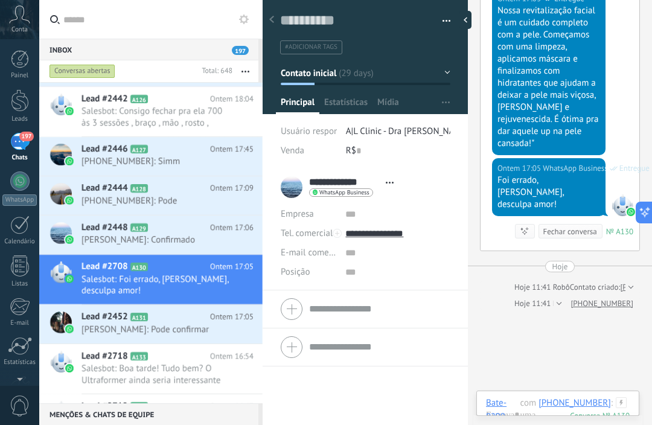
scroll to position [2058, 0]
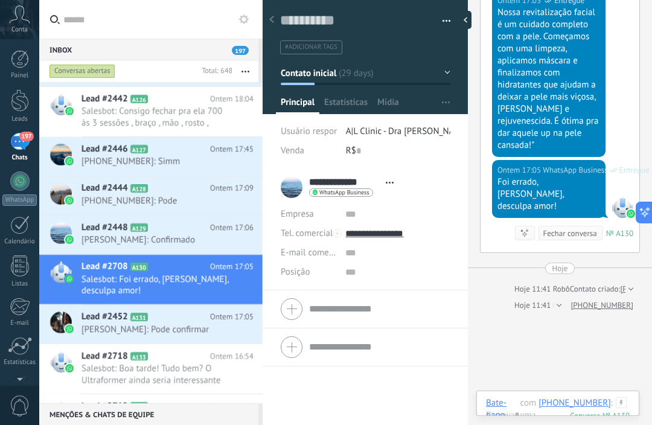
click at [371, 308] on input "text" at bounding box center [379, 308] width 141 height 15
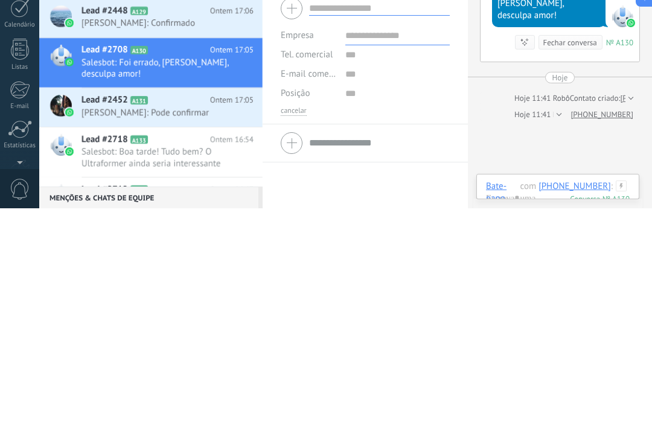
scroll to position [2032, 0]
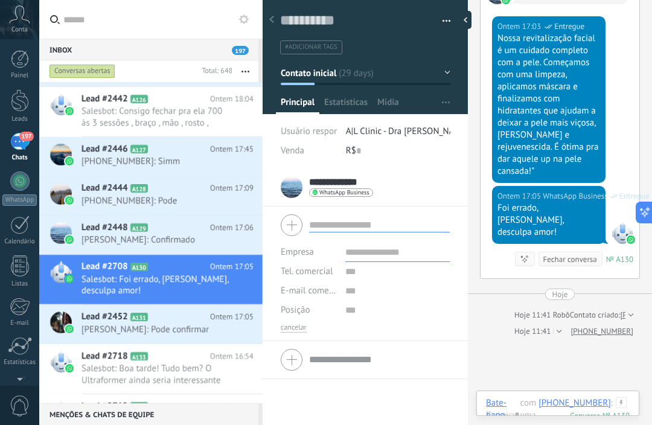
click at [347, 99] on span "Estatísticas" at bounding box center [345, 106] width 43 height 18
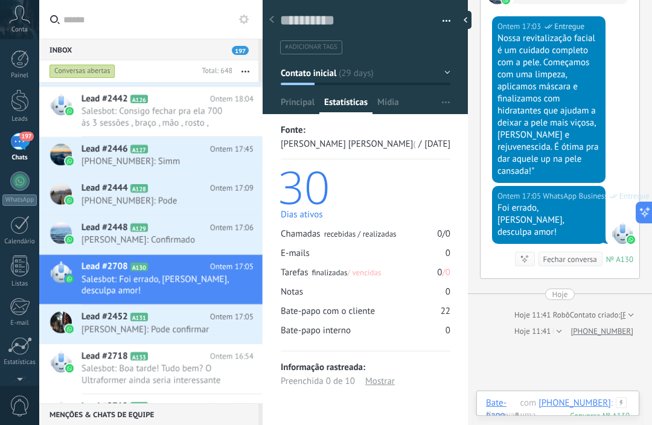
click at [394, 109] on span "Mídia" at bounding box center [388, 106] width 22 height 18
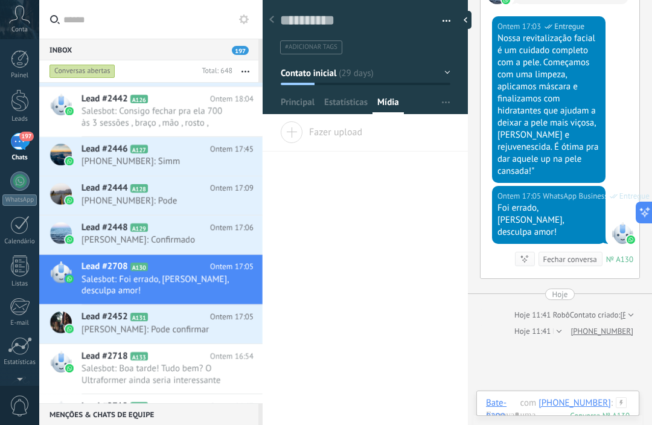
click at [296, 100] on span "Principal" at bounding box center [298, 106] width 34 height 18
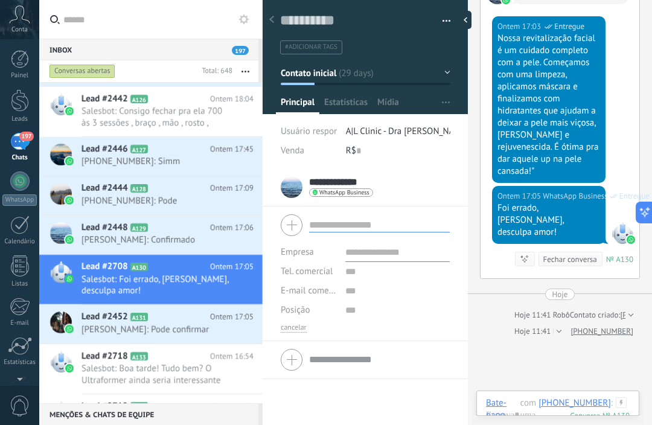
click at [28, 224] on div at bounding box center [19, 225] width 19 height 19
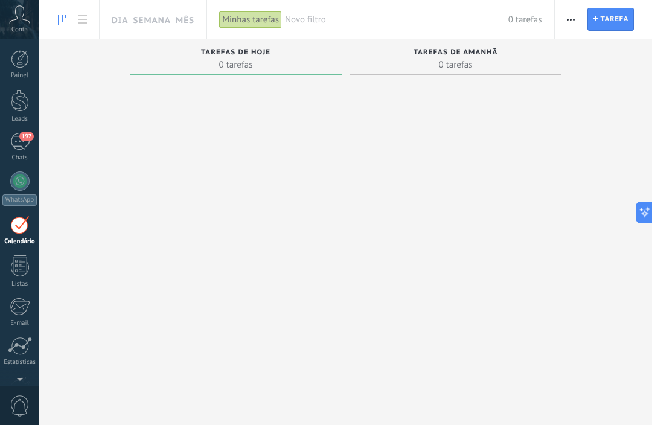
click at [22, 18] on icon at bounding box center [19, 14] width 21 height 18
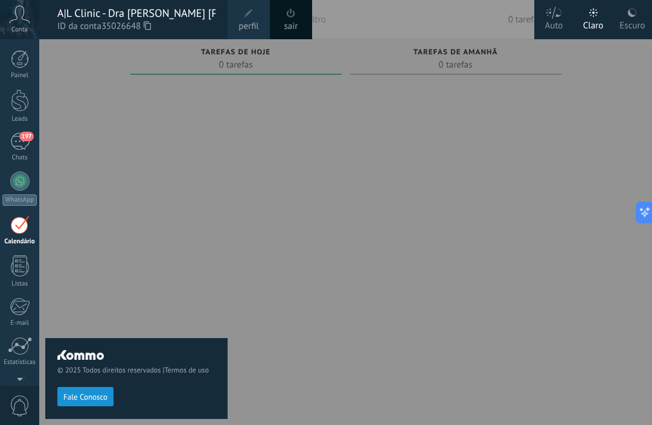
click at [120, 238] on div "© 2025 Todos direitos reservados | Termos de uso Fale Conosco" at bounding box center [136, 232] width 182 height 386
click at [30, 67] on link "Painel" at bounding box center [19, 65] width 39 height 30
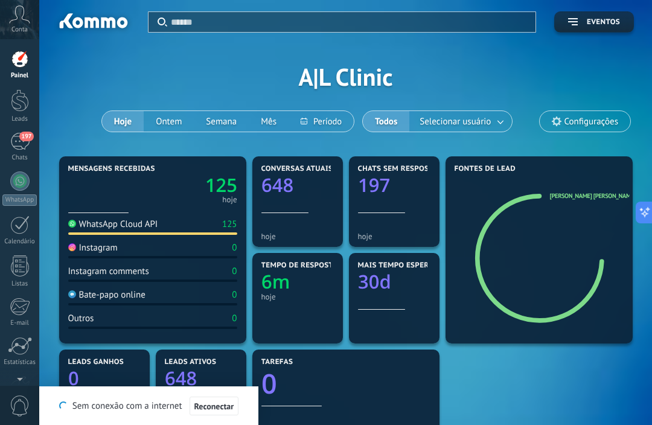
scroll to position [13, 0]
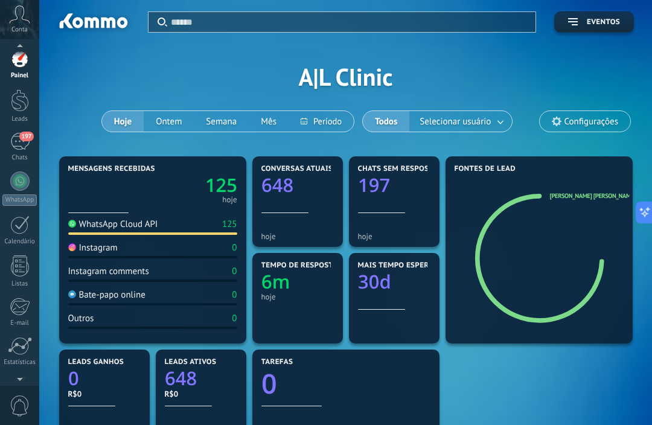
click at [25, 373] on div at bounding box center [19, 377] width 39 height 18
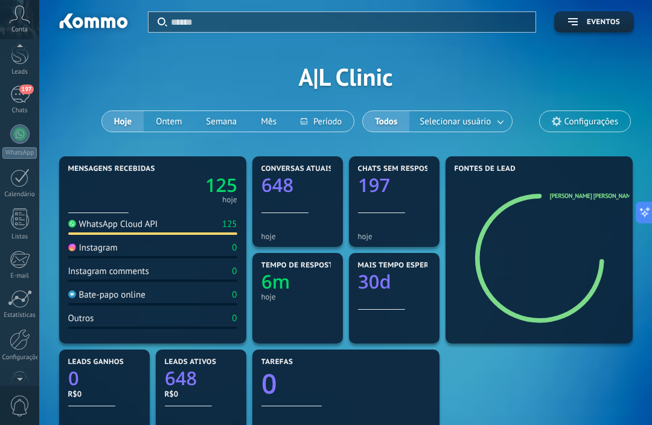
scroll to position [62, 0]
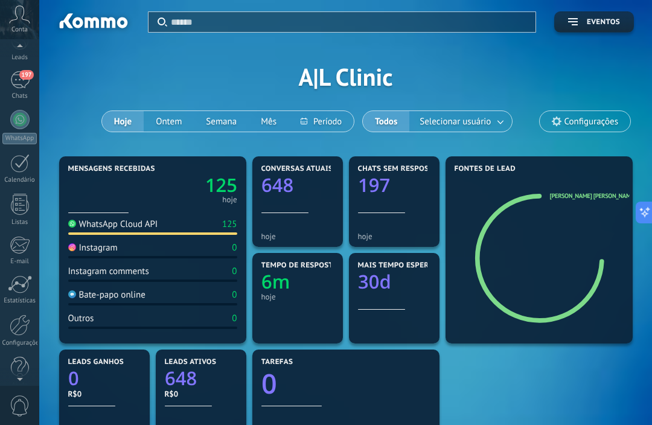
click at [25, 339] on div "Configurações" at bounding box center [19, 343] width 35 height 8
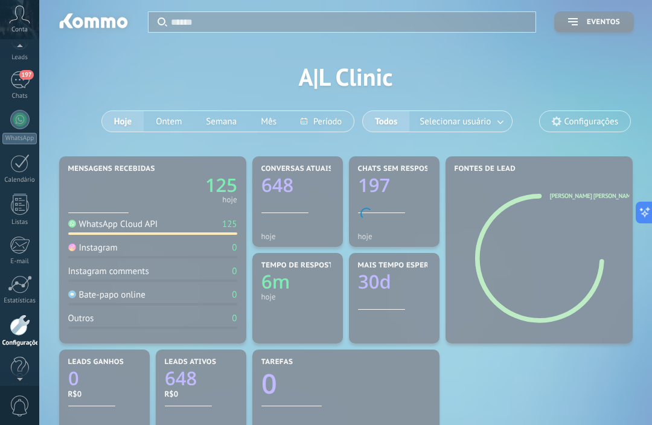
scroll to position [77, 0]
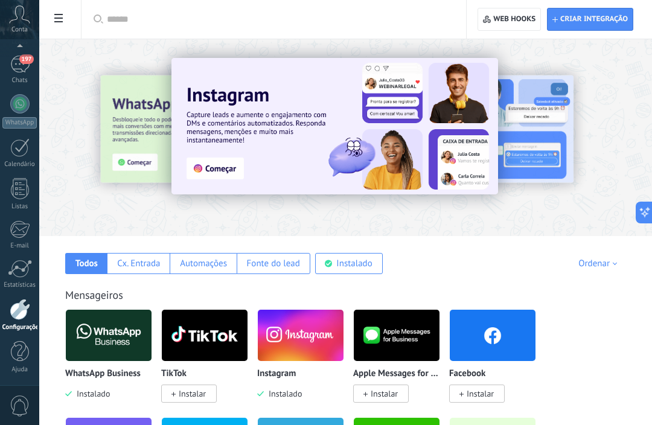
click at [72, 24] on div "Aplicar Aplicar Redefinir Criar integração Web hooks 0" at bounding box center [345, 19] width 613 height 39
click at [68, 14] on span at bounding box center [58, 20] width 21 height 24
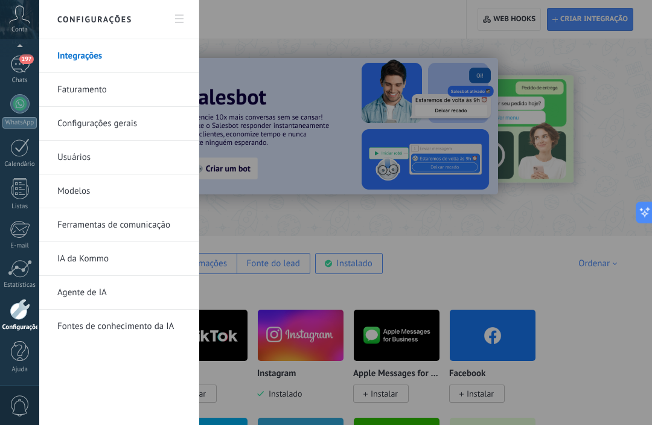
click at [158, 114] on link "Configurações gerais" at bounding box center [121, 124] width 129 height 34
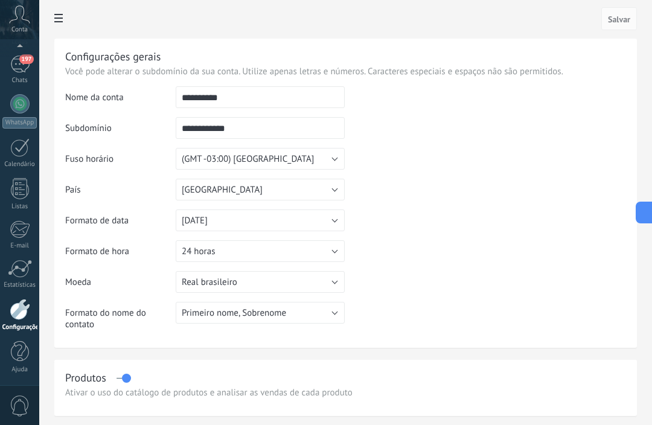
type textarea "**********"
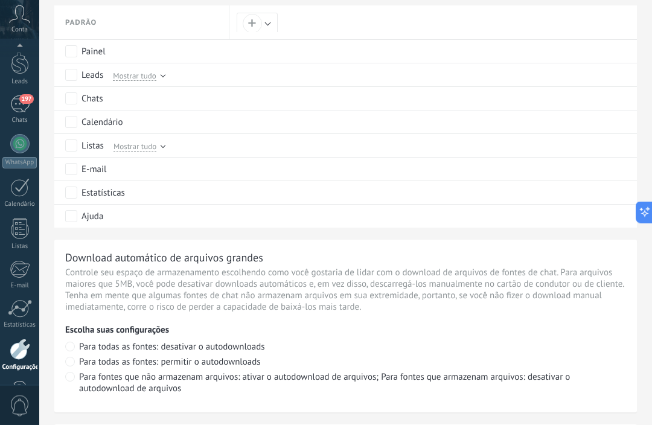
scroll to position [610, 0]
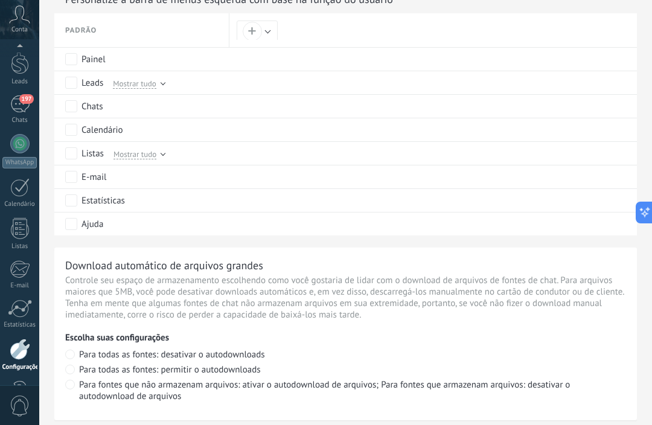
click at [161, 88] on div "Mostrar tudo" at bounding box center [135, 82] width 57 height 11
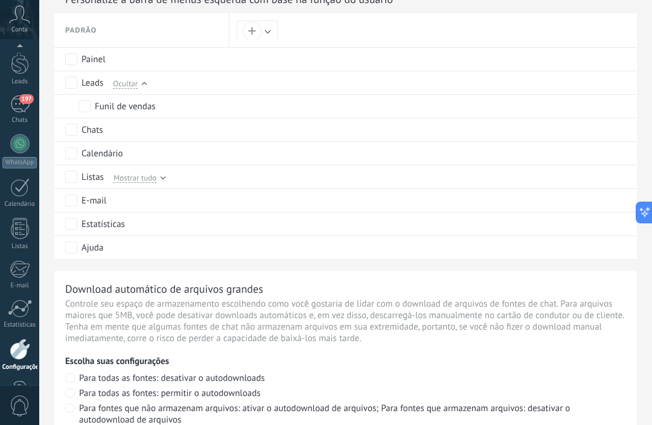
click at [176, 118] on div "Funil de vendas" at bounding box center [150, 106] width 145 height 23
click at [147, 183] on span "Mostrar tudo" at bounding box center [135, 177] width 43 height 11
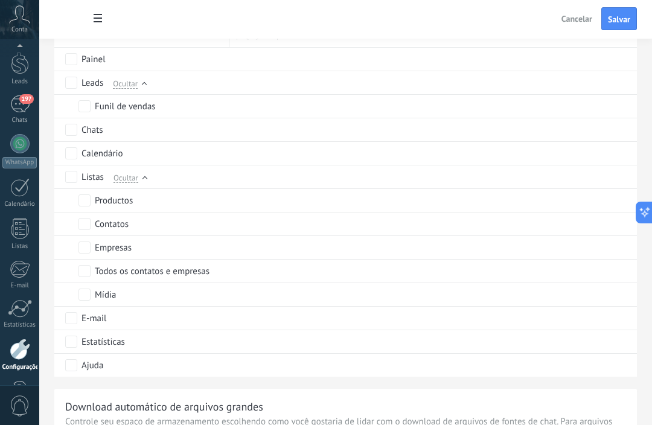
scroll to position [558, 0]
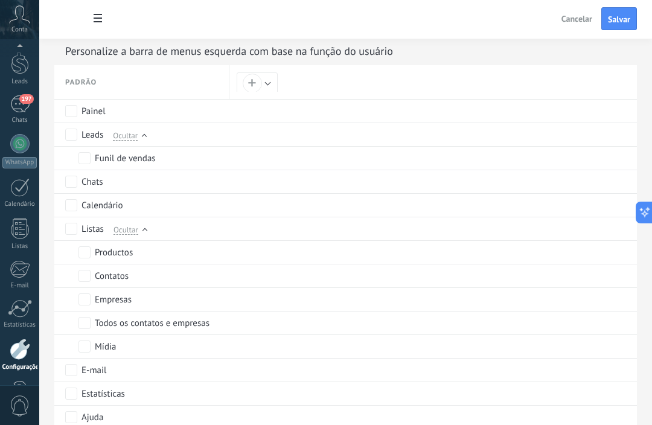
click at [269, 94] on button "+" at bounding box center [257, 82] width 41 height 21
click at [257, 95] on div at bounding box center [326, 212] width 652 height 425
click at [253, 88] on div "+" at bounding box center [252, 83] width 8 height 8
click at [340, 88] on button "Criar nova função" at bounding box center [346, 88] width 136 height 21
click at [362, 124] on button "Cancelar" at bounding box center [351, 112] width 40 height 23
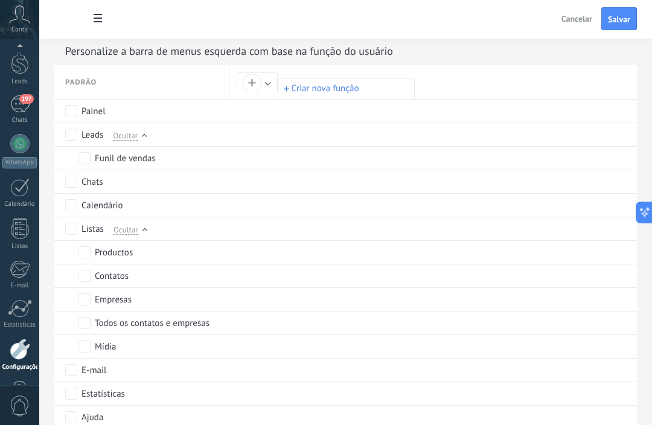
click at [325, 117] on div at bounding box center [326, 212] width 652 height 425
click at [276, 93] on button "+" at bounding box center [257, 82] width 41 height 21
click at [334, 85] on button "Criar nova função" at bounding box center [346, 88] width 136 height 21
click at [339, 86] on input "text" at bounding box center [347, 91] width 111 height 10
click at [327, 86] on input "**********" at bounding box center [347, 91] width 111 height 10
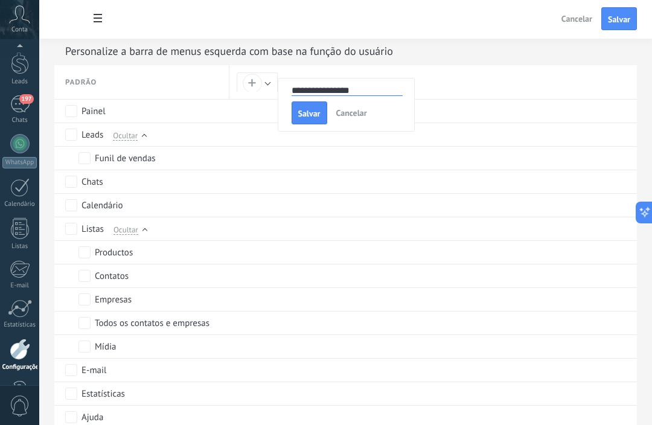
type input "**********"
click at [305, 131] on div "**********" at bounding box center [346, 104] width 136 height 53
click at [314, 118] on span "Salvar" at bounding box center [309, 113] width 22 height 8
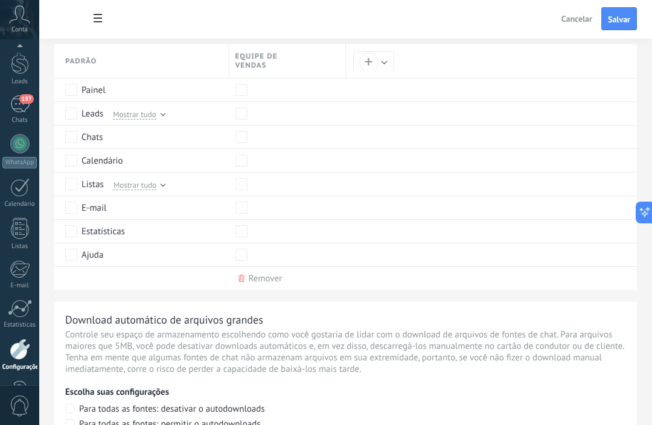
click at [612, 24] on span "Salvar" at bounding box center [619, 19] width 22 height 8
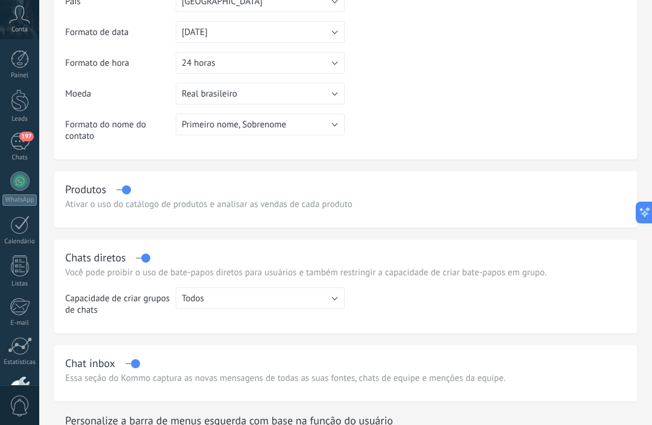
scroll to position [190, 0]
click at [36, 28] on div "Conta" at bounding box center [19, 19] width 39 height 39
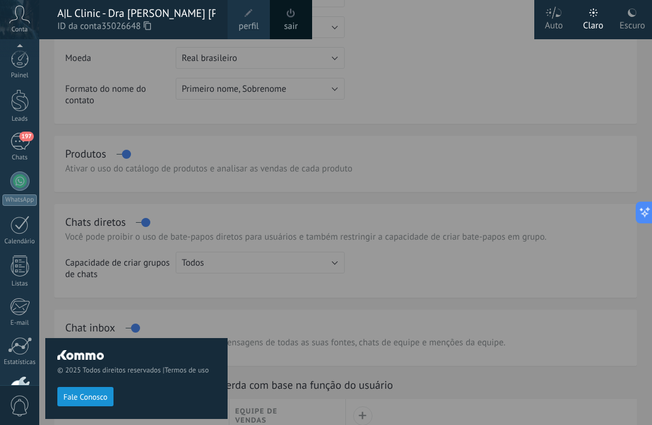
scroll to position [0, 0]
click at [188, 316] on div "© 2025 Todos direitos reservados | Termos de uso Fale Conosco" at bounding box center [136, 232] width 182 height 386
click at [271, 387] on div at bounding box center [365, 212] width 652 height 425
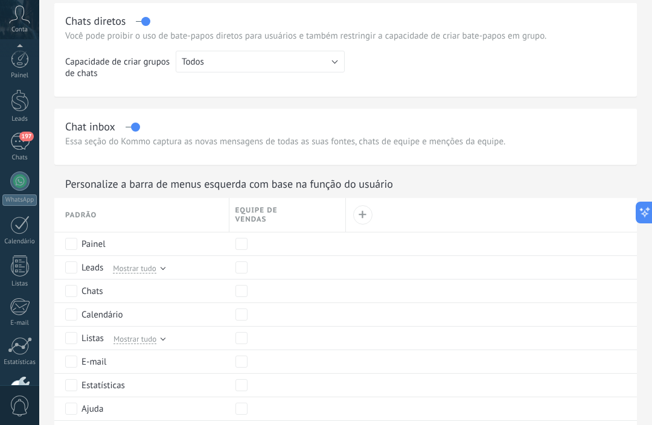
scroll to position [430, 0]
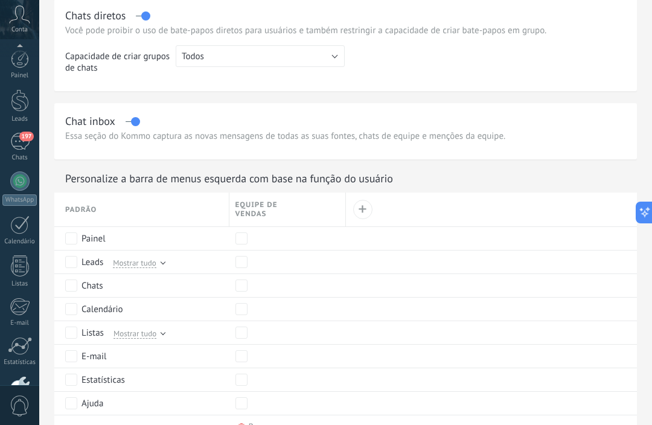
click at [301, 67] on button "Todos" at bounding box center [260, 56] width 169 height 22
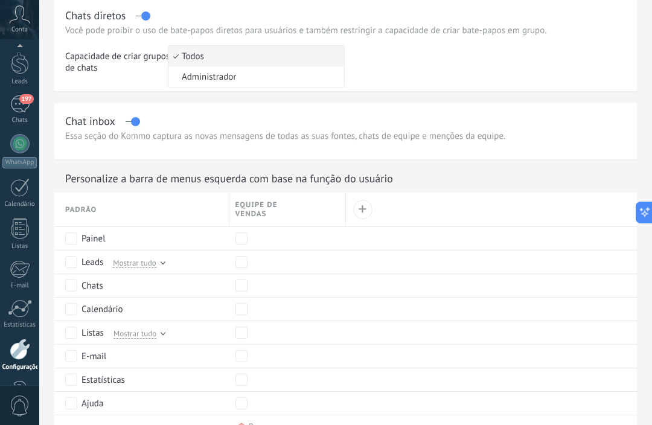
click at [267, 128] on div "Chat inbox" at bounding box center [345, 121] width 561 height 14
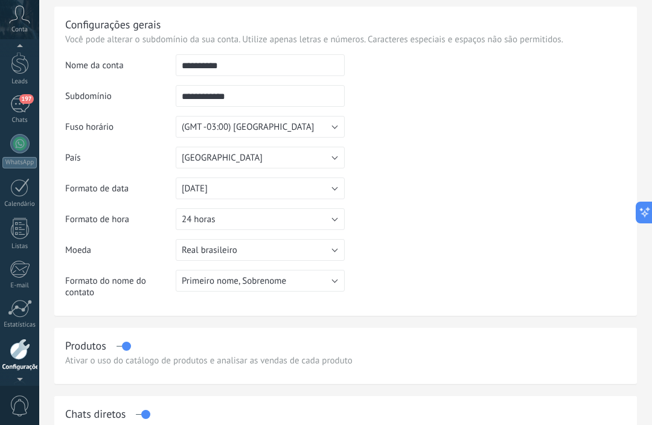
scroll to position [0, 0]
